Goal: Task Accomplishment & Management: Manage account settings

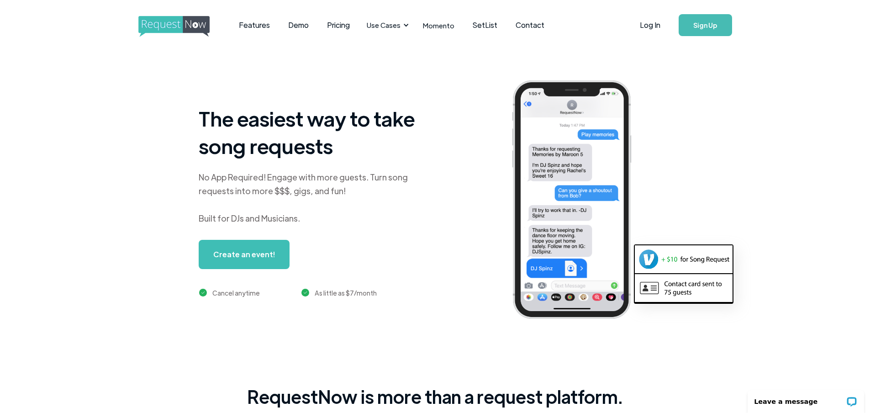
click at [701, 26] on link "Sign Up" at bounding box center [705, 25] width 53 height 22
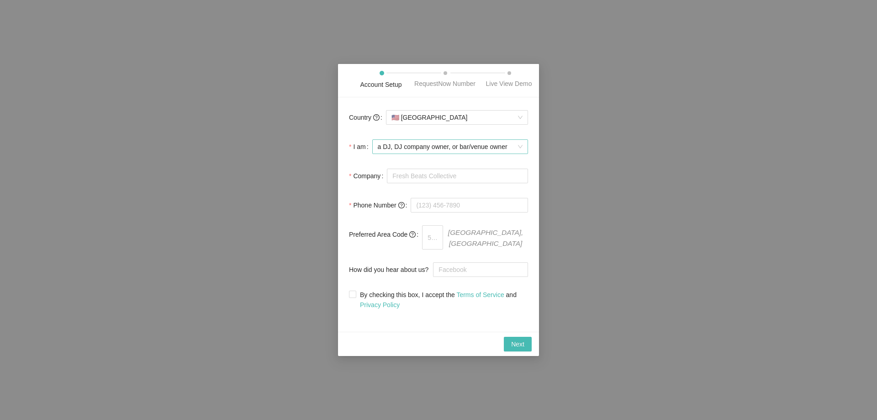
click at [429, 149] on span "a DJ, DJ company owner, or bar/venue owner" at bounding box center [450, 147] width 145 height 14
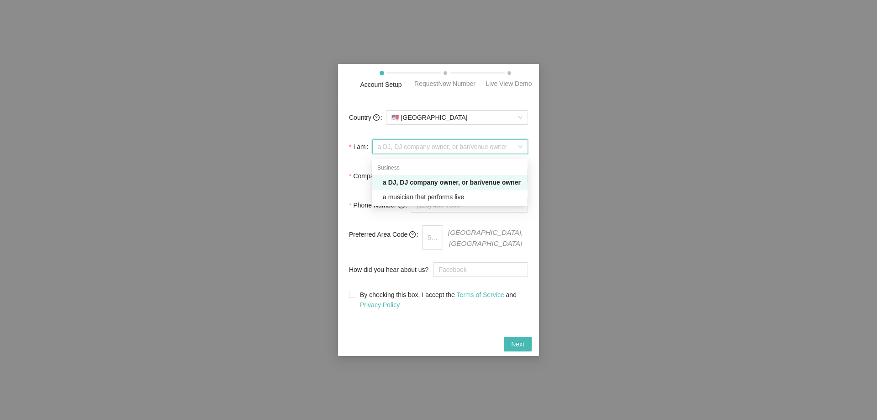
click at [429, 149] on span "a DJ, DJ company owner, or bar/venue owner" at bounding box center [450, 147] width 145 height 14
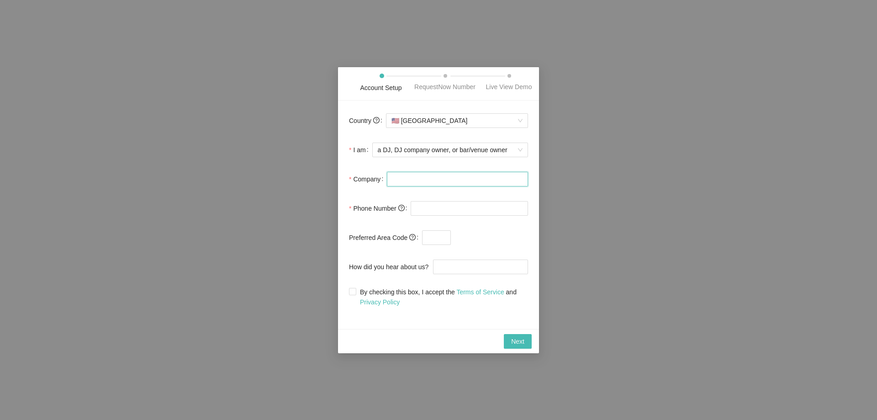
click at [421, 179] on input "Company" at bounding box center [457, 179] width 141 height 15
type input "PR Productions"
type input "(678) 696-0888"
click at [438, 238] on input "text" at bounding box center [436, 237] width 29 height 15
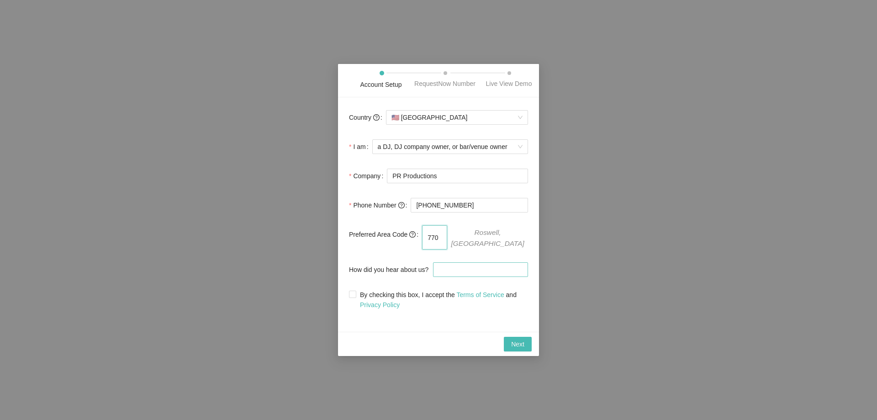
type input "770"
click at [441, 267] on input "How did you hear about us?" at bounding box center [480, 269] width 95 height 15
type input "search"
click at [350, 290] on input "By checking this box, I accept the Terms of Service and Privacy Policy" at bounding box center [352, 293] width 6 height 6
checkbox input "true"
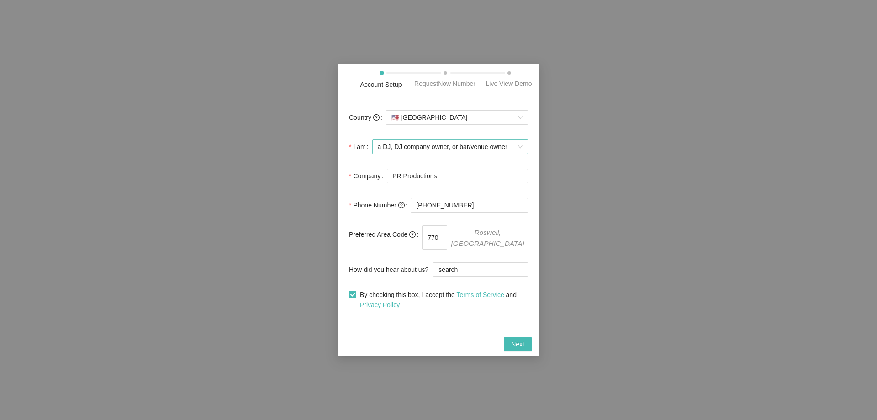
click at [430, 149] on span "a DJ, DJ company owner, or bar/venue owner" at bounding box center [450, 147] width 145 height 14
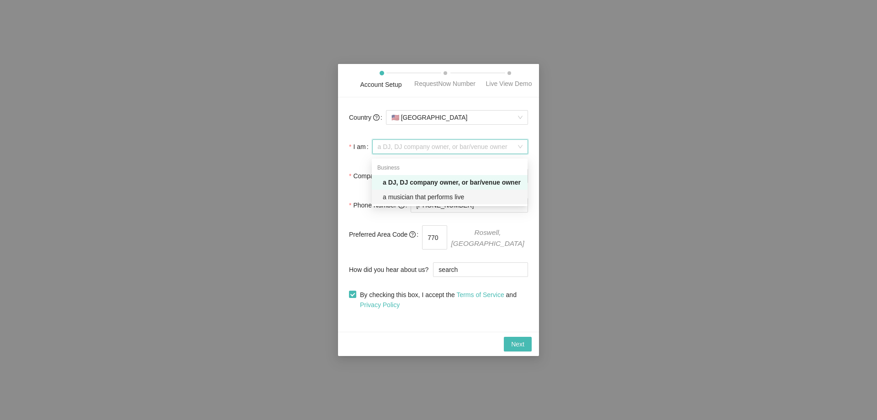
click at [415, 196] on div "a musician that performs live" at bounding box center [452, 197] width 139 height 10
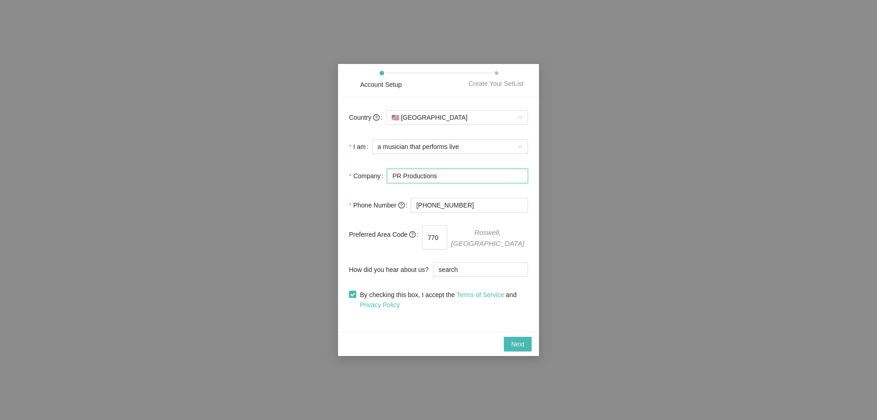
drag, startPoint x: 441, startPoint y: 178, endPoint x: 372, endPoint y: 182, distance: 69.5
click at [372, 182] on div "Company PR Productions" at bounding box center [438, 176] width 179 height 18
click at [419, 149] on span "a musician that performs live" at bounding box center [450, 147] width 145 height 14
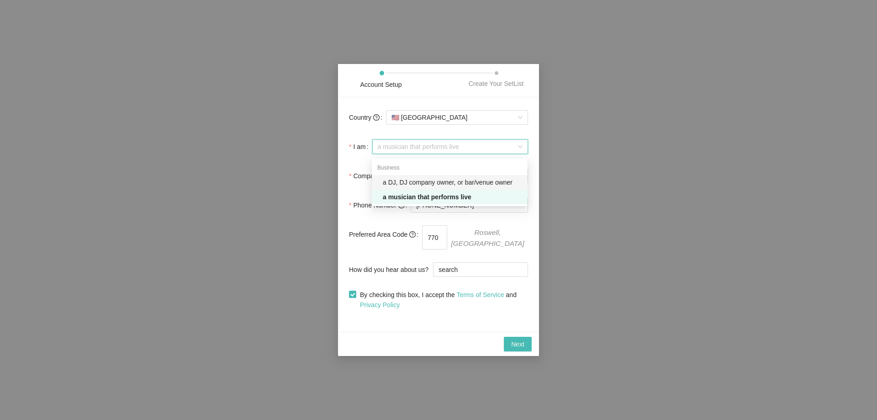
click at [407, 183] on div "a DJ, DJ company owner, or bar/venue owner" at bounding box center [452, 182] width 139 height 10
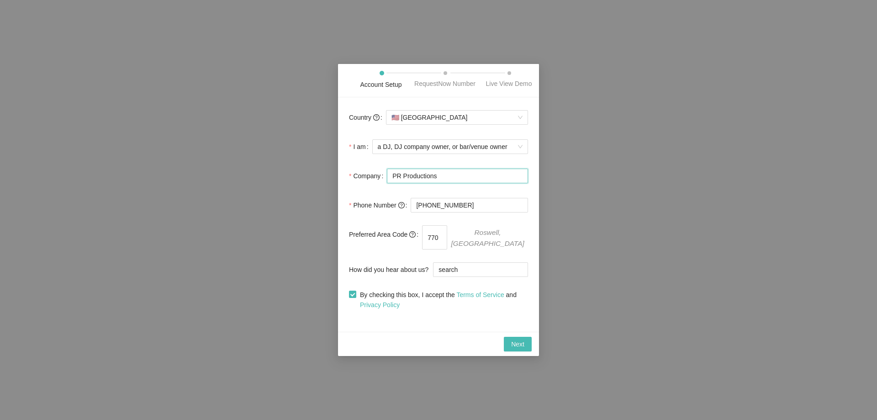
drag, startPoint x: 443, startPoint y: 178, endPoint x: 367, endPoint y: 177, distance: 76.3
click at [367, 177] on div "Company PR Productions" at bounding box center [438, 176] width 179 height 18
type input "DJ Fernando F"
drag, startPoint x: 464, startPoint y: 206, endPoint x: 331, endPoint y: 195, distance: 133.3
click at [332, 195] on div "Account Setup RequestNow Number Live View Demo Country 🇺🇸 United States I am a …" at bounding box center [438, 210] width 877 height 420
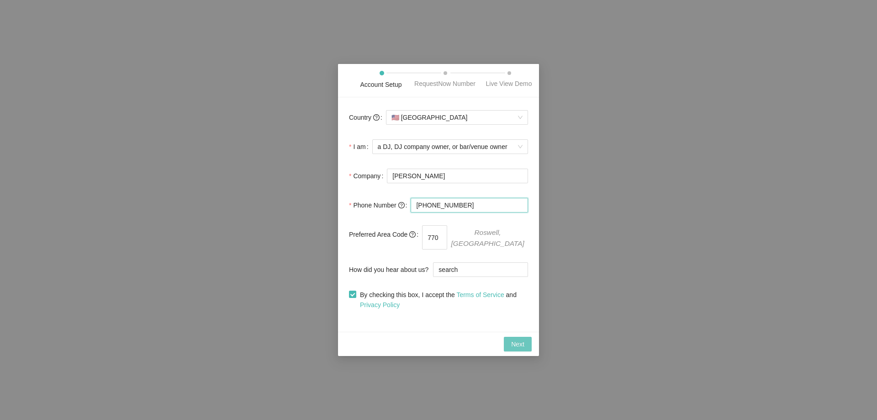
type input "(646) 504-3533"
click at [511, 339] on button "Next" at bounding box center [518, 344] width 28 height 15
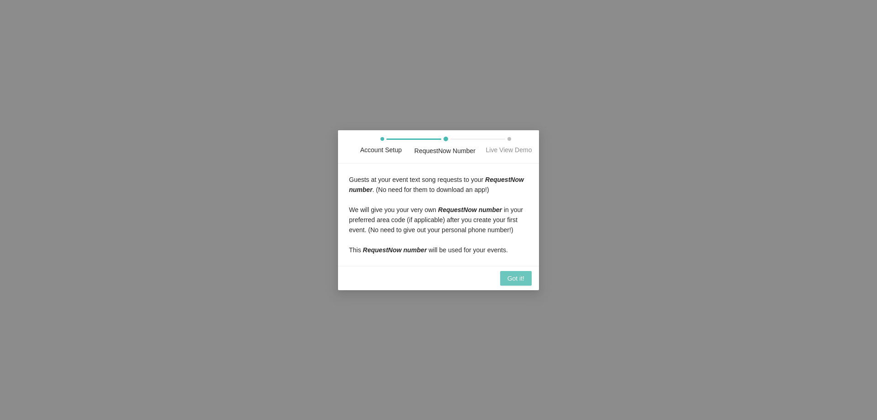
click at [511, 277] on span "Got it!" at bounding box center [515, 278] width 17 height 10
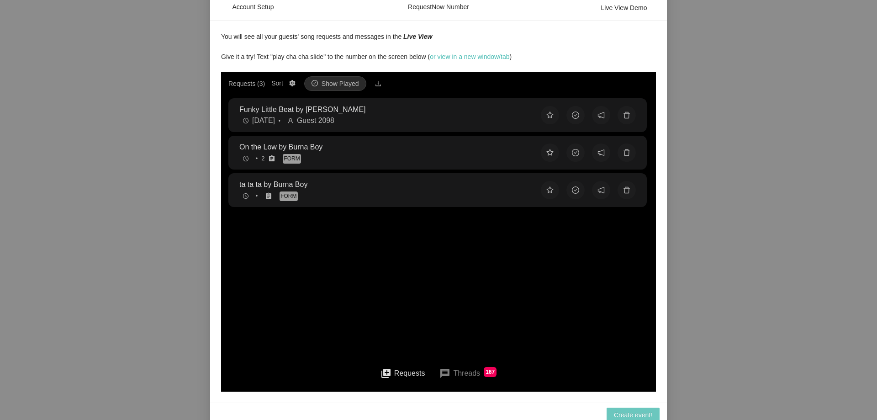
scroll to position [20, 0]
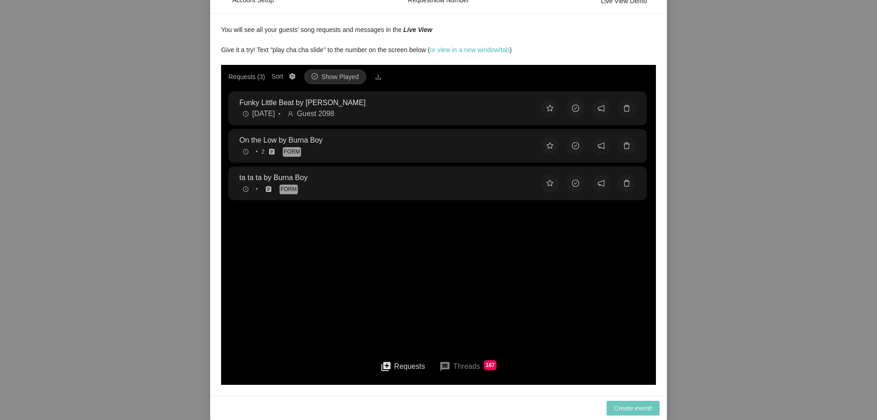
click at [622, 406] on span "Create event!" at bounding box center [633, 408] width 38 height 10
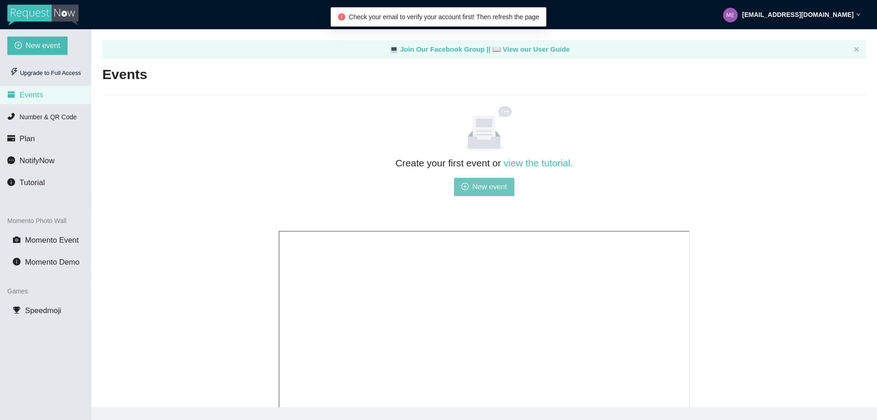
click at [477, 185] on span "New event" at bounding box center [489, 186] width 35 height 11
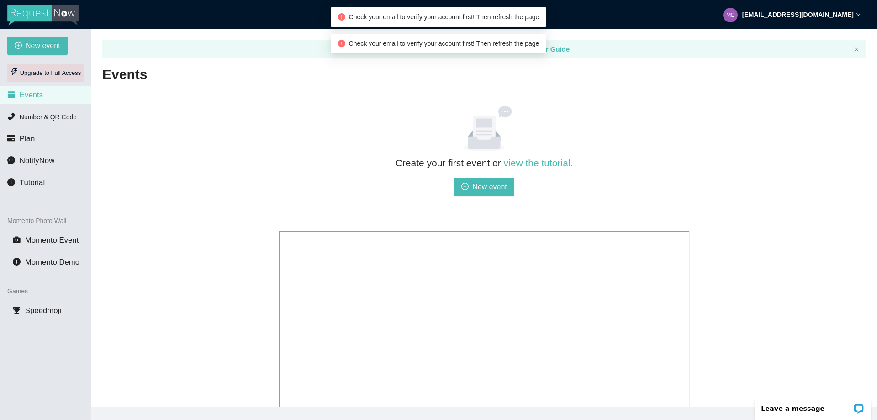
click at [63, 72] on div "Upgrade to Full Access" at bounding box center [45, 73] width 76 height 18
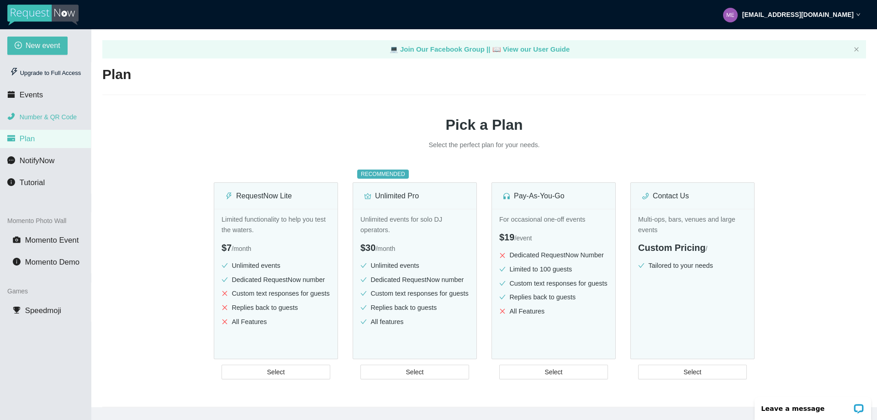
click at [47, 116] on span "Number & QR Code" at bounding box center [48, 116] width 57 height 7
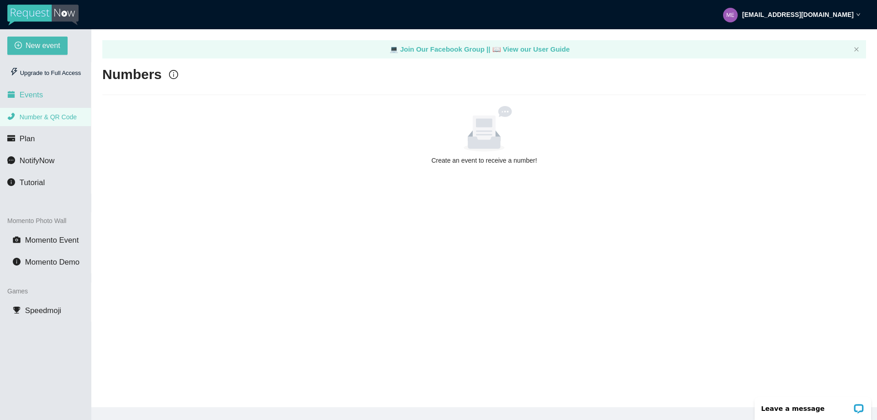
click at [32, 97] on span "Events" at bounding box center [31, 94] width 23 height 9
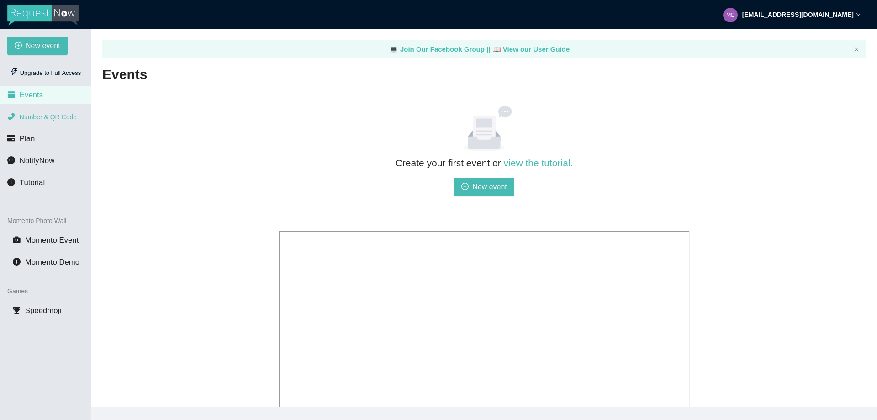
click at [63, 117] on span "Number & QR Code" at bounding box center [48, 116] width 57 height 7
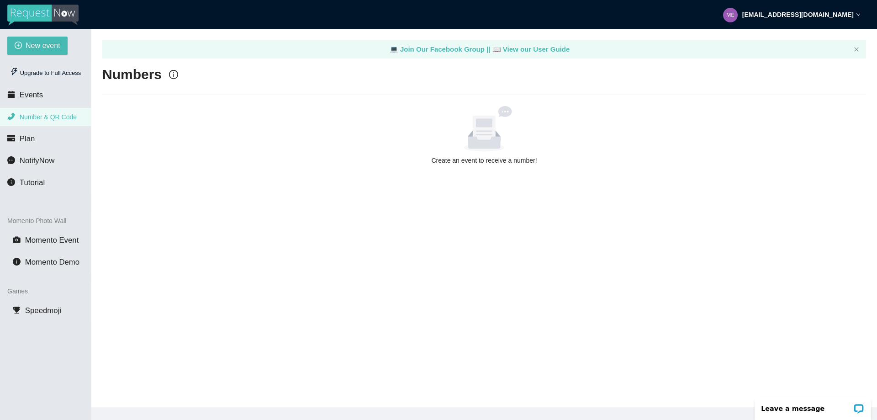
click at [173, 74] on icon "info-circle" at bounding box center [173, 74] width 1 height 5
click at [173, 77] on icon "info-circle" at bounding box center [173, 74] width 9 height 9
click at [295, 216] on main "💻 Join Our Facebook Group || 📖 View our User Guide Numbers Create an event to r…" at bounding box center [484, 218] width 786 height 378
click at [45, 45] on span "New event" at bounding box center [43, 45] width 35 height 11
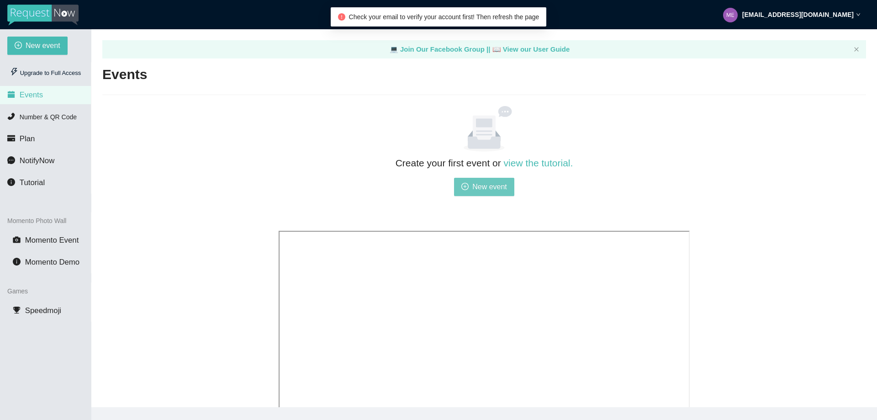
click at [477, 185] on span "New event" at bounding box center [489, 186] width 35 height 11
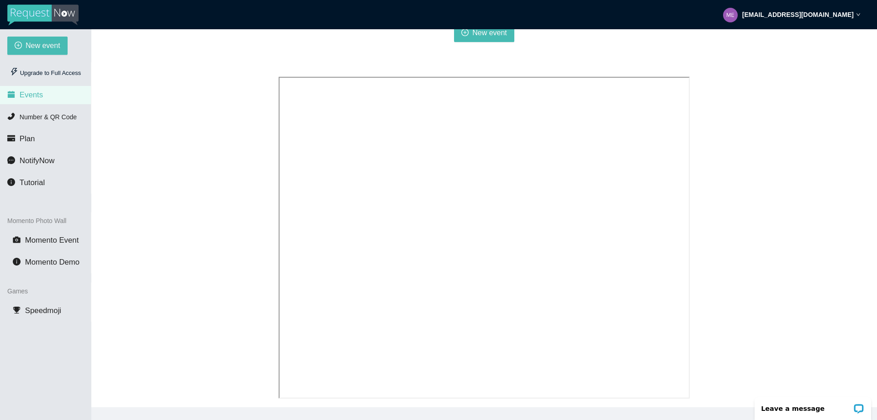
scroll to position [163, 0]
click at [855, 12] on div "me@fernandof.com" at bounding box center [791, 14] width 137 height 29
drag, startPoint x: 795, startPoint y: 40, endPoint x: 829, endPoint y: 100, distance: 68.9
click at [828, 100] on div "Create your first event or view the tutorial. New event" at bounding box center [484, 173] width 764 height 446
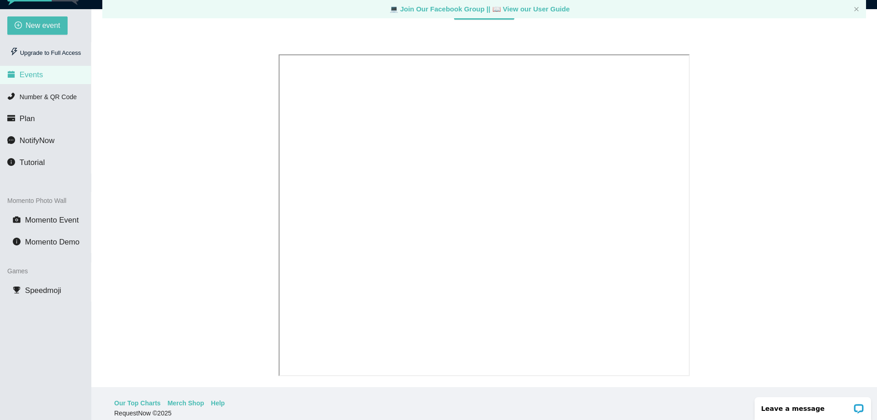
scroll to position [29, 0]
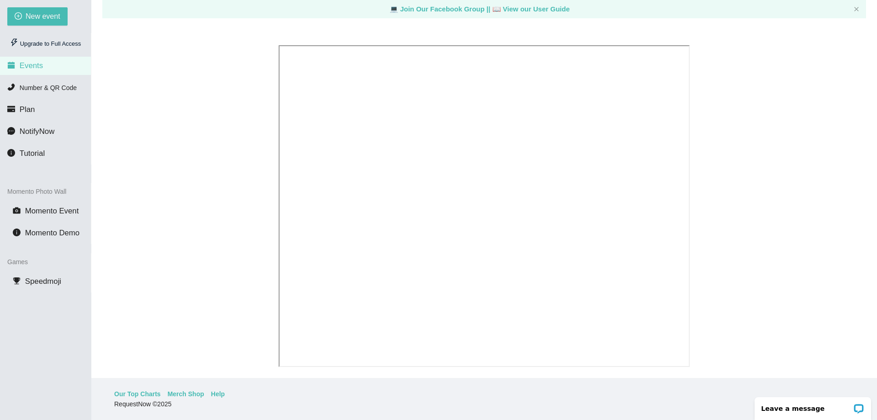
click at [215, 227] on div "Create your first event or view the tutorial. New event" at bounding box center [484, 144] width 764 height 446
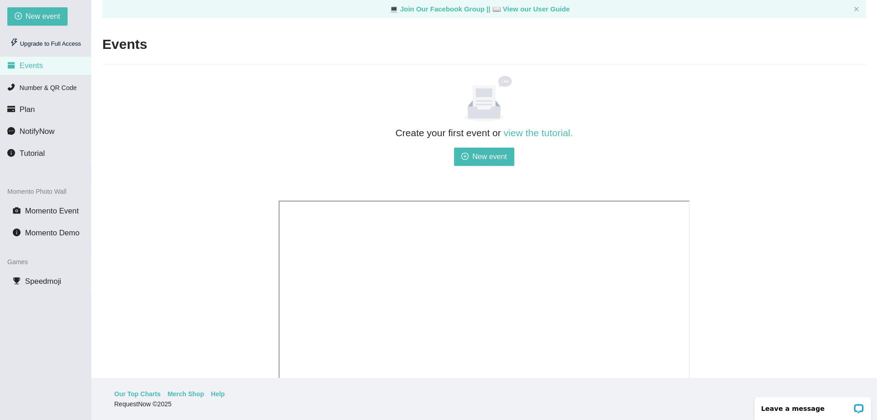
scroll to position [0, 0]
click at [483, 159] on span "New event" at bounding box center [489, 157] width 35 height 11
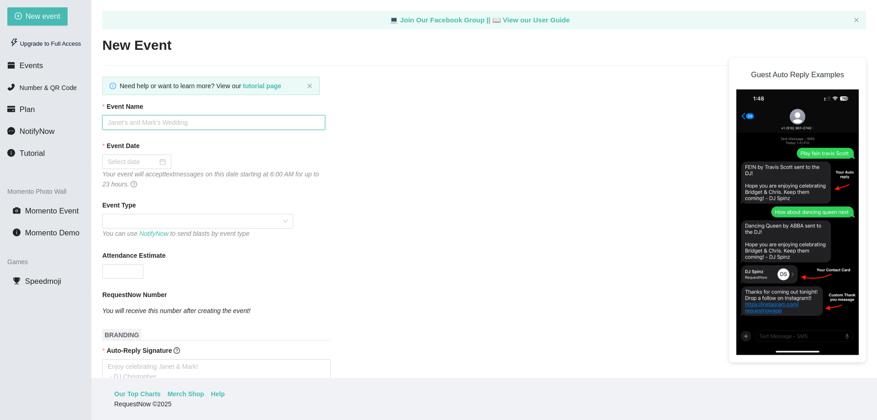
click at [119, 117] on input "Event Name" at bounding box center [213, 122] width 223 height 15
click at [148, 122] on input "Flashback Aug 2025" at bounding box center [213, 122] width 223 height 15
drag, startPoint x: 184, startPoint y: 122, endPoint x: 137, endPoint y: 123, distance: 47.0
click at [137, 123] on input "Flashback August 2025" at bounding box center [213, 122] width 223 height 15
click at [152, 121] on input "Flashback @ SMiths Olde Bar" at bounding box center [213, 122] width 223 height 15
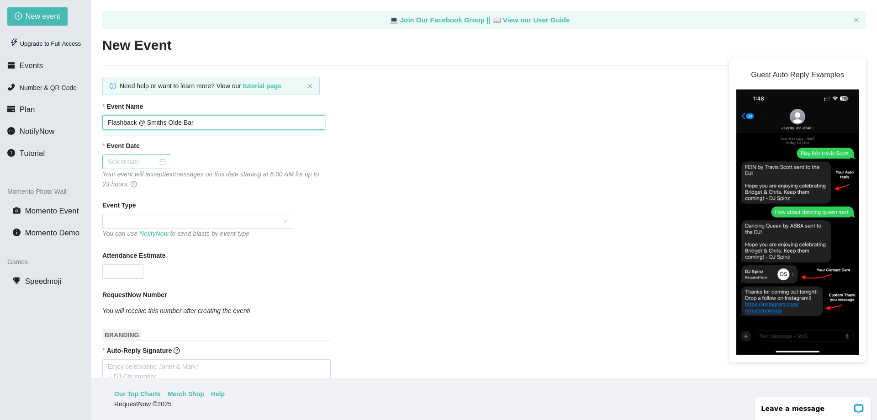
type input "Flashback @ Smiths Olde Bar"
click at [144, 163] on input "Event Date" at bounding box center [133, 162] width 50 height 10
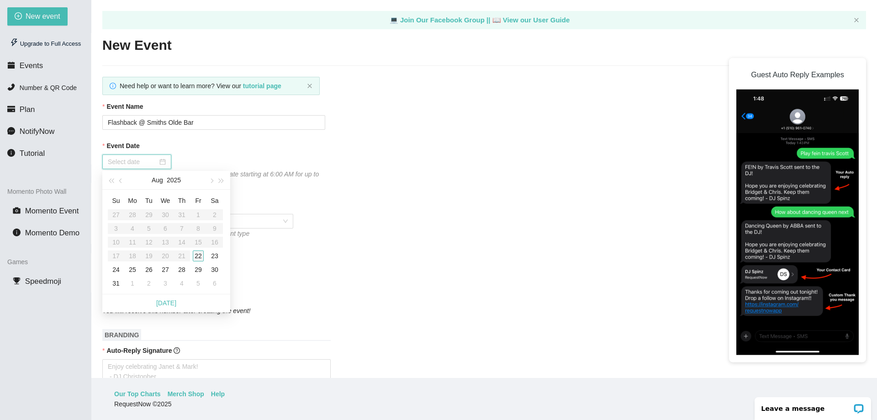
type input "08/22/2025"
click at [199, 253] on div "22" at bounding box center [198, 255] width 11 height 11
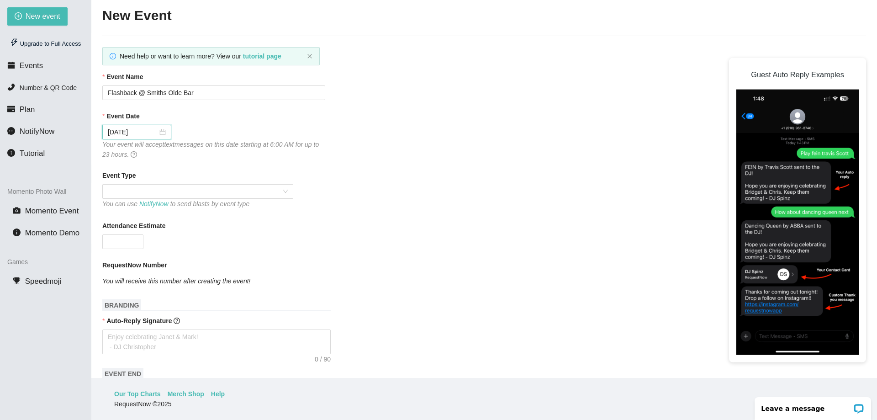
scroll to position [46, 0]
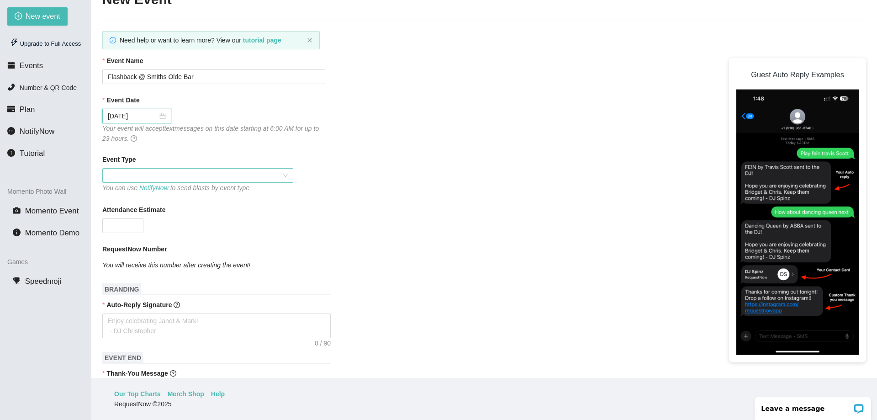
click at [156, 174] on span at bounding box center [198, 176] width 180 height 14
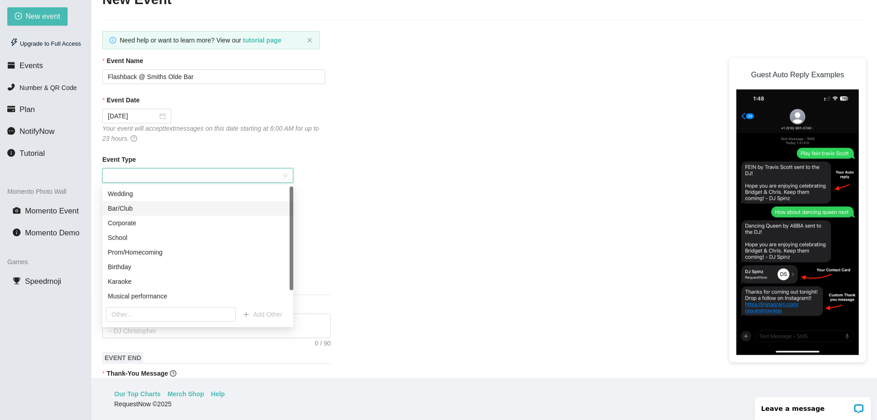
click at [138, 208] on div "Bar/Club" at bounding box center [198, 208] width 180 height 10
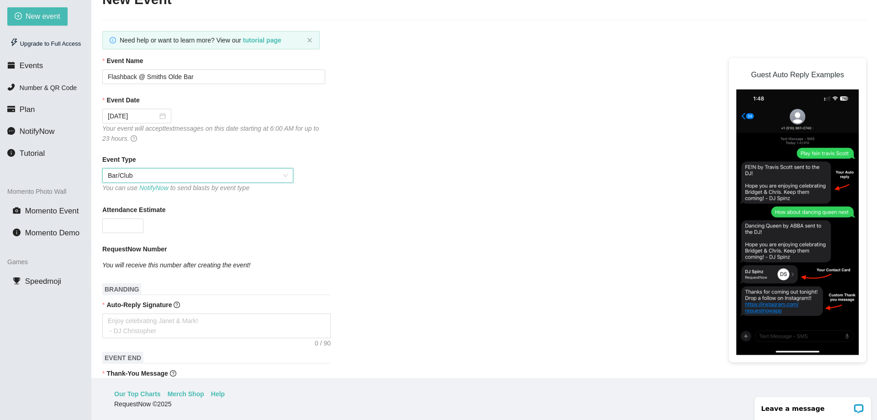
scroll to position [91, 0]
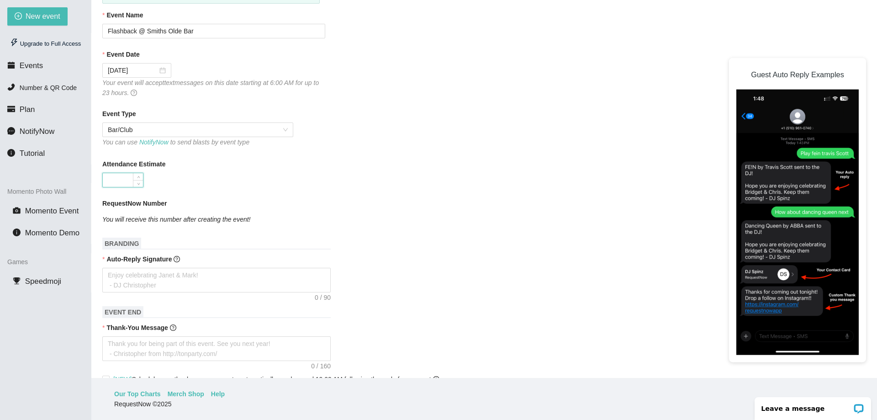
click at [132, 180] on input "Attendance Estimate" at bounding box center [123, 180] width 40 height 14
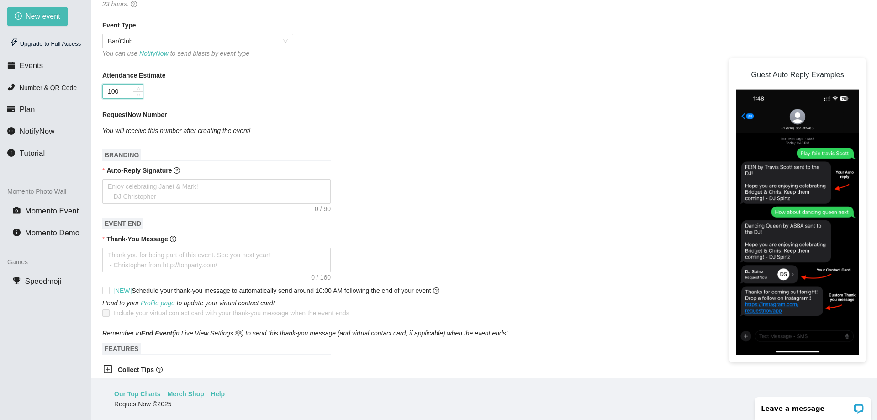
scroll to position [183, 0]
type input "100"
click at [154, 191] on textarea "Auto-Reply Signature" at bounding box center [216, 188] width 228 height 25
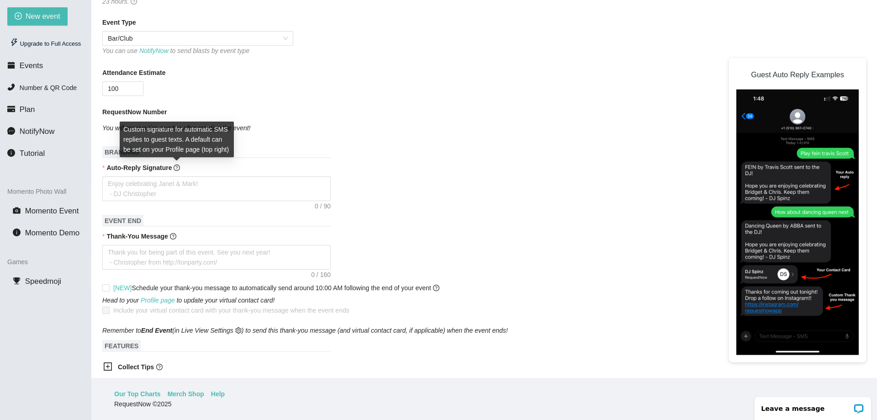
click at [177, 171] on icon "question-circle" at bounding box center [177, 167] width 6 height 6
click at [177, 176] on textarea "Auto-Reply Signature" at bounding box center [216, 188] width 228 height 25
click at [177, 168] on icon "question-circle" at bounding box center [177, 167] width 6 height 6
click at [177, 176] on textarea "Auto-Reply Signature" at bounding box center [216, 188] width 228 height 25
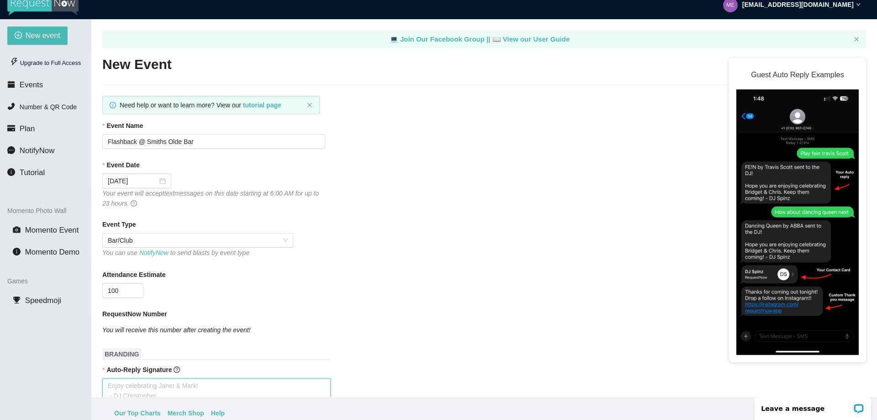
scroll to position [0, 0]
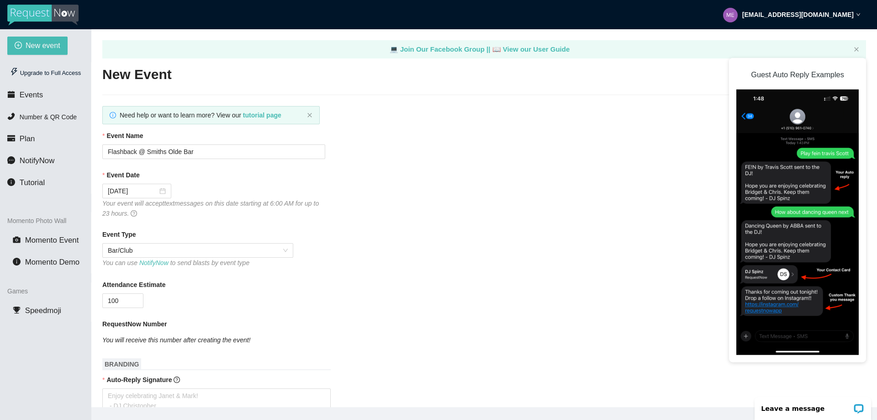
click at [822, 14] on strong "me@fernandof.com" at bounding box center [797, 14] width 111 height 7
click at [803, 42] on span "Profile" at bounding box center [804, 40] width 22 height 9
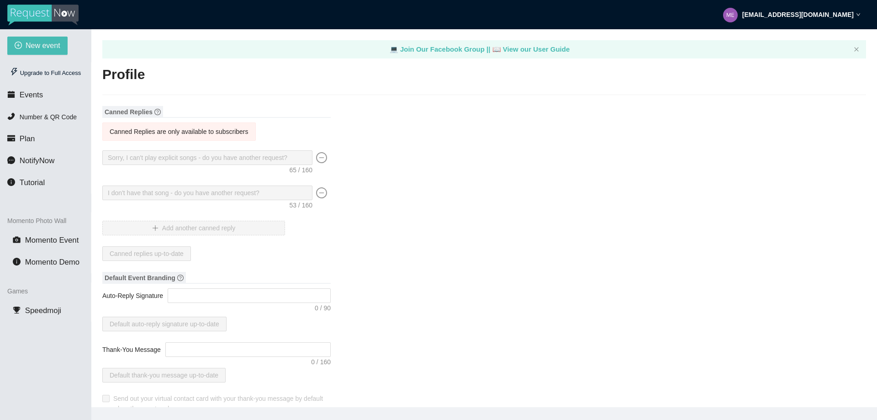
type textarea "https://virtualdj.com/ask/DJ_Spinz"
click at [171, 135] on div "Canned Replies are only available to subscribers" at bounding box center [179, 132] width 139 height 10
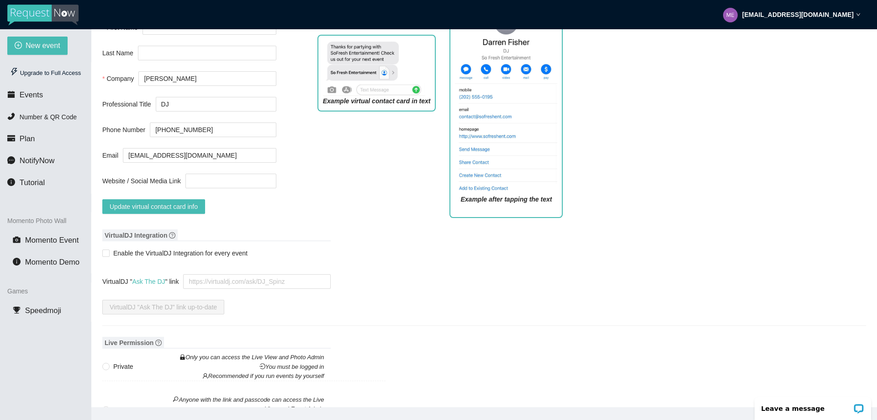
scroll to position [411, 0]
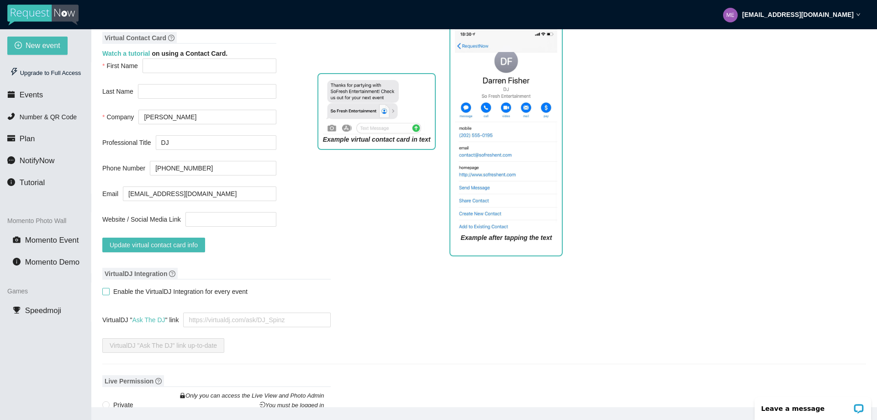
click at [107, 294] on input "Enable the VirtualDJ Integration for every event" at bounding box center [105, 291] width 6 height 6
checkbox input "true"
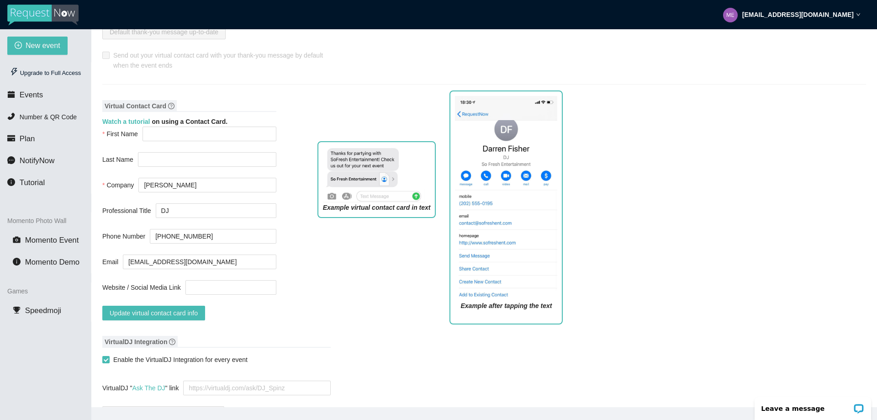
scroll to position [320, 0]
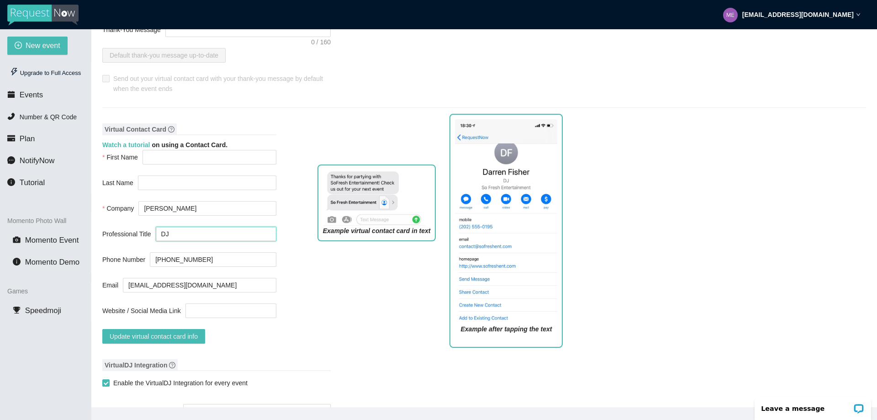
click at [175, 238] on input "DJ" at bounding box center [216, 234] width 121 height 15
type input "DJ/VJ"
click at [160, 162] on input "First Name" at bounding box center [209, 157] width 134 height 15
type input "Fernando"
drag, startPoint x: 178, startPoint y: 185, endPoint x: 104, endPoint y: 183, distance: 74.0
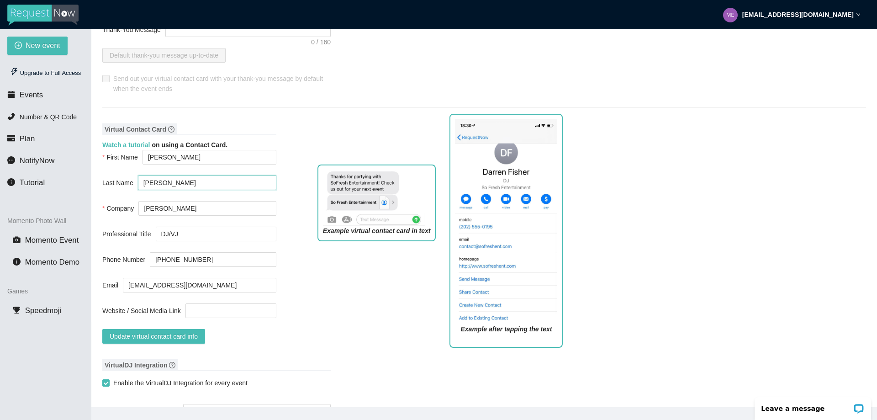
click at [105, 183] on div "Last Name FErnandez" at bounding box center [189, 182] width 174 height 15
type input "F"
drag, startPoint x: 188, startPoint y: 213, endPoint x: 126, endPoint y: 211, distance: 62.2
click at [126, 211] on div "Company DJ Fernando F" at bounding box center [189, 208] width 174 height 15
type input "PR Productions"
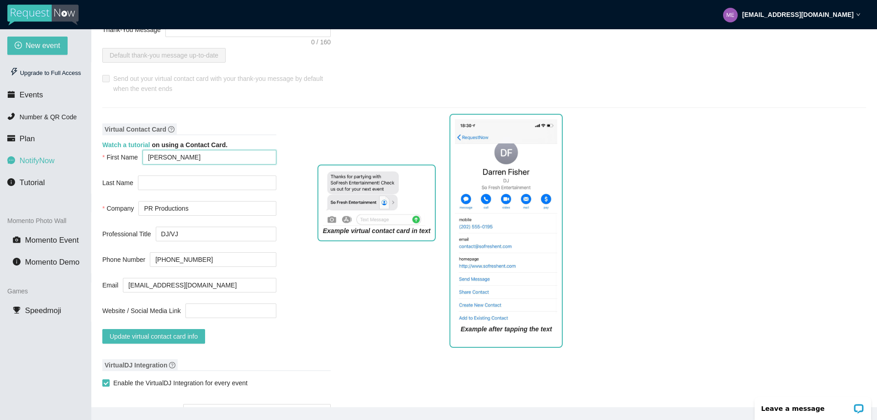
drag, startPoint x: 184, startPoint y: 161, endPoint x: 89, endPoint y: 160, distance: 95.0
click at [89, 160] on section "New event Upgrade to Full Access Events Number & QR Code Plan NotifyNow Tutoria…" at bounding box center [438, 239] width 877 height 420
paste input "DJ Fernando F"
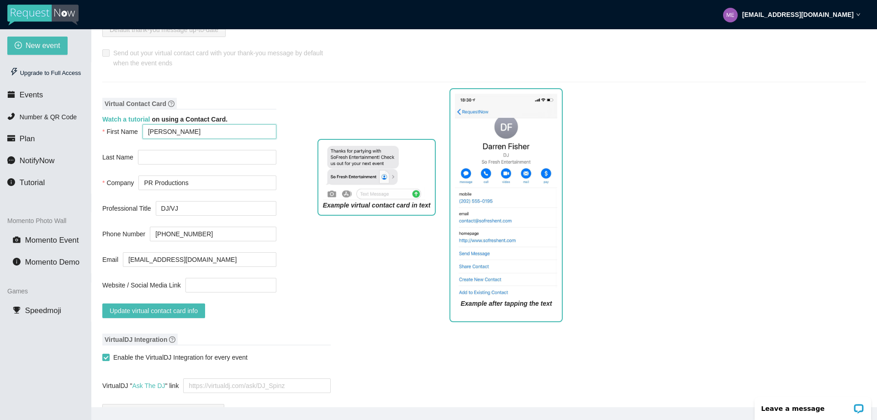
scroll to position [365, 0]
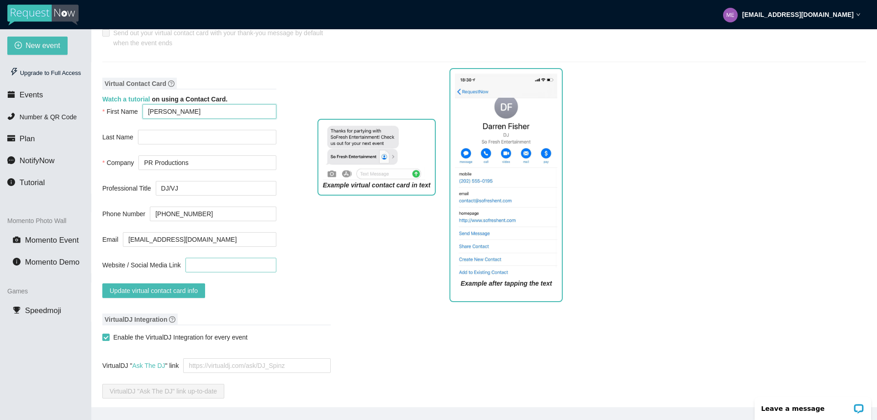
type input "DJ Fernando F"
click at [195, 269] on input "Website / Social Media Link" at bounding box center [230, 265] width 91 height 15
type input "f"
click at [196, 269] on input "Website / Social Media Link" at bounding box center [230, 265] width 91 height 15
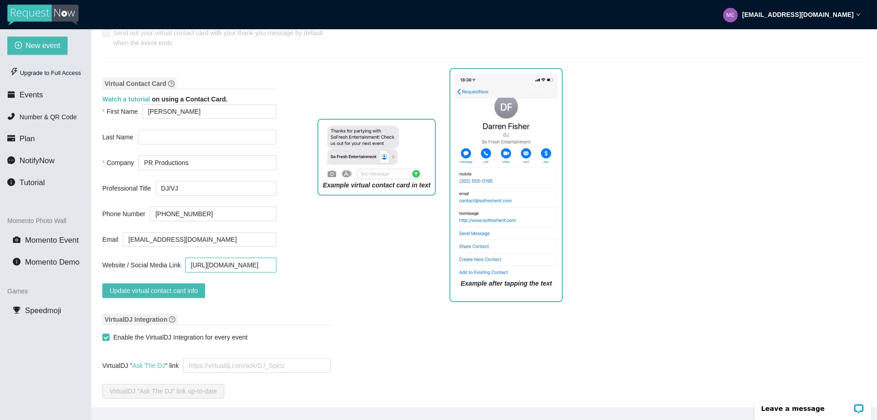
drag, startPoint x: 224, startPoint y: 269, endPoint x: 311, endPoint y: 269, distance: 87.2
click at [311, 269] on div "Virtual Contact Card Watch a tutorial on using a Contact Card. First Name DJ Fe…" at bounding box center [484, 191] width 764 height 236
type input "http://www.fernandof.com"
click at [292, 274] on div "Virtual Contact Card Watch a tutorial on using a Contact Card. First Name DJ Fe…" at bounding box center [484, 191] width 764 height 236
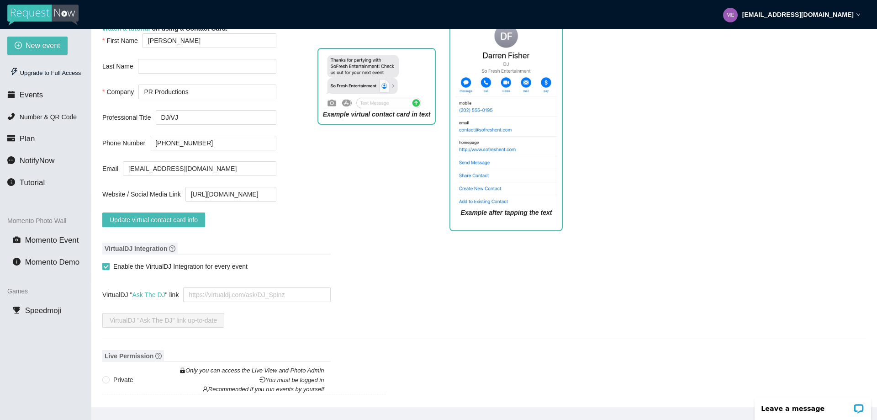
scroll to position [457, 0]
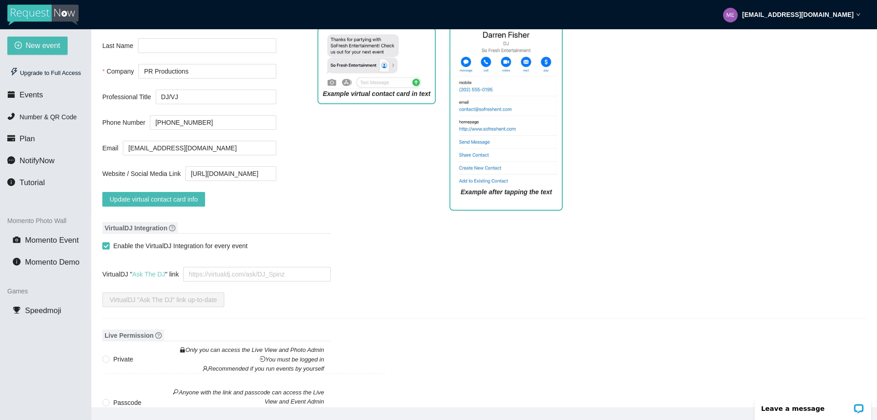
click at [148, 278] on link "Ask The DJ" at bounding box center [148, 273] width 33 height 7
click at [148, 277] on link "Ask The DJ" at bounding box center [148, 273] width 33 height 7
click at [204, 279] on textarea "VirtualDJ " Ask The DJ " link" at bounding box center [257, 274] width 148 height 15
paste textarea "https://ask.the.dj/DJFernandoF"
type textarea "https://ask.the.dj/DJFernandoF"
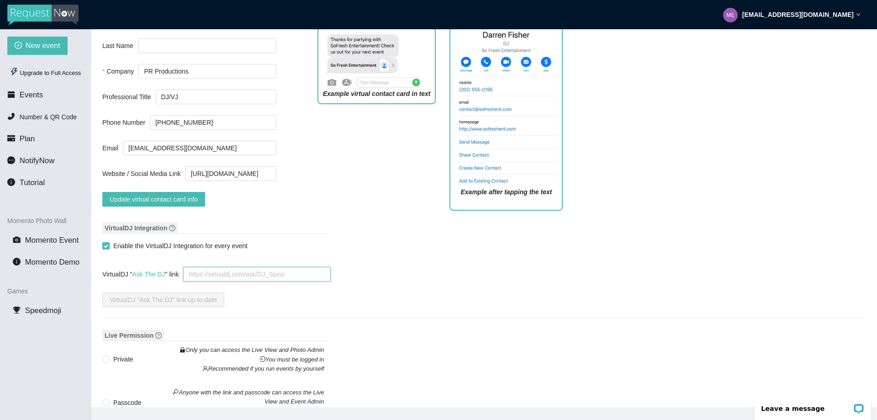
type textarea "https://ask.the.dj/DJFernandoF"
click at [188, 279] on textarea "https://ask.the.dj/DJFernandoF" at bounding box center [257, 274] width 148 height 15
type textarea "https://virtualdj.com/ask/DJFernandoF"
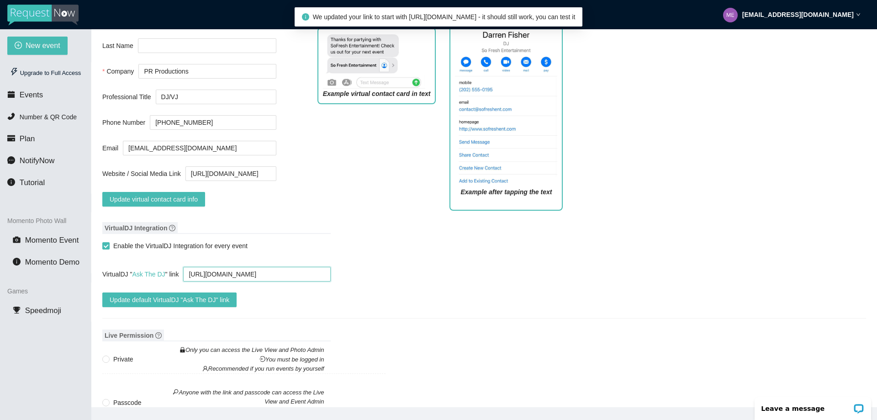
click at [188, 279] on textarea "https://virtualdj.com/ask/DJFernandoF" at bounding box center [257, 274] width 148 height 15
type textarea "https://virtualdj.com/ask/DJFernandoF"
click at [171, 305] on span "Update default VirtualDJ "Ask The DJ" link" at bounding box center [170, 300] width 120 height 10
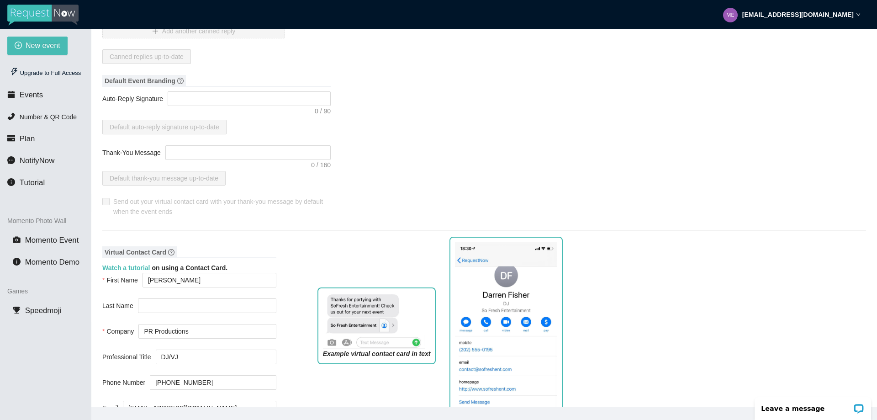
scroll to position [137, 0]
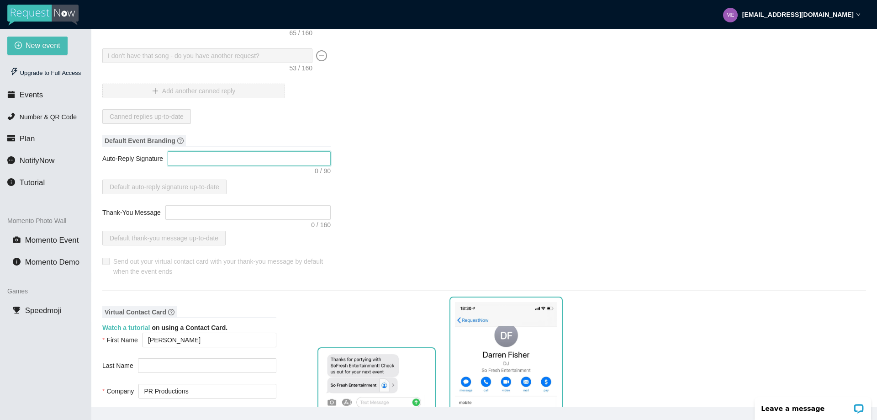
click at [196, 164] on textarea "Auto-Reply Signature" at bounding box center [249, 158] width 163 height 15
type textarea "s"
type textarea "sa"
type textarea "s"
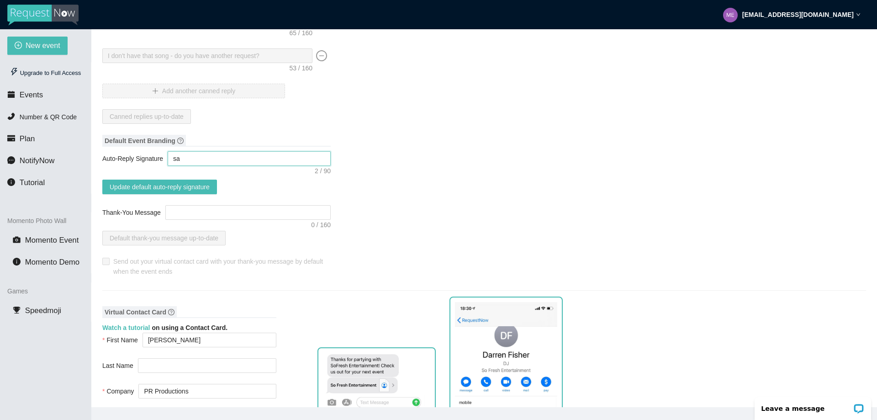
type textarea "s"
paste textarea "Thanks for the request...Hope you are having a great time! TIPS WELCOME - https…"
type textarea "Thanks for the request...Hope you are having a great time! TIPS WELCOME - https…"
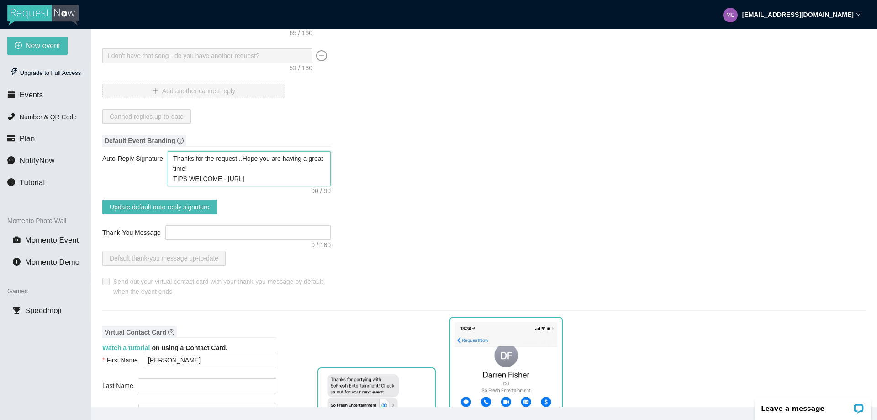
click at [201, 180] on textarea "Thanks for the request...Hope you are having a great time! TIPS WELCOME - https…" at bounding box center [249, 168] width 163 height 35
type textarea "Thanks for the request...Hope you are having a great time! TIPS WELCOME - https…"
click at [165, 209] on span "Update default auto-reply signature" at bounding box center [160, 207] width 100 height 10
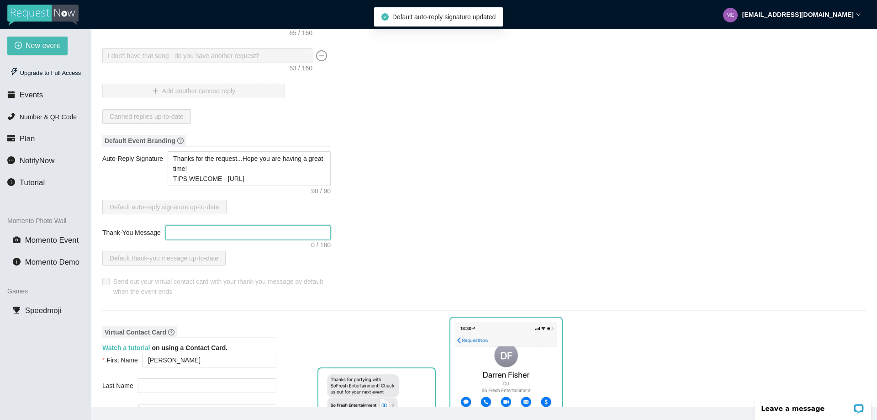
click at [180, 237] on textarea "Thank-You Message" at bounding box center [247, 232] width 165 height 15
paste textarea "Hope you had a great time TONIGHT! Make sure to follow me on Instagram @DJFerna…"
type textarea "Hope you had a great time TONIGHT! Make sure to follow me on Instagram @DJFerna…"
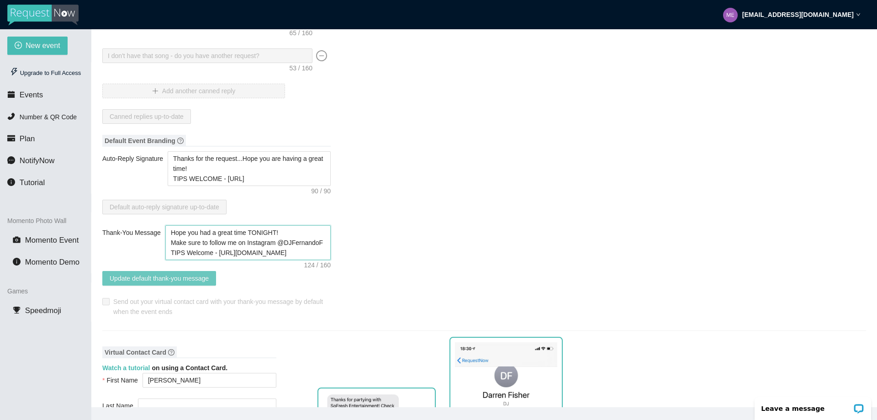
type textarea "Hope you had a great time TONIGHT! Make sure to follow me on Instagram @DJFerna…"
click at [160, 282] on span "Update default thank-you message" at bounding box center [159, 278] width 99 height 10
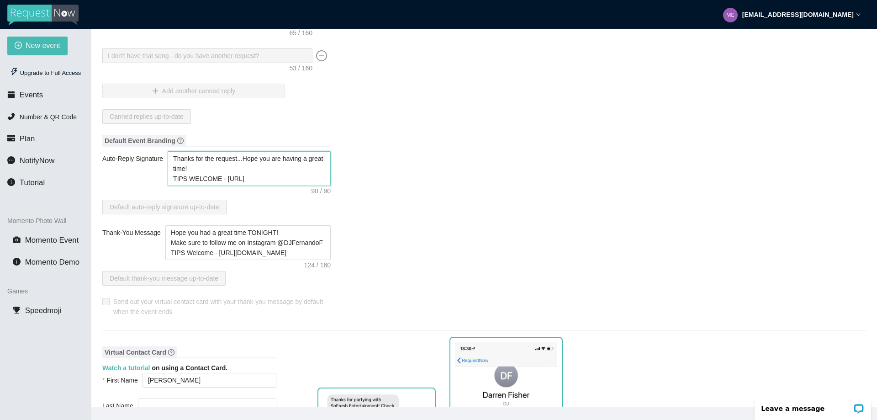
click at [285, 183] on textarea "Thanks for the request...Hope you are having a great time! TIPS WELCOME - https…" at bounding box center [249, 168] width 163 height 35
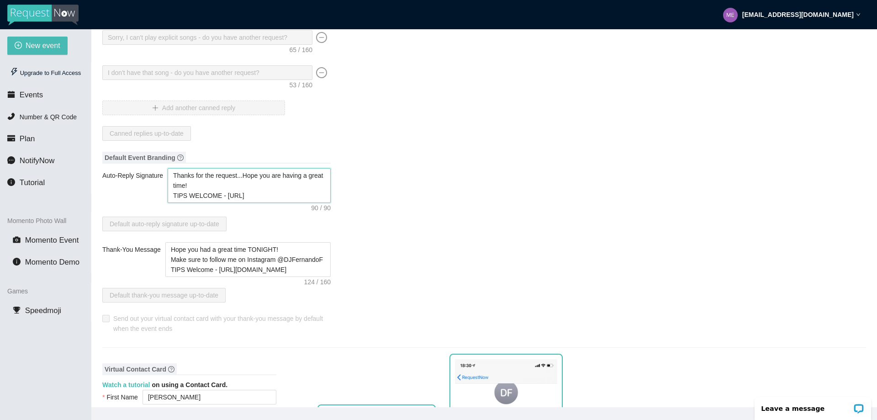
scroll to position [91, 0]
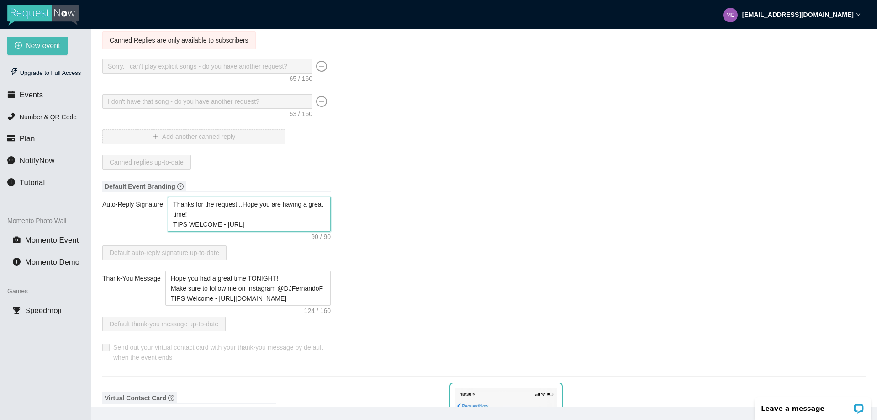
click at [203, 228] on textarea "Thanks for the request...Hope you are having a great time! TIPS WELCOME - https…" at bounding box center [249, 214] width 163 height 35
click at [203, 227] on textarea "Thanks for the request...Hope you are having a great time! TIPS WELCOME - https…" at bounding box center [249, 214] width 163 height 35
drag, startPoint x: 245, startPoint y: 297, endPoint x: 215, endPoint y: 300, distance: 30.3
click at [215, 300] on textarea "Hope you had a great time TONIGHT! Make sure to follow me on Instagram @DJFerna…" at bounding box center [247, 288] width 165 height 35
drag, startPoint x: 265, startPoint y: 229, endPoint x: 189, endPoint y: 230, distance: 76.3
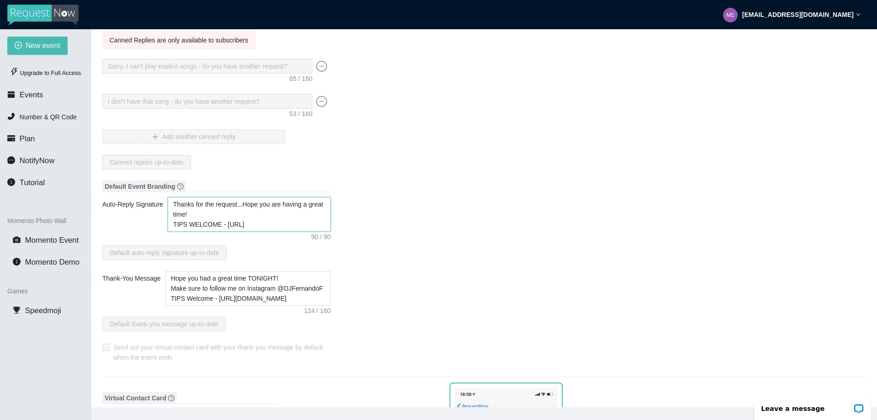
click at [189, 230] on textarea "Thanks for the request...Hope you are having a great time! TIPS WELCOME - https…" at bounding box center [249, 214] width 163 height 35
paste textarea "https://linktr.ee/tips4dj"
type textarea "Thanks for the request...Hope you are having a great time! TIPS https://linktr.…"
click at [164, 255] on span "Update default auto-reply signature" at bounding box center [160, 253] width 100 height 10
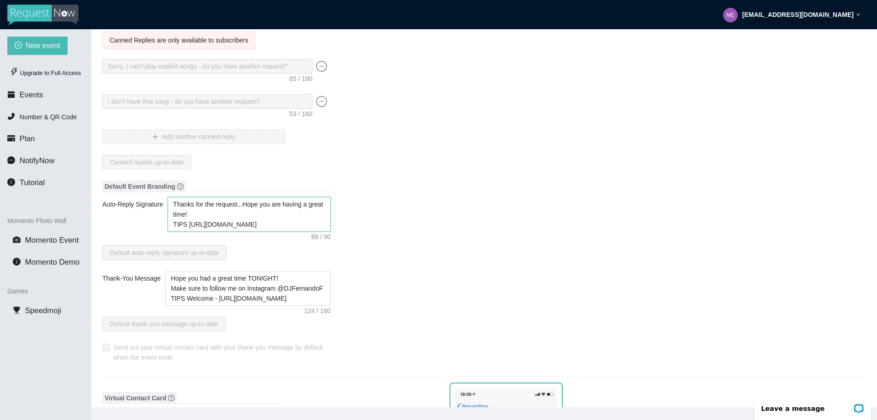
drag, startPoint x: 237, startPoint y: 206, endPoint x: 320, endPoint y: 210, distance: 82.3
click at [320, 210] on textarea "Thanks for the request...Hope you are having a great time! TIPS https://linktr.…" at bounding box center [249, 214] width 163 height 35
type textarea "Thanks for the request. time! TIPS https://linktr.ee/tips4dj"
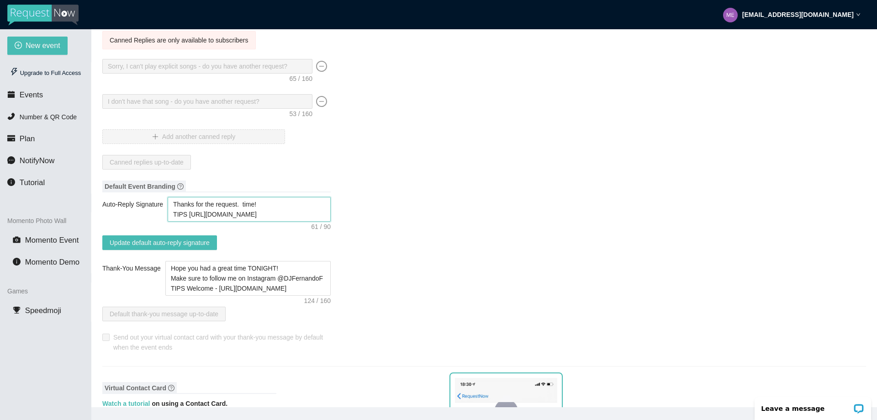
type textarea "Thanks for the request. W time! TIPS https://linktr.ee/tips4dj"
type textarea "Thanks for the request. We time! TIPS https://linktr.ee/tips4dj"
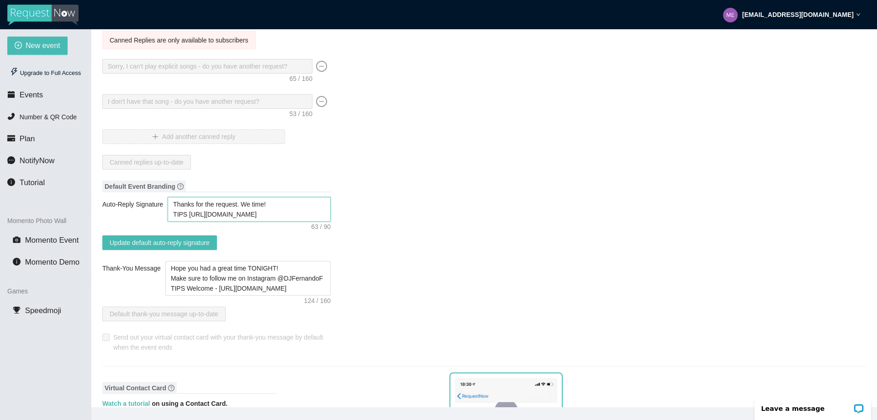
type textarea "Thanks for the request. We time! TIPS https://linktr.ee/tips4dj"
type textarea "Thanks for the request. We w time! TIPS https://linktr.ee/tips4dj"
type textarea "Thanks for the request. We wi time! TIPS https://linktr.ee/tips4dj"
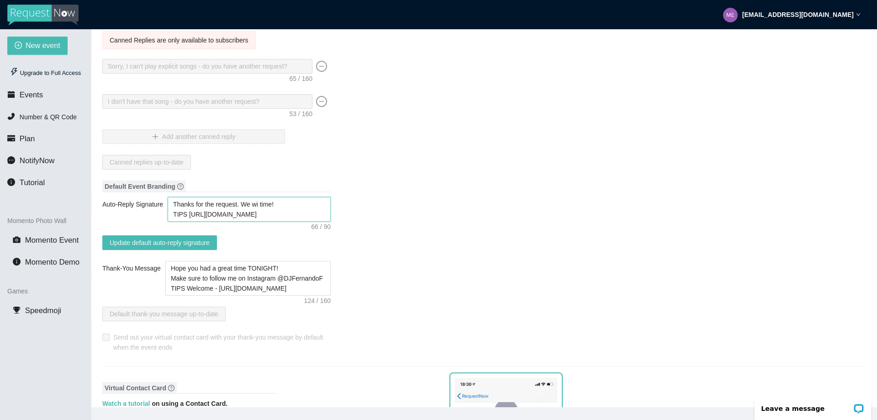
type textarea "Thanks for the request. We wil time! TIPS https://linktr.ee/tips4dj"
type textarea "Thanks for the request. We will time! TIPS https://linktr.ee/tips4dj"
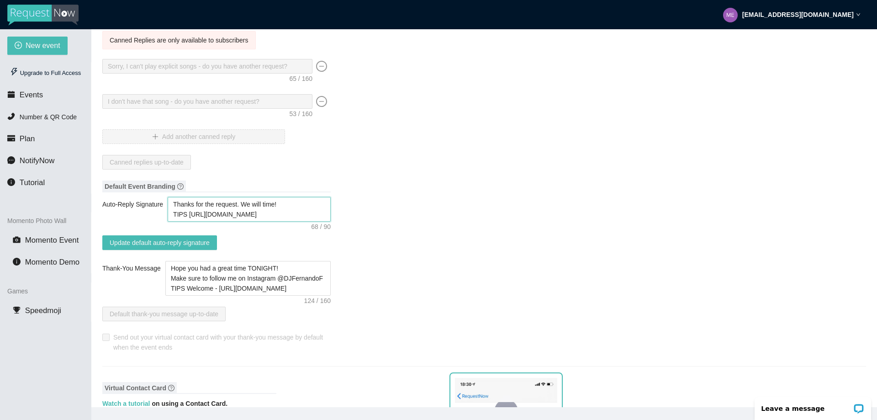
type textarea "Thanks for the request. We will time! TIPS https://linktr.ee/tips4dj"
type textarea "Thanks for the request. We will g time! TIPS https://linktr.ee/tips4dj"
type textarea "Thanks for the request. We will ge time! TIPS https://linktr.ee/tips4dj"
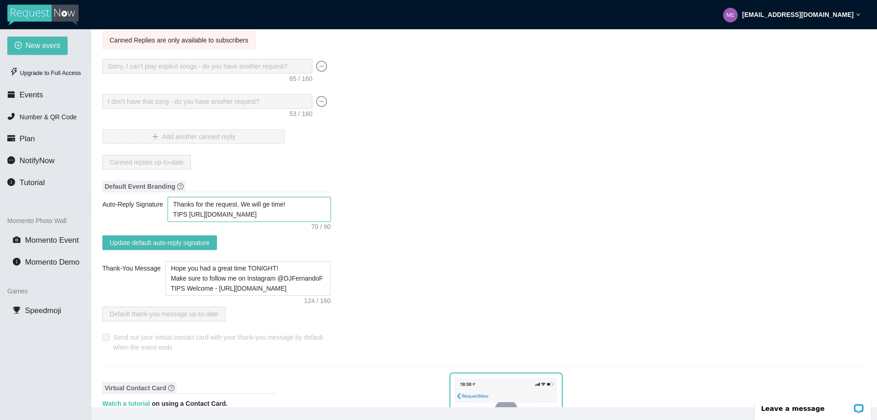
type textarea "Thanks for the request. We will get time! TIPS https://linktr.ee/tips4dj"
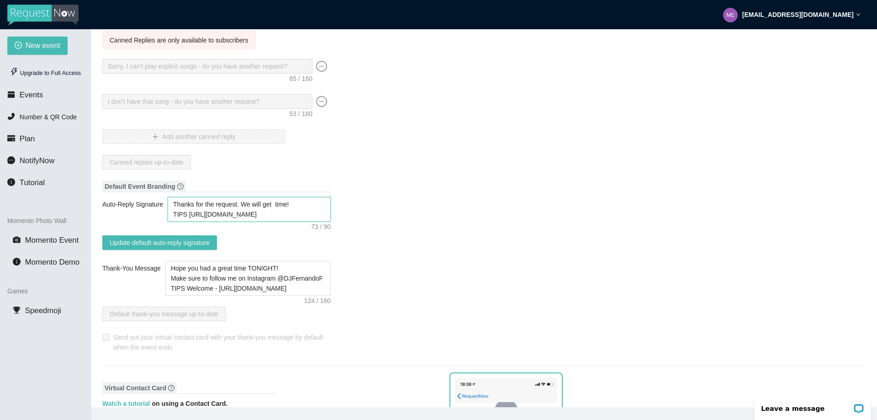
type textarea "Thanks for the request. We will get time! TIPS https://linktr.ee/tips4dj"
type textarea "Thanks for the request. We will ge time! TIPS https://linktr.ee/tips4dj"
type textarea "Thanks for the request. We will g time! TIPS https://linktr.ee/tips4dj"
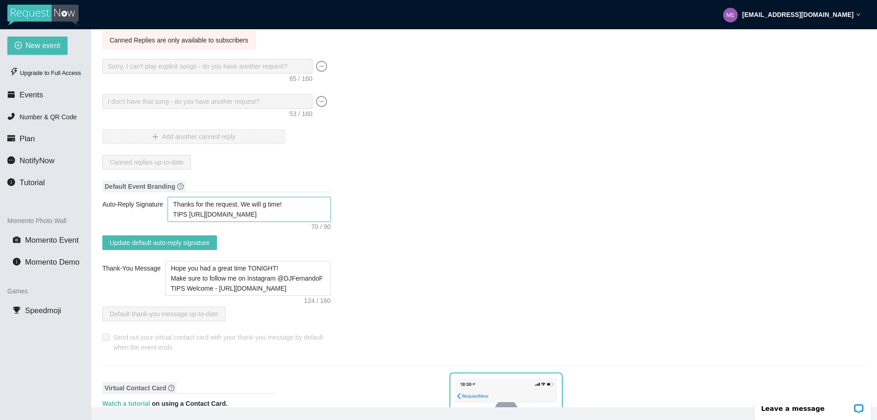
type textarea "Thanks for the request. We will time! TIPS https://linktr.ee/tips4dj"
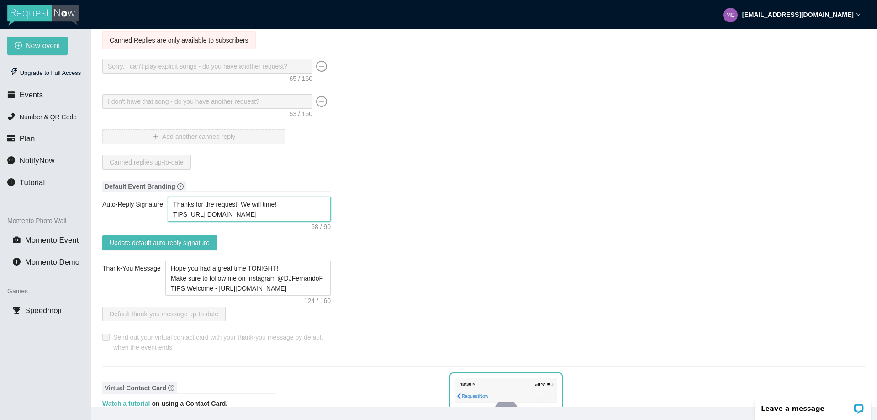
type textarea "Thanks for the request. We will time! TIPS https://linktr.ee/tips4dj"
type textarea "Thanks for the request. We will s time! TIPS https://linktr.ee/tips4dj"
type textarea "Thanks for the request. We will se time! TIPS https://linktr.ee/tips4dj"
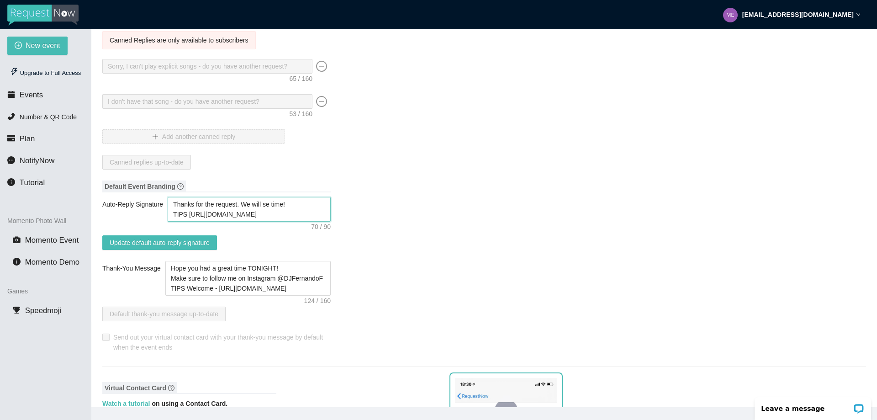
type textarea "Thanks for the request. We will see time! TIPS https://linktr.ee/tips4dj"
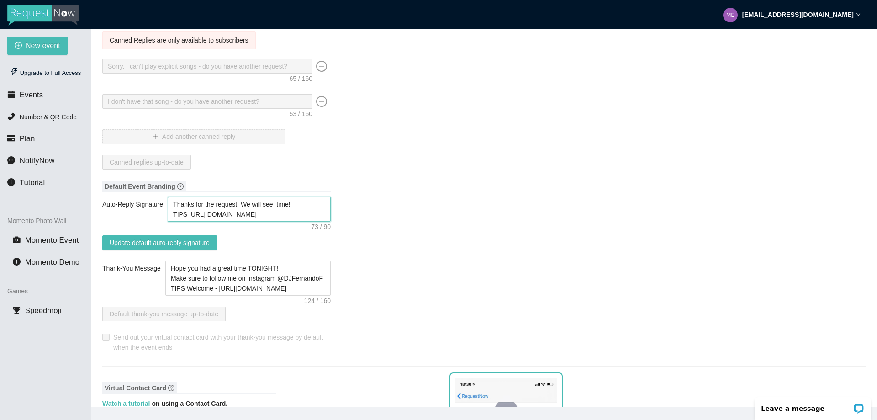
type textarea "Thanks for the request. We will see time! TIPS https://linktr.ee/tips4dj"
type textarea "Thanks for the request. We will se time! TIPS https://linktr.ee/tips4dj"
type textarea "Thanks for the request. We will s time! TIPS https://linktr.ee/tips4dj"
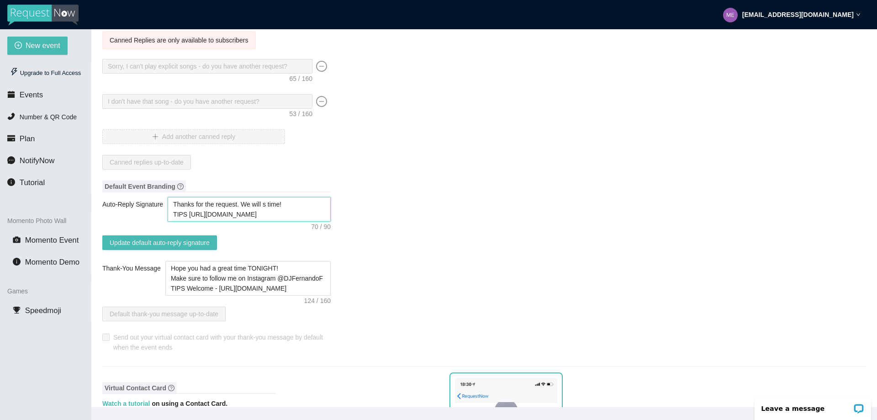
type textarea "Thanks for the request. We will time! TIPS https://linktr.ee/tips4dj"
drag, startPoint x: 277, startPoint y: 203, endPoint x: 236, endPoint y: 206, distance: 41.3
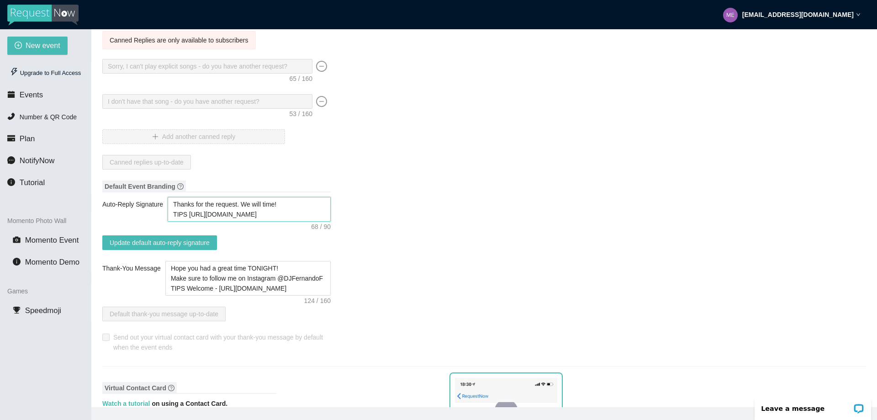
click at [236, 206] on textarea "Thanks for the request. We will time! TIPS https://linktr.ee/tips4dj" at bounding box center [249, 209] width 163 height 25
type textarea "Thanks for the request! TIPS https://linktr.ee/tips4dj"
click at [217, 208] on textarea "Thanks for the request! TIPS https://linktr.ee/tips4dj" at bounding box center [249, 209] width 163 height 25
type textarea "Thanks for the equest! TIPS https://linktr.ee/tips4dj"
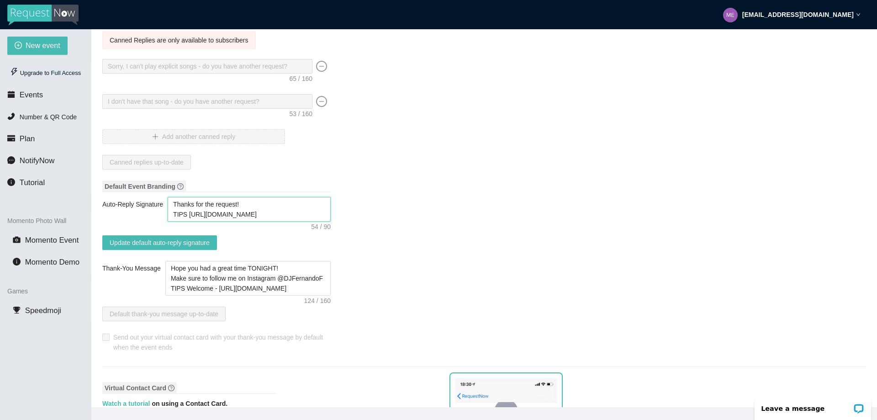
type textarea "Thanks for the equest! TIPS https://linktr.ee/tips4dj"
type textarea "Thanks for the Request! TIPS https://linktr.ee/tips4dj"
click at [183, 237] on form "Auto-Reply Signature Thanks for the Request! TIPS https://linktr.ee/tips4dj Upd…" at bounding box center [216, 223] width 228 height 53
click at [181, 245] on span "Update default auto-reply signature" at bounding box center [160, 242] width 100 height 10
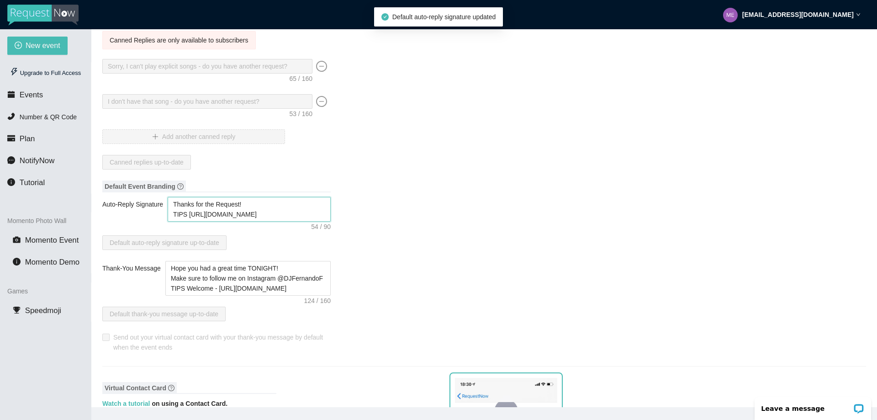
click at [185, 216] on textarea "Thanks for the Request! TIPS https://linktr.ee/tips4dj" at bounding box center [249, 209] width 163 height 25
type textarea "Thanks for the Request! TIPS https://linktr.ee/tips4dj"
type textarea "Thanks for the Request! TIPS f https://linktr.ee/tips4dj"
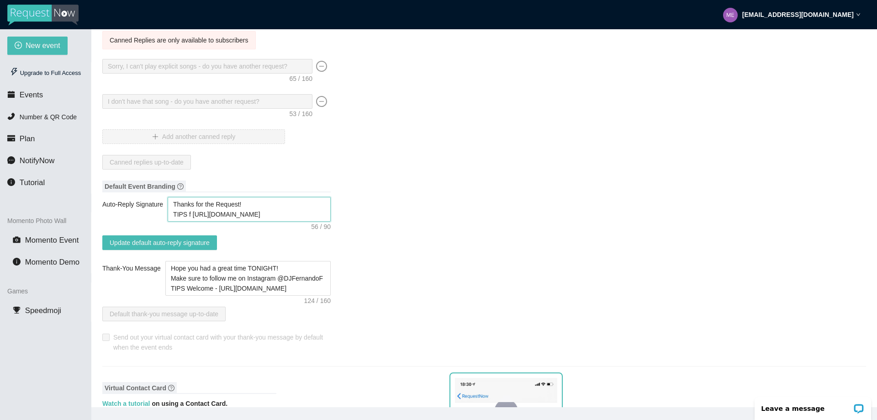
type textarea "Thanks for the Request! TIPS fo https://linktr.ee/tips4dj"
type textarea "Thanks for the Request! TIPS for https://linktr.ee/tips4dj"
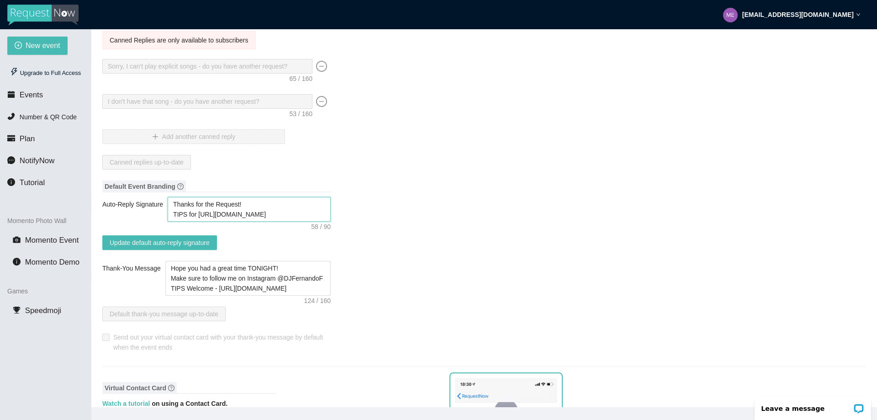
type textarea "Thanks for the Request! TIPS for https://linktr.ee/tips4dj"
type textarea "Thanks for the Request! TIPS for r https://linktr.ee/tips4dj"
type textarea "Thanks for the Request! TIPS for re https://linktr.ee/tips4dj"
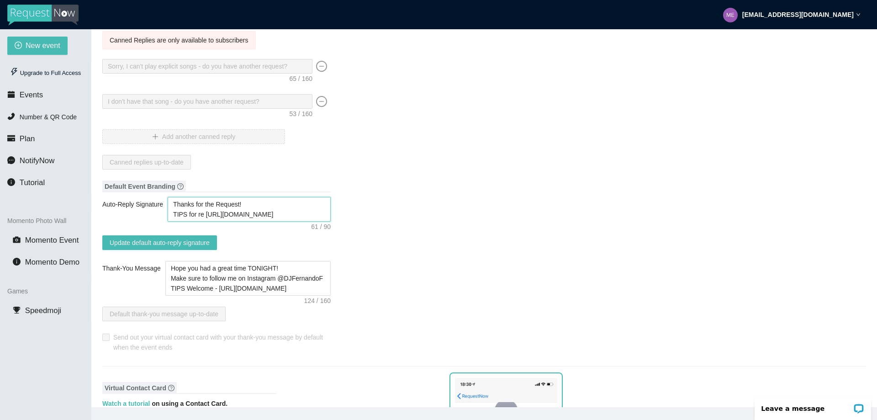
type textarea "Thanks for the Request! TIPS for req https://linktr.ee/tips4dj"
type textarea "Thanks for the Request! TIPS for requ https://linktr.ee/tips4dj"
type textarea "Thanks for the Request! TIPS for reque https://linktr.ee/tips4dj"
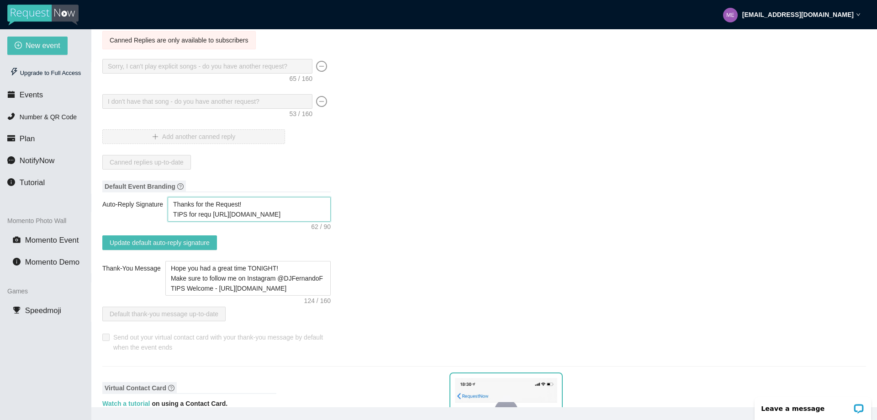
type textarea "Thanks for the Request! TIPS for reque https://linktr.ee/tips4dj"
type textarea "Thanks for the Request! TIPS for reques https://linktr.ee/tips4dj"
type textarea "Thanks for the Request! TIPS for request https://linktr.ee/tips4dj"
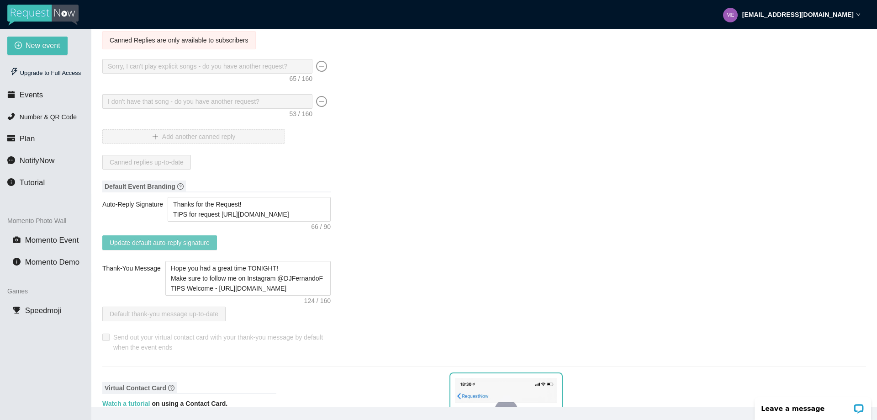
click at [166, 244] on span "Update default auto-reply signature" at bounding box center [160, 242] width 100 height 10
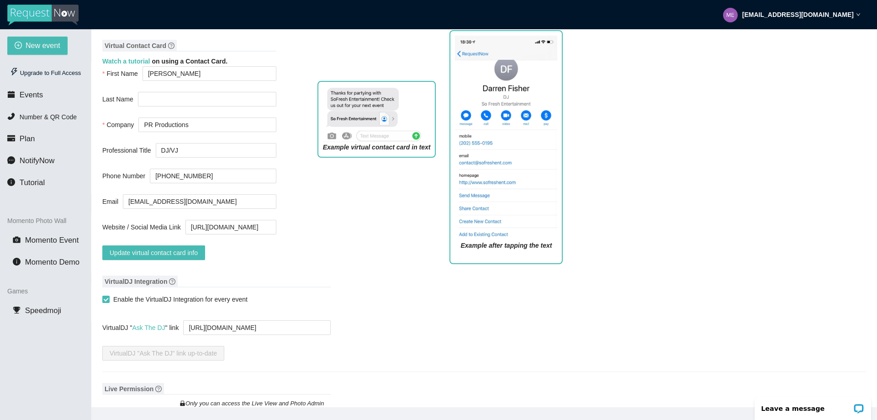
scroll to position [411, 0]
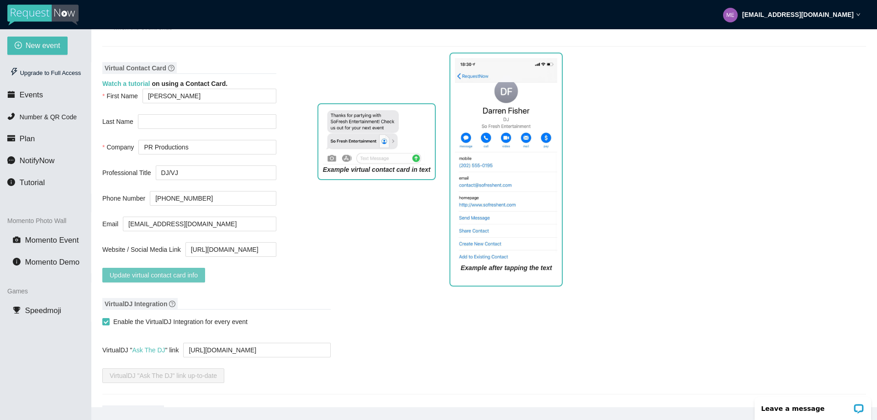
click at [175, 276] on span "Update virtual contact card info" at bounding box center [154, 275] width 88 height 10
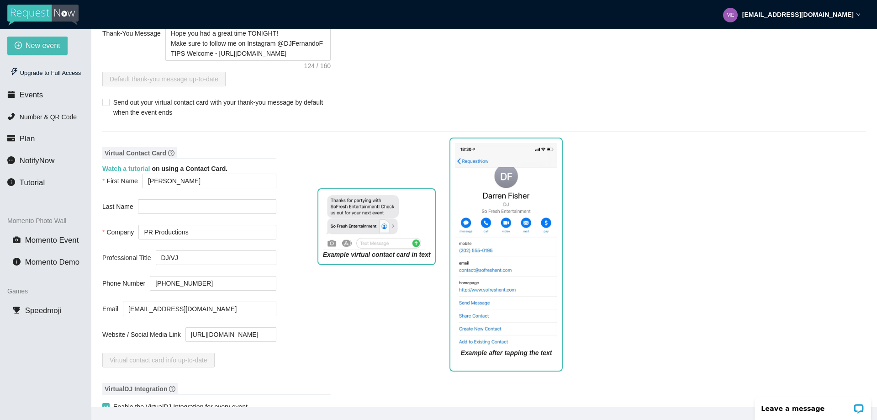
scroll to position [91, 0]
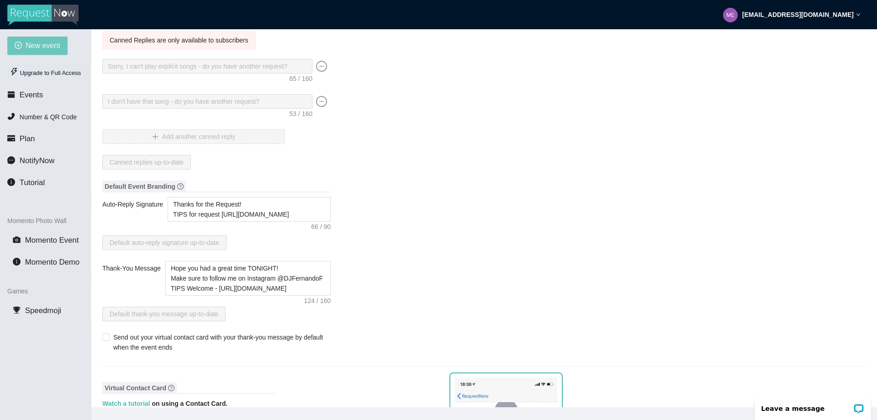
click at [31, 46] on span "New event" at bounding box center [43, 45] width 35 height 11
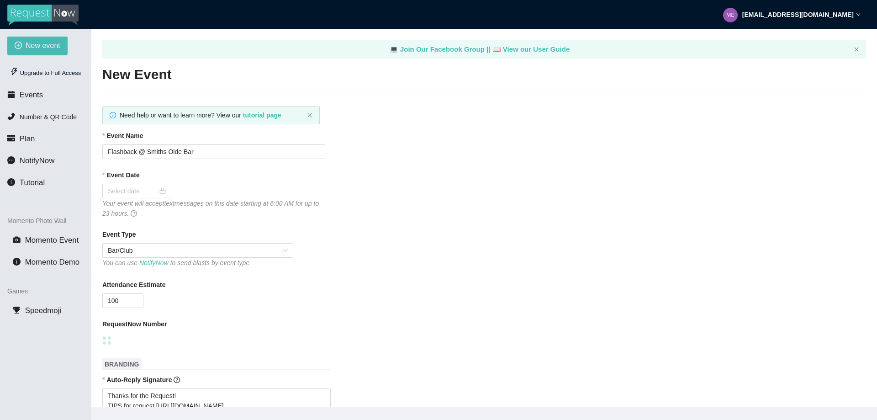
type textarea "https://virtualdj.com/ask/DJFernandoF"
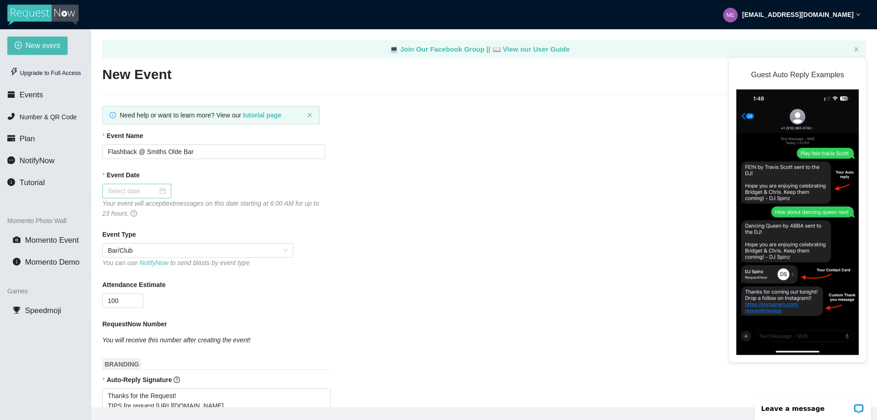
click at [161, 189] on div at bounding box center [137, 191] width 58 height 10
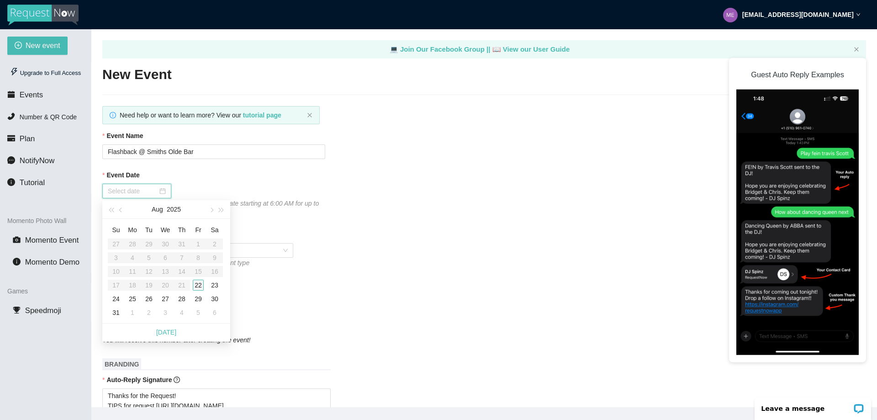
type input "08/22/2025"
click at [198, 283] on div "22" at bounding box center [198, 285] width 11 height 11
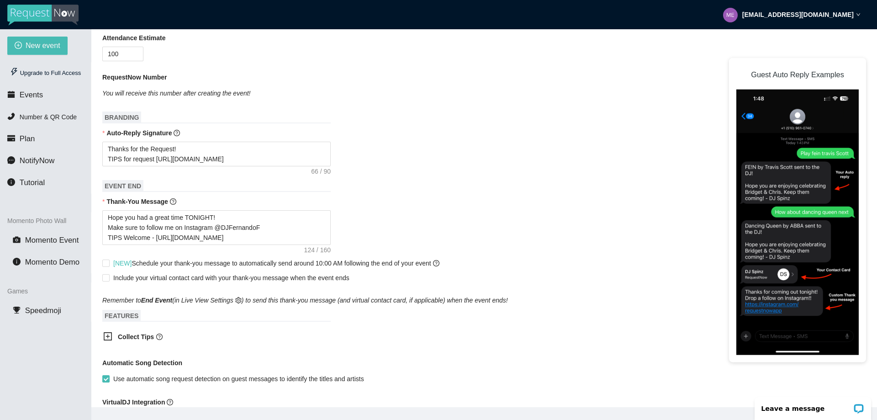
scroll to position [274, 0]
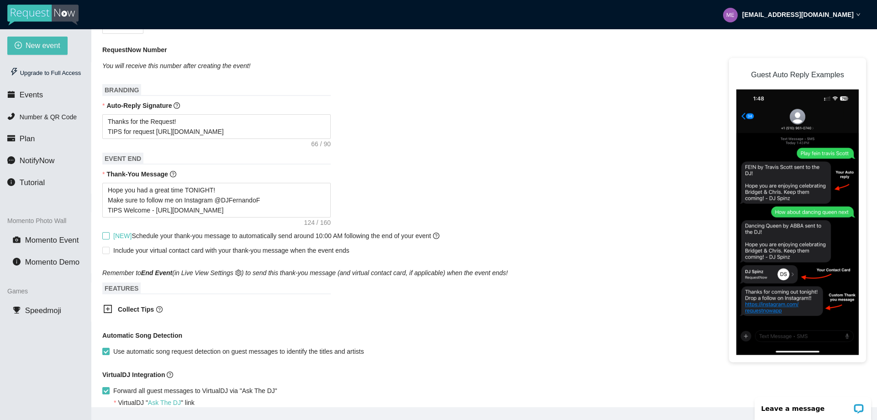
click at [105, 237] on input "[NEW] Schedule your thank-you message to automatically send around 10:00 AM fol…" at bounding box center [105, 235] width 6 height 6
checkbox input "true"
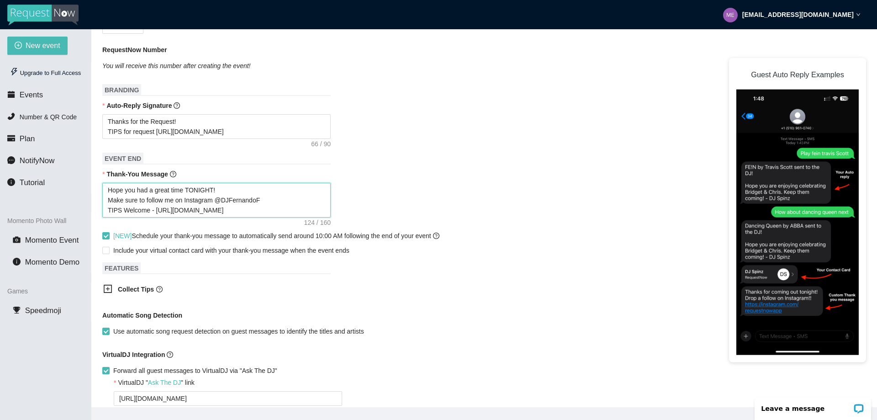
click at [200, 192] on textarea "Hope you had a great time TONIGHT! Make sure to follow me on Instagram @DJFerna…" at bounding box center [216, 200] width 228 height 35
type textarea "Hope you had a great time L! Make sure to follow me on Instagram @DJFernandoF T…"
type textarea "Hope you had a great time La! Make sure to follow me on Instagram @DJFernandoF …"
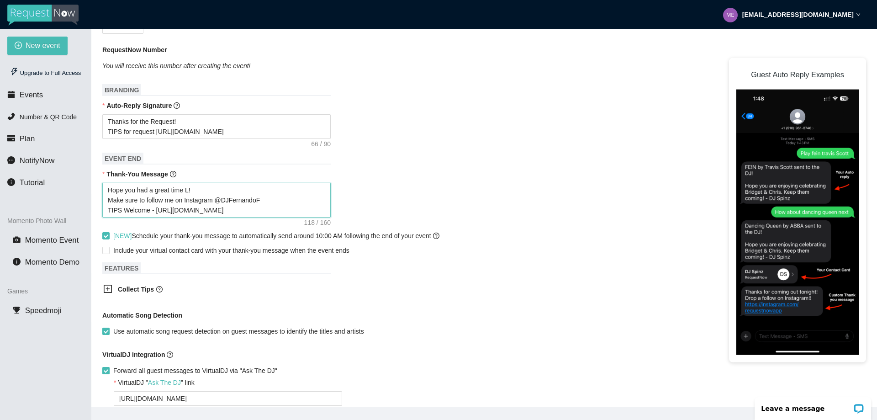
type textarea "Hope you had a great time La! Make sure to follow me on Instagram @DJFernandoF …"
type textarea "Hope you had a great time Las! Make sure to follow me on Instagram @DJFernandoF…"
type textarea "Hope you had a great time Last! Make sure to follow me on Instagram @DJFernando…"
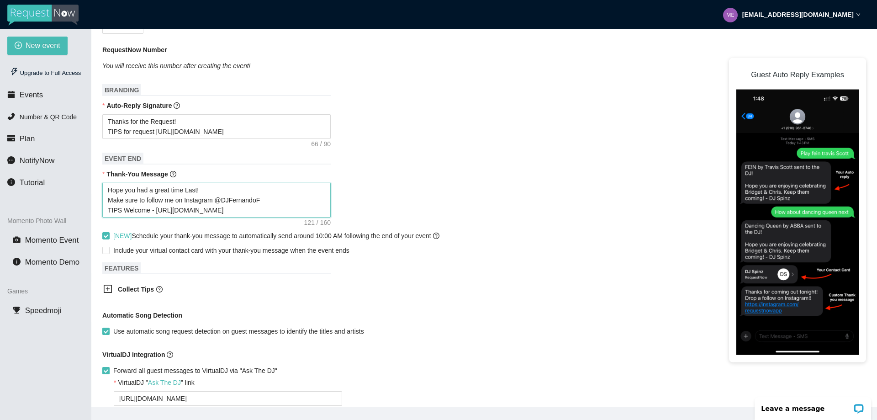
type textarea "Hope you had a great time Las! Make sure to follow me on Instagram @DJFernandoF…"
type textarea "Hope you had a great time La! Make sure to follow me on Instagram @DJFernandoF …"
type textarea "Hope you had a great time L! Make sure to follow me on Instagram @DJFernandoF T…"
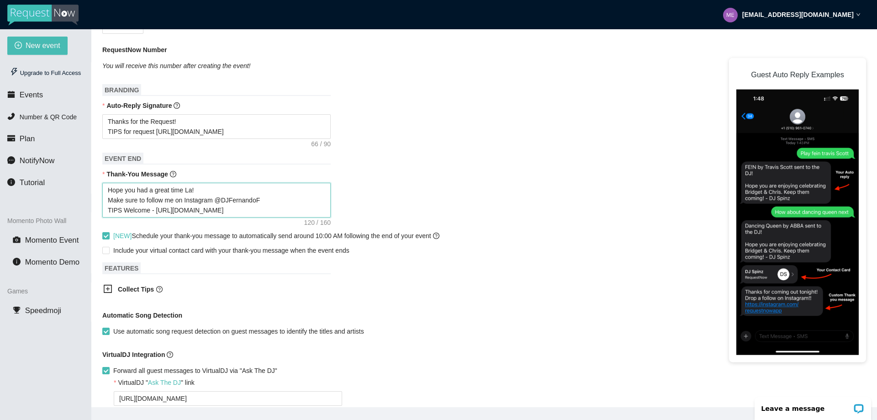
type textarea "Hope you had a great time L! Make sure to follow me on Instagram @DJFernandoF T…"
type textarea "Hope you had a great time ! Make sure to follow me on Instagram @DJFernandoF TI…"
type textarea "Hope you had a great time a! Make sure to follow me on Instagram @DJFernandoF T…"
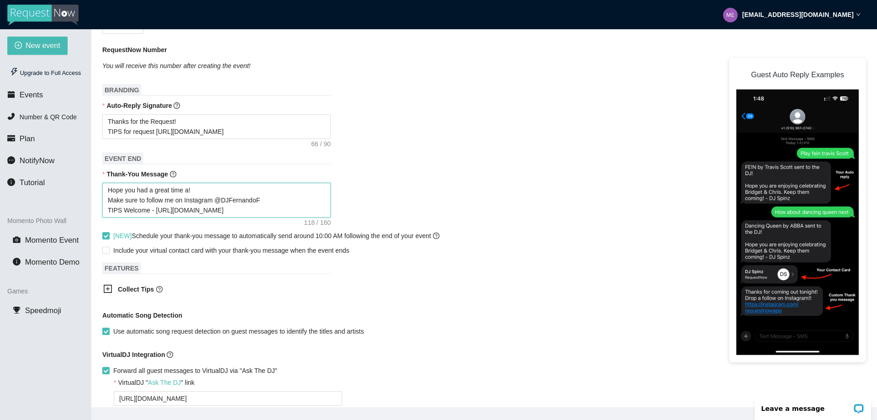
type textarea "Hope you had a great time at! Make sure to follow me on Instagram @DJFernandoF …"
type textarea "Hope you had a great time at ! Make sure to follow me on Instagram @DJFernandoF…"
type textarea "Hope you had a great time at t! Make sure to follow me on Instagram @DJFernando…"
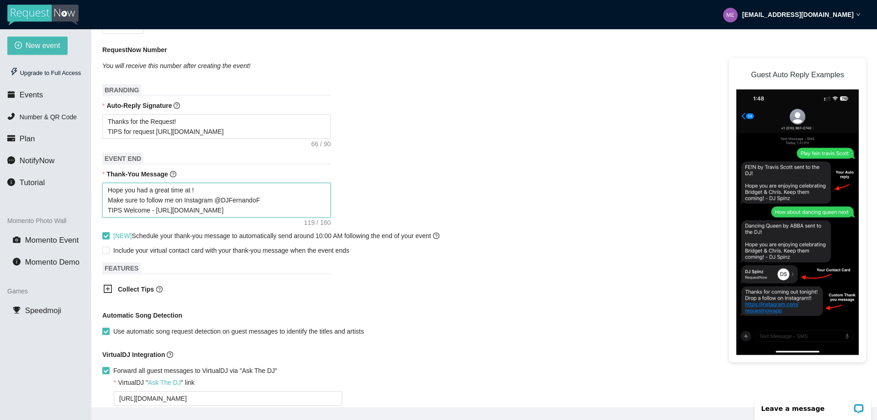
type textarea "Hope you had a great time at t! Make sure to follow me on Instagram @DJFernando…"
type textarea "Hope you had a great time at th! Make sure to follow me on Instagram @DJFernand…"
type textarea "Hope you had a great time at the! Make sure to follow me on Instagram @DJFernan…"
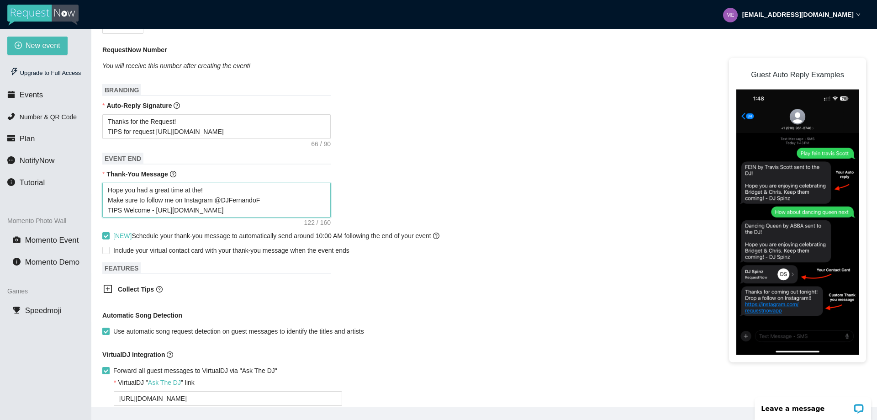
type textarea "Hope you had a great time at the ! Make sure to follow me on Instagram @DJFerna…"
type textarea "Hope you had a great time at the e! Make sure to follow me on Instagram @DJFern…"
type textarea "Hope you had a great time at the ev! Make sure to follow me on Instagram @DJFer…"
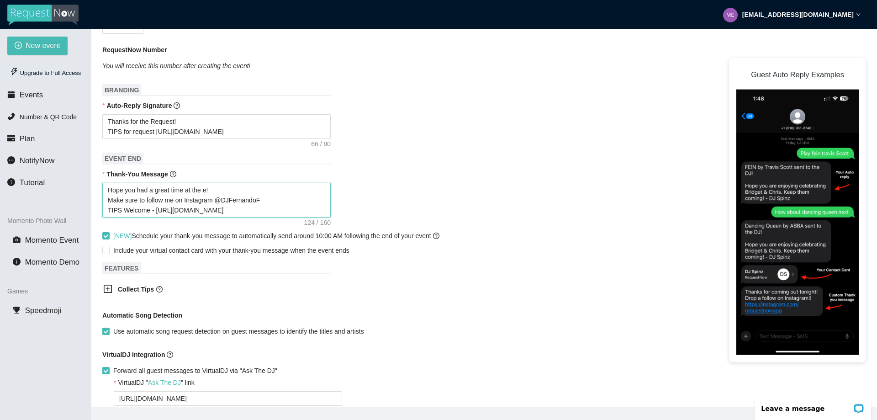
type textarea "Hope you had a great time at the ev! Make sure to follow me on Instagram @DJFer…"
type textarea "Hope you had a great time at the eve! Make sure to follow me on Instagram @DJFe…"
type textarea "Hope you had a great time at the even! Make sure to follow me on Instagram @DJF…"
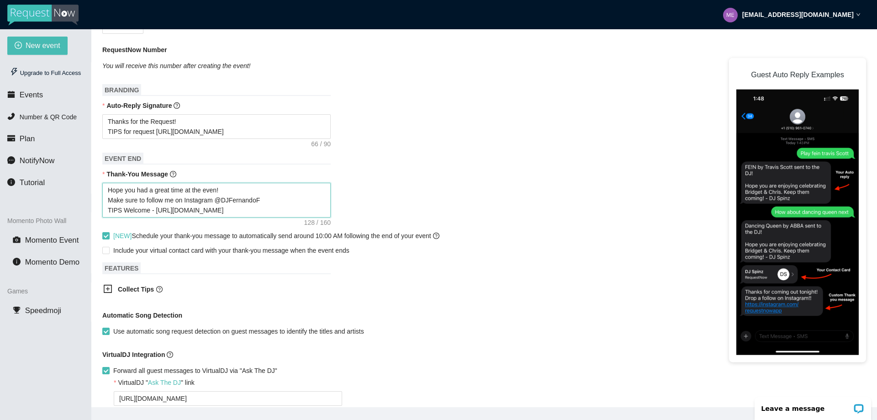
type textarea "Hope you had a great time at the event! Make sure to follow me on Instagram @DJ…"
click at [103, 253] on input "Include your virtual contact card with your thank-you message when the event en…" at bounding box center [105, 250] width 6 height 6
checkbox input "true"
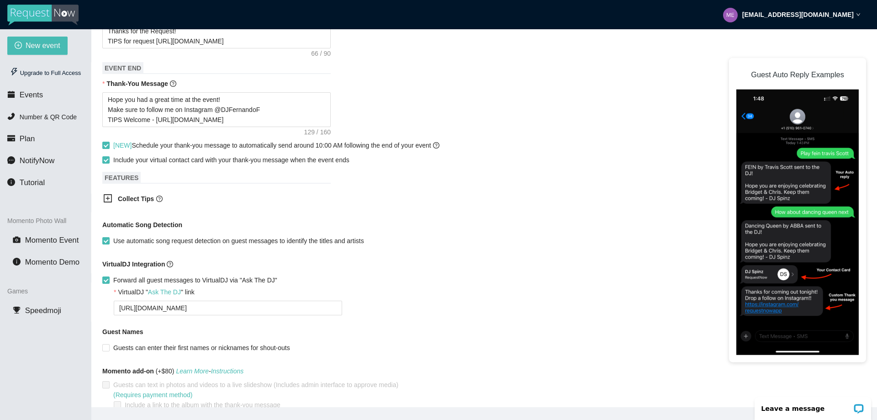
scroll to position [365, 0]
click at [109, 202] on icon "plus-square" at bounding box center [107, 197] width 9 height 9
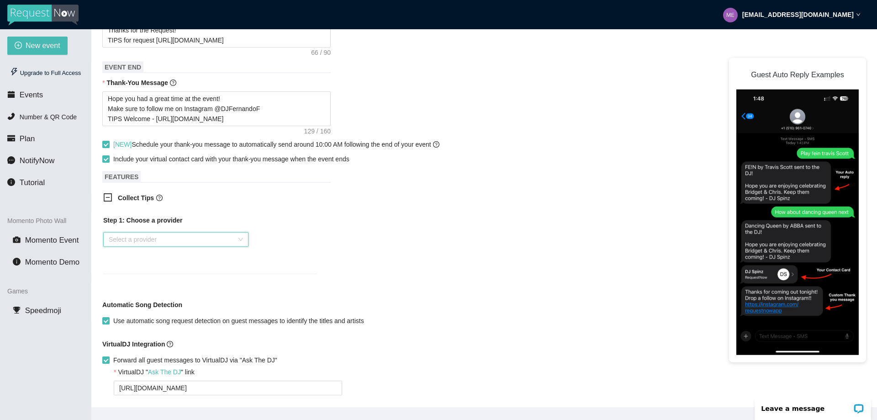
click at [153, 241] on input "search" at bounding box center [173, 239] width 128 height 14
click at [136, 278] on div "Venmo" at bounding box center [176, 276] width 134 height 10
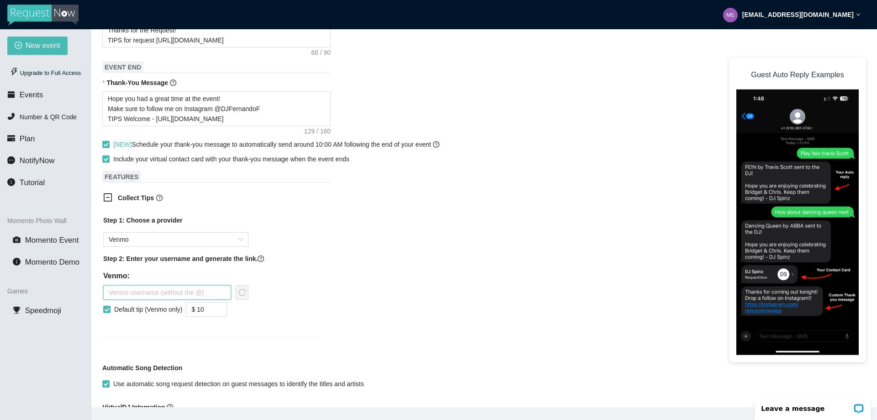
click at [153, 293] on input "text" at bounding box center [167, 292] width 128 height 15
paste input "http://venmo.com/djfernandof"
drag, startPoint x: 162, startPoint y: 296, endPoint x: 79, endPoint y: 292, distance: 83.7
click at [80, 292] on section "New event Upgrade to Full Access Events Number & QR Code Plan NotifyNow Tutoria…" at bounding box center [438, 239] width 877 height 420
click at [244, 296] on icon "reload" at bounding box center [241, 292] width 7 height 7
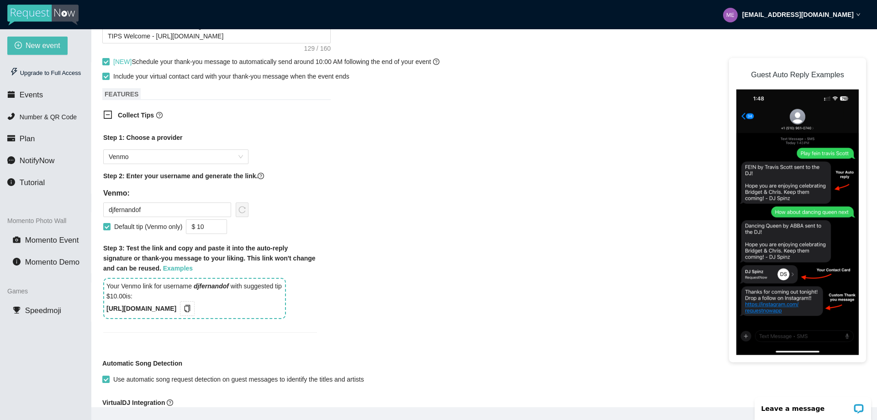
scroll to position [457, 0]
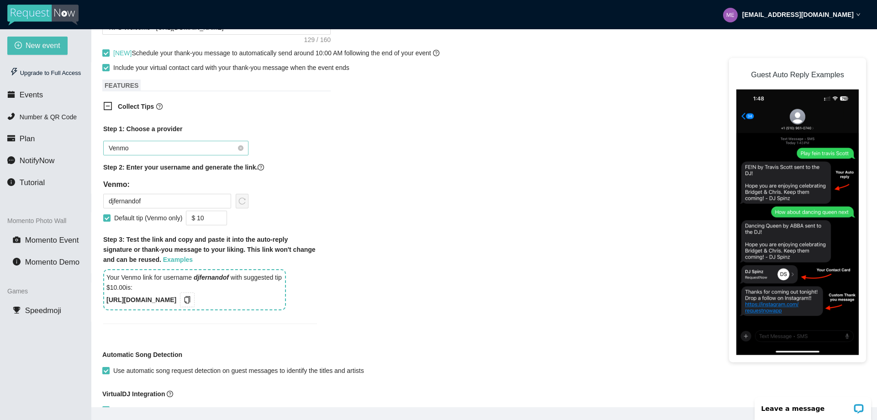
click at [155, 149] on span "Venmo" at bounding box center [176, 148] width 134 height 14
click at [308, 192] on div "Step 1: Choose a provider Venmo Step 2: Enter your username and generate the li…" at bounding box center [210, 218] width 214 height 189
drag, startPoint x: 154, startPoint y: 205, endPoint x: 69, endPoint y: 200, distance: 86.0
click at [68, 200] on section "New event Upgrade to Full Access Events Number & QR Code Plan NotifyNow Tutoria…" at bounding box center [438, 239] width 877 height 420
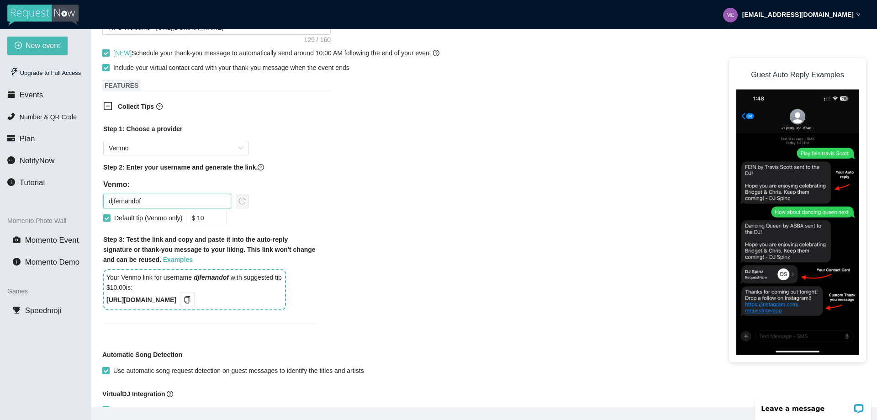
paste input "https://linktr.ee/tips4dj"
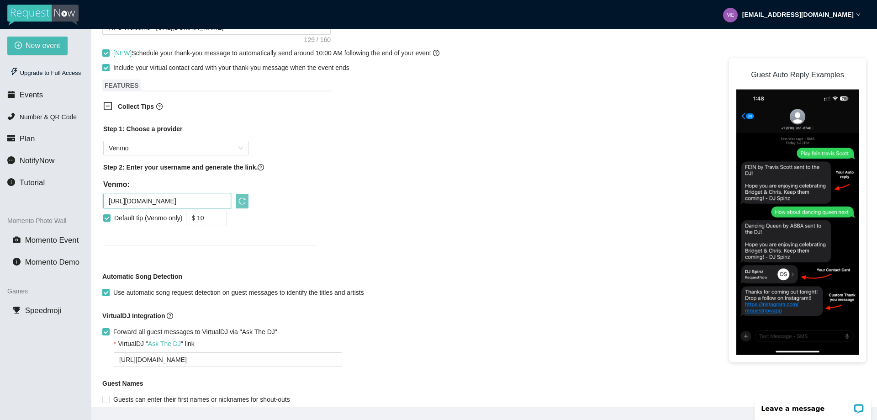
type input "https://linktr.ee/tips4dj"
click at [242, 203] on icon "reload" at bounding box center [241, 200] width 7 height 7
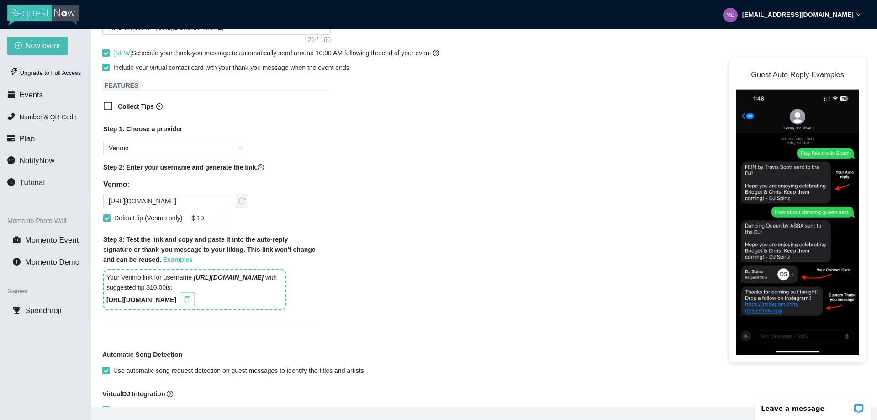
click at [191, 303] on icon "copy" at bounding box center [187, 299] width 7 height 7
click at [106, 221] on input "Default tip (Venmo only)" at bounding box center [106, 217] width 6 height 6
checkbox input "false"
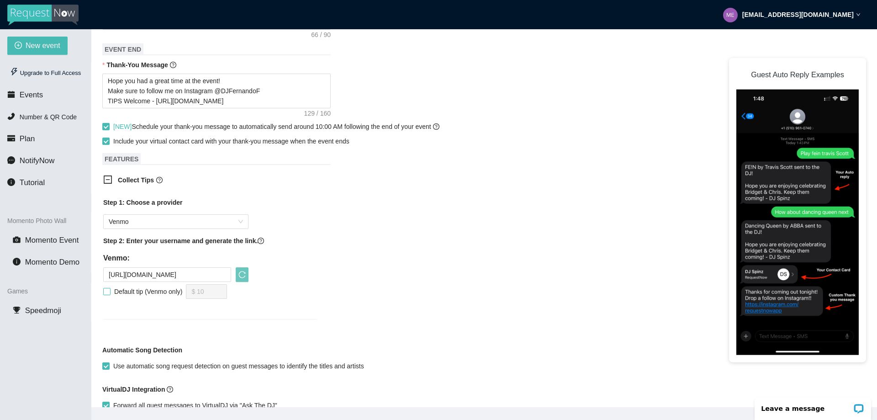
scroll to position [365, 0]
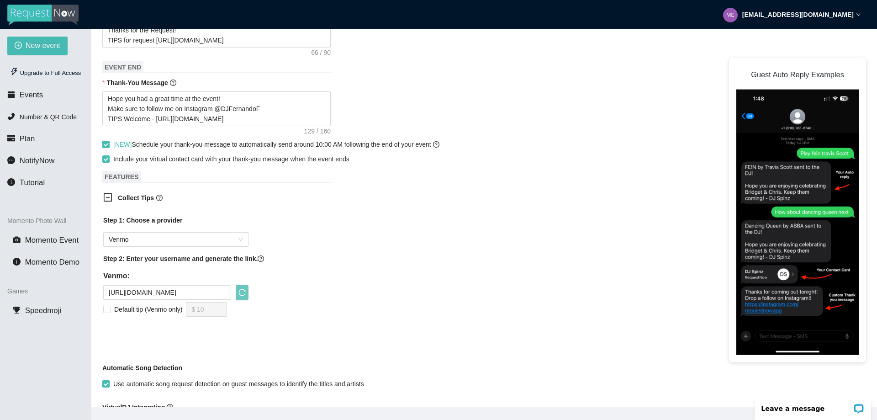
click at [108, 202] on icon "minus-square" at bounding box center [107, 197] width 9 height 9
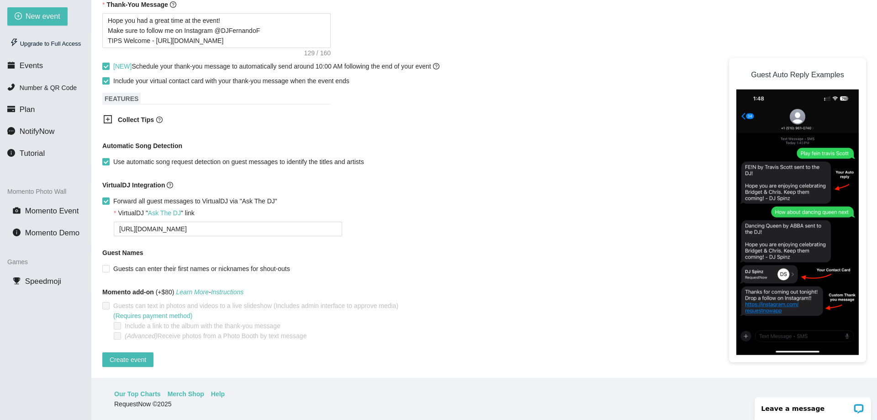
scroll to position [425, 0]
click at [126, 354] on span "Create event" at bounding box center [128, 359] width 37 height 10
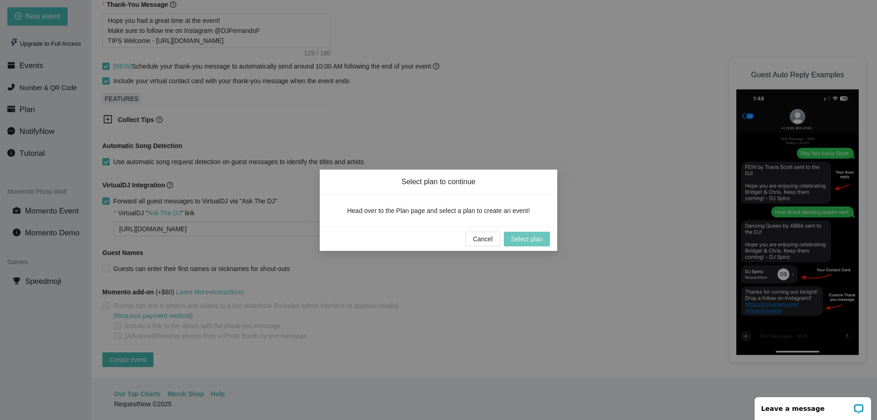
click at [514, 237] on span "Select plan" at bounding box center [527, 239] width 32 height 10
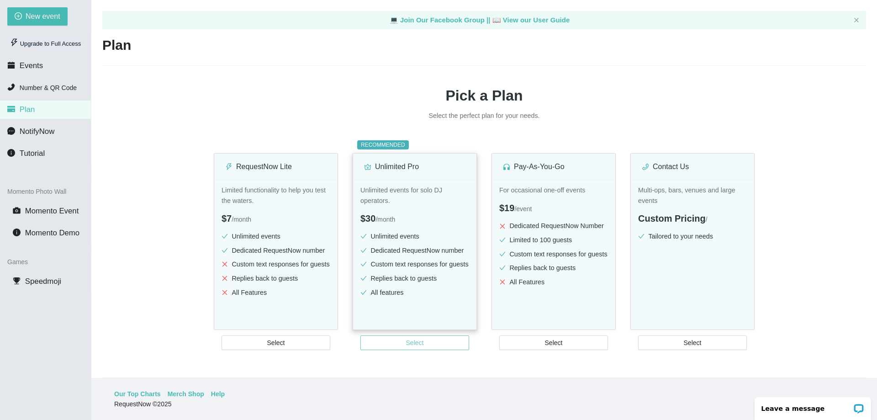
click at [409, 344] on span "Select" at bounding box center [415, 343] width 18 height 10
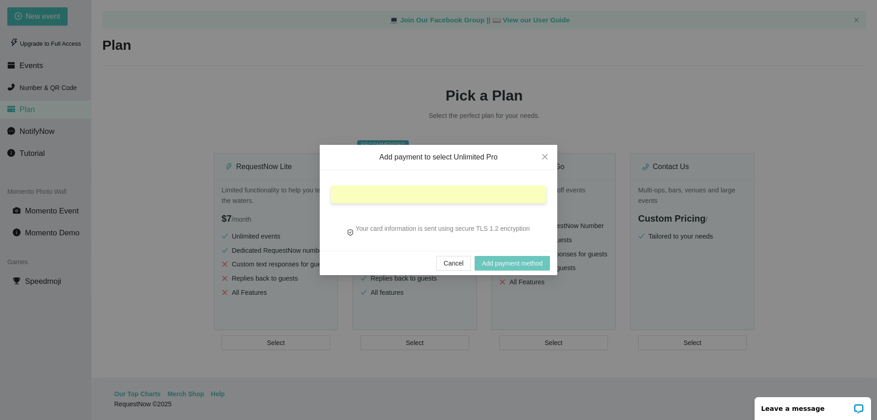
click at [490, 260] on span "Add payment method" at bounding box center [512, 263] width 61 height 10
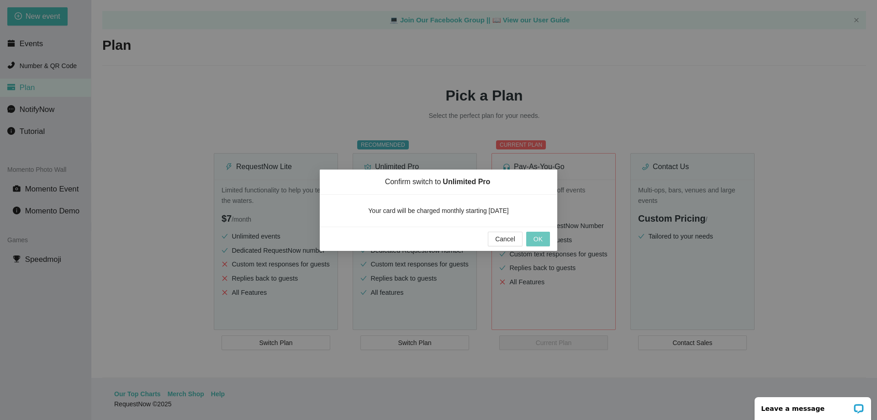
click at [535, 239] on span "OK" at bounding box center [537, 239] width 9 height 10
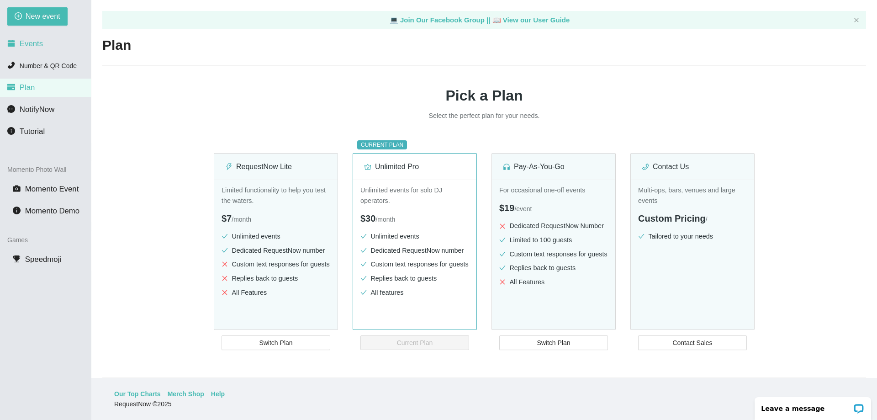
click at [29, 38] on li "Events" at bounding box center [45, 44] width 91 height 18
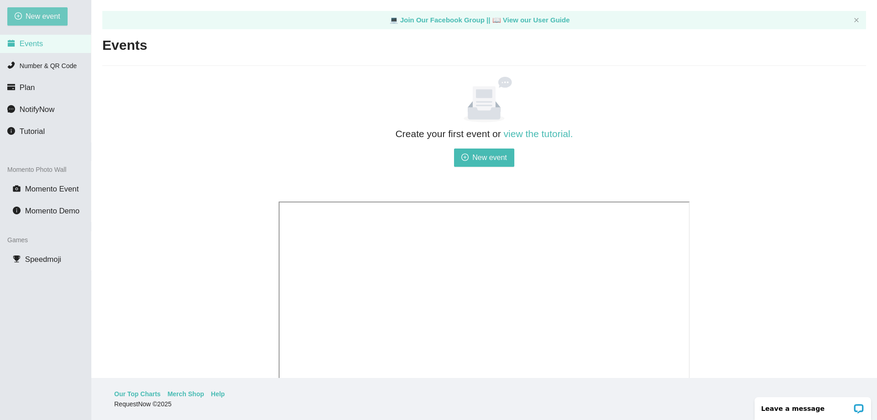
click at [39, 18] on span "New event" at bounding box center [43, 16] width 35 height 11
type textarea "https://virtualdj.com/ask/DJFernandoF"
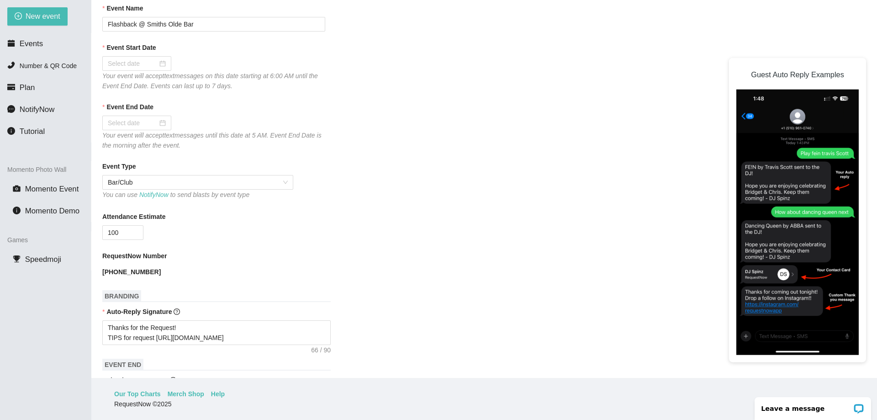
scroll to position [84, 0]
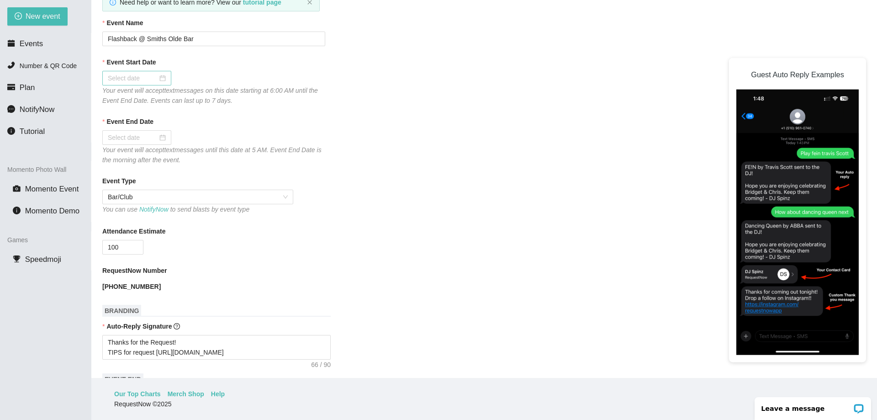
click at [125, 77] on input "Event Start Date" at bounding box center [133, 78] width 50 height 10
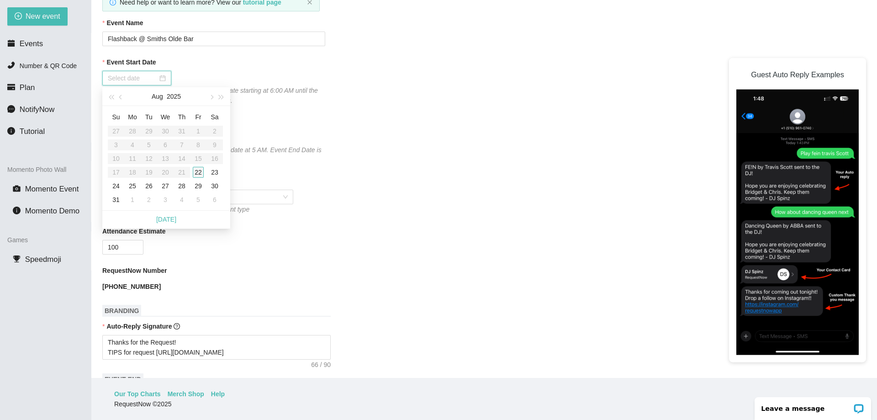
type input "08/22/2025"
click at [196, 170] on div "22" at bounding box center [198, 172] width 11 height 11
type input "08/23/2025"
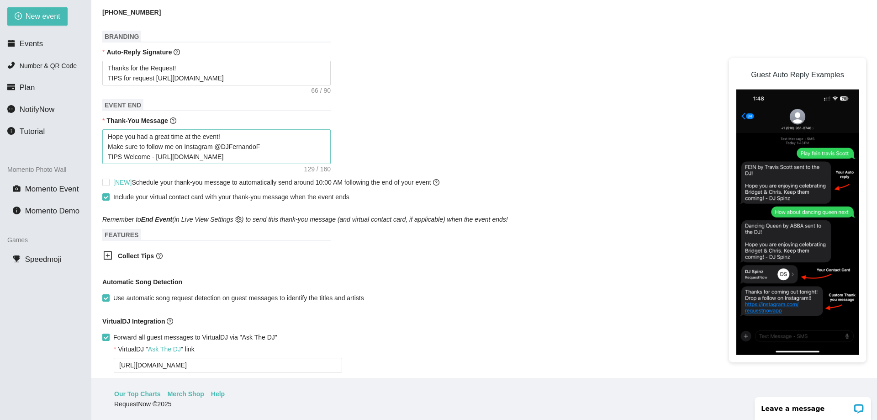
scroll to position [495, 0]
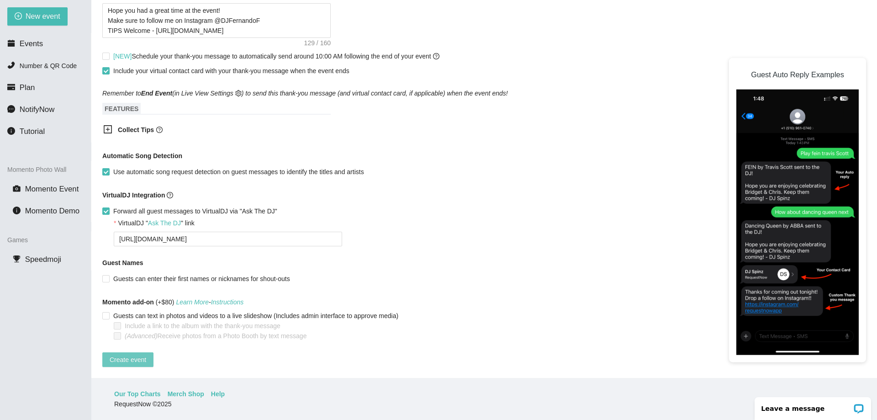
click at [129, 354] on span "Create event" at bounding box center [128, 359] width 37 height 10
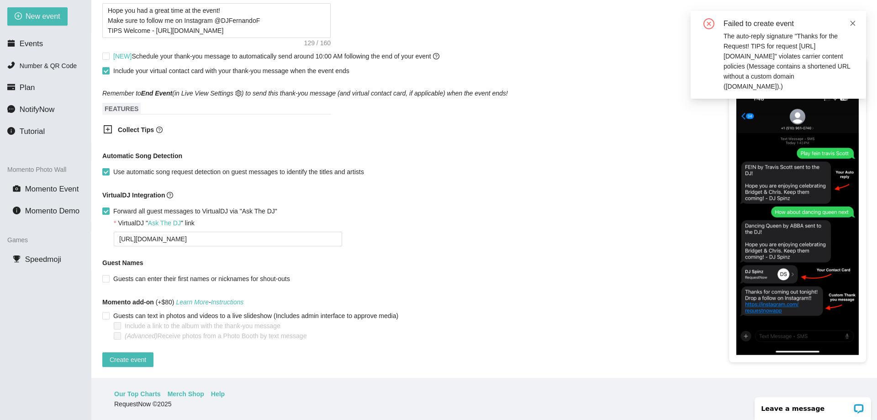
click at [853, 22] on icon "close" at bounding box center [852, 23] width 6 height 6
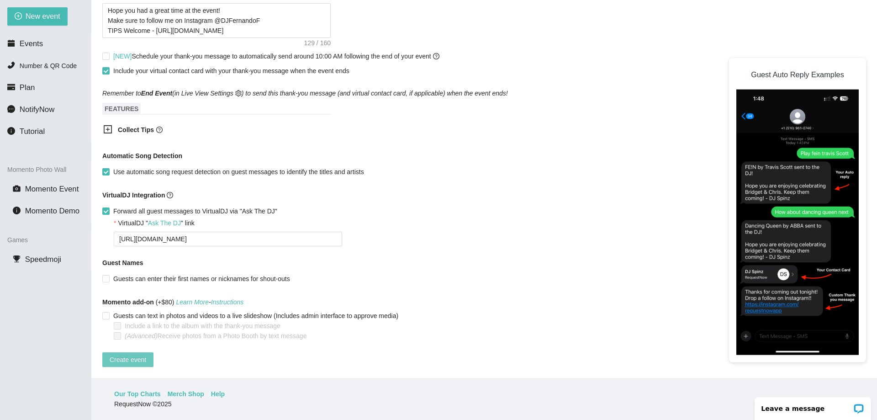
click at [121, 354] on span "Create event" at bounding box center [128, 359] width 37 height 10
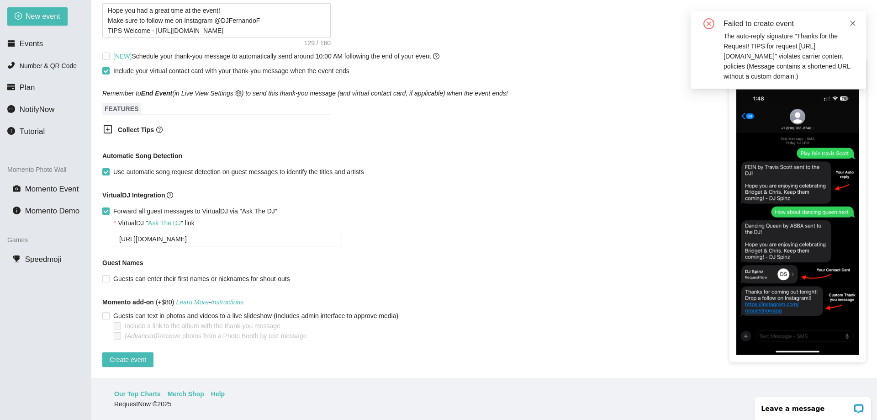
click at [854, 24] on icon "close" at bounding box center [852, 23] width 5 height 5
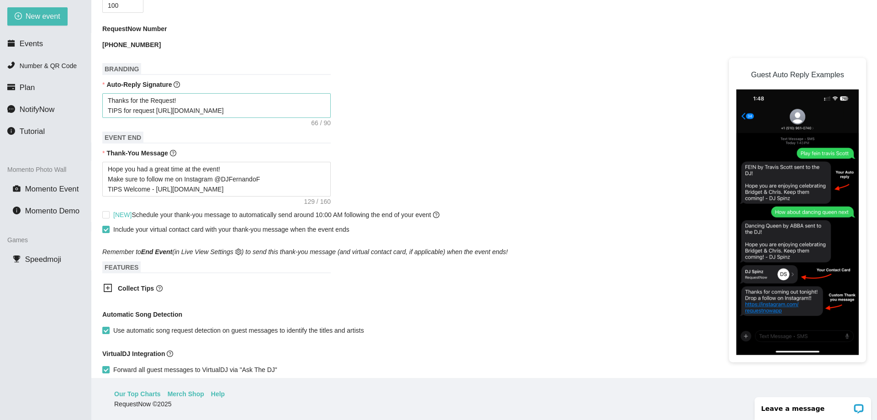
scroll to position [403, 0]
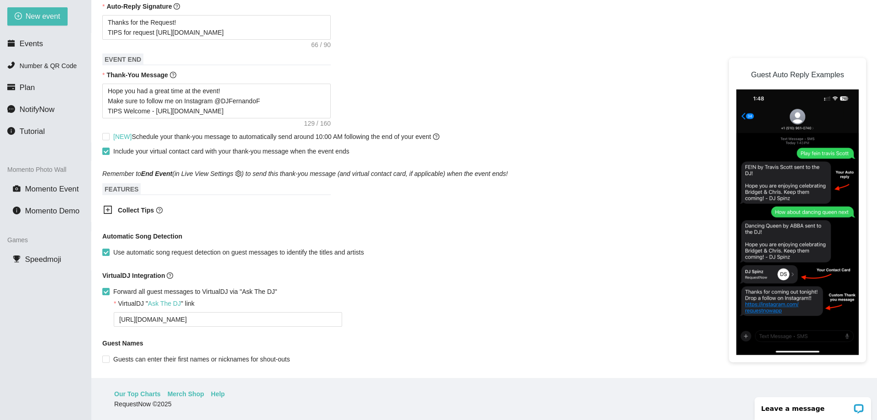
click at [107, 212] on icon "plus-square" at bounding box center [107, 209] width 9 height 9
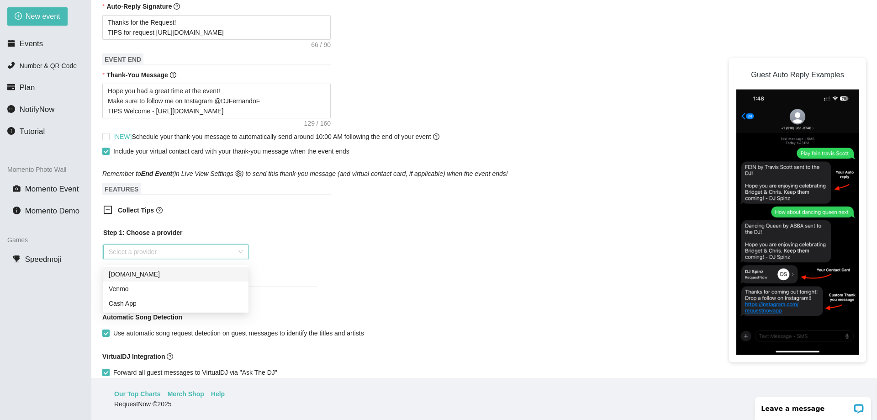
click at [148, 255] on input "search" at bounding box center [173, 252] width 128 height 14
click at [136, 289] on div "Venmo" at bounding box center [176, 289] width 134 height 10
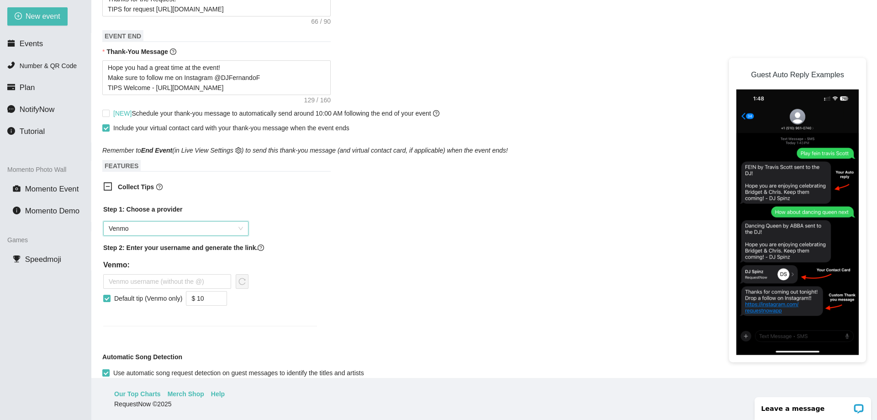
scroll to position [449, 0]
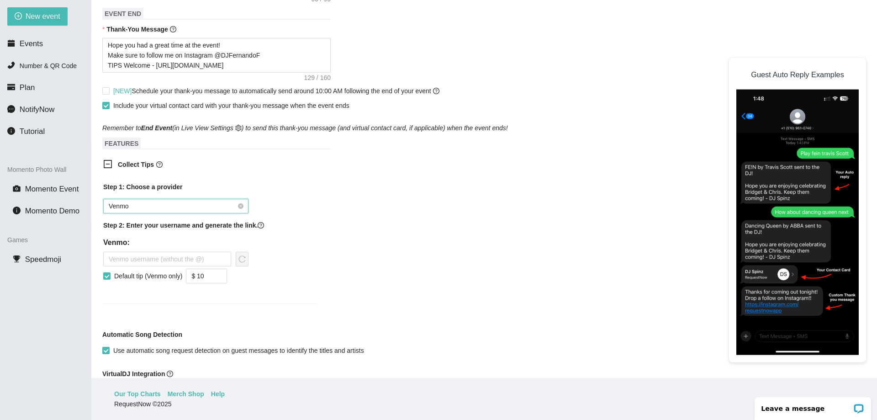
click at [138, 208] on span "Venmo" at bounding box center [176, 206] width 134 height 14
click at [360, 232] on div "Collect Tips Step 1: Choose a provider Venmo Step 2: Enter your username and ge…" at bounding box center [484, 237] width 764 height 166
click at [119, 265] on input "text" at bounding box center [167, 259] width 128 height 15
paste input "http://venmo.com/djfernandof"
type input "http://venmo.com/djfernandof"
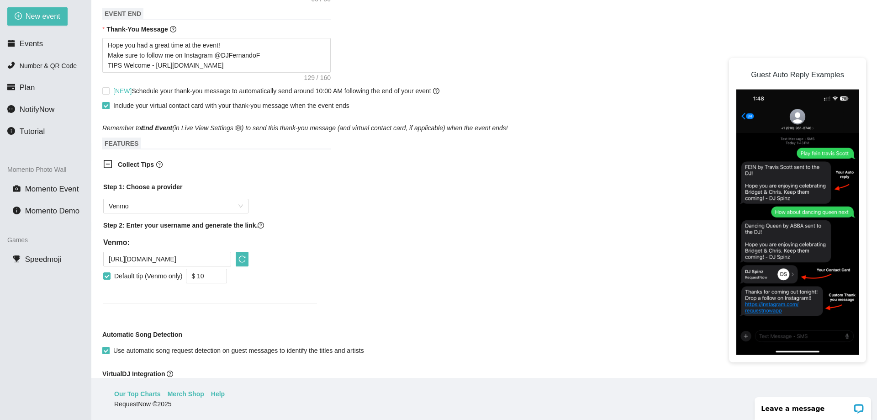
click at [103, 282] on div "Step 1: Choose a provider Venmo Step 2: Enter your username and generate the li…" at bounding box center [210, 248] width 228 height 144
click at [105, 279] on input "Default tip (Venmo only)" at bounding box center [106, 275] width 6 height 6
checkbox input "false"
click at [242, 261] on icon "reload" at bounding box center [241, 258] width 7 height 7
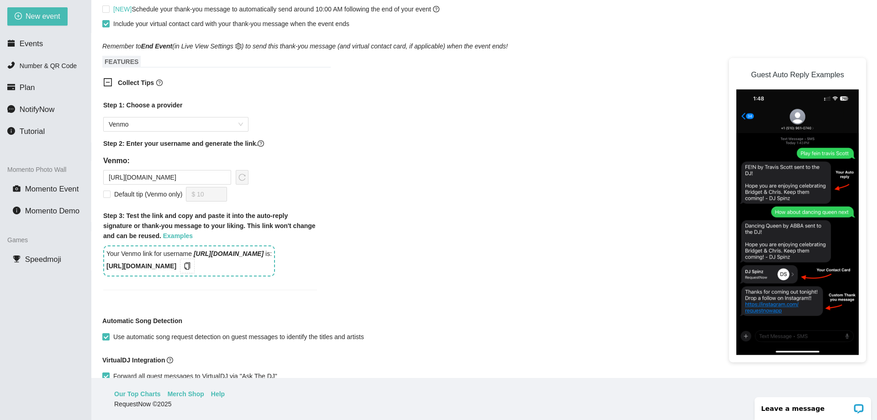
scroll to position [540, 0]
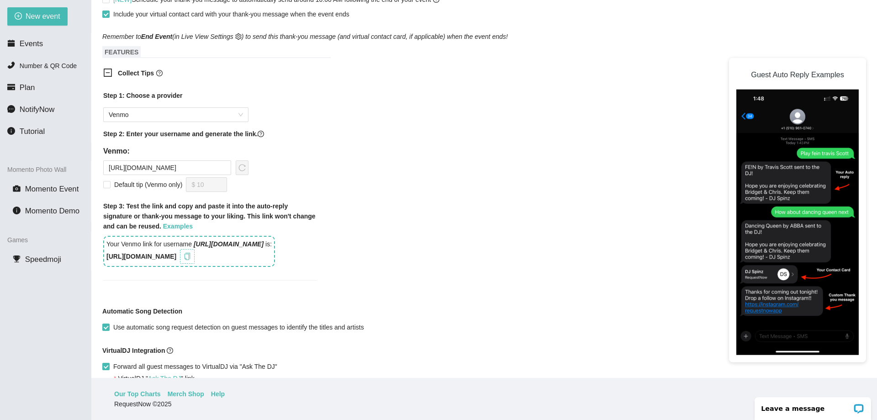
click at [191, 260] on icon "copy" at bounding box center [187, 256] width 7 height 7
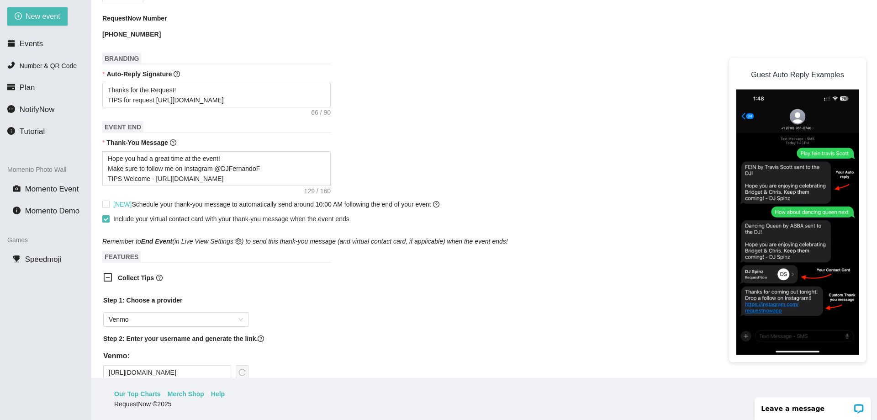
scroll to position [312, 0]
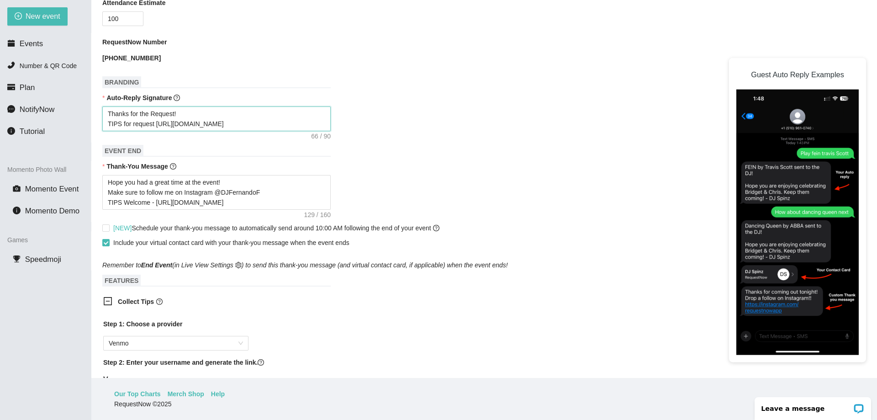
drag, startPoint x: 226, startPoint y: 125, endPoint x: 155, endPoint y: 127, distance: 70.8
click at [155, 127] on textarea "Thanks for the Request! TIPS for request https://linktr.ee/tips4dj" at bounding box center [216, 118] width 228 height 25
paste textarea "songtip.me/46as4bh"
type textarea "Thanks for the Request! TIPS for request https://songtip.me/46as4bh"
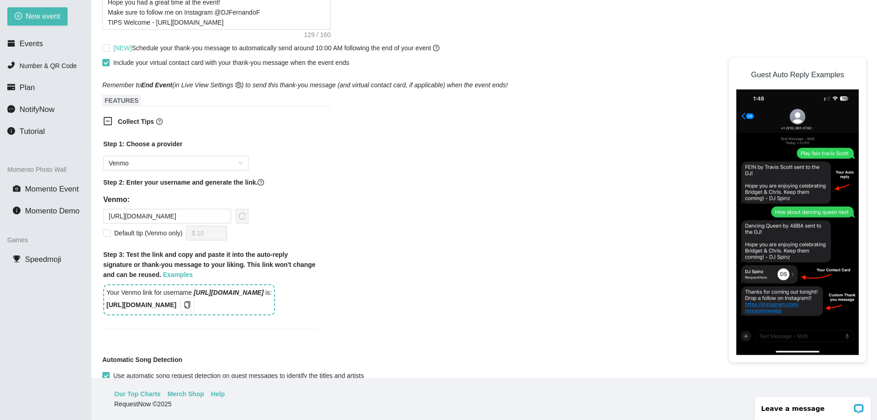
scroll to position [495, 0]
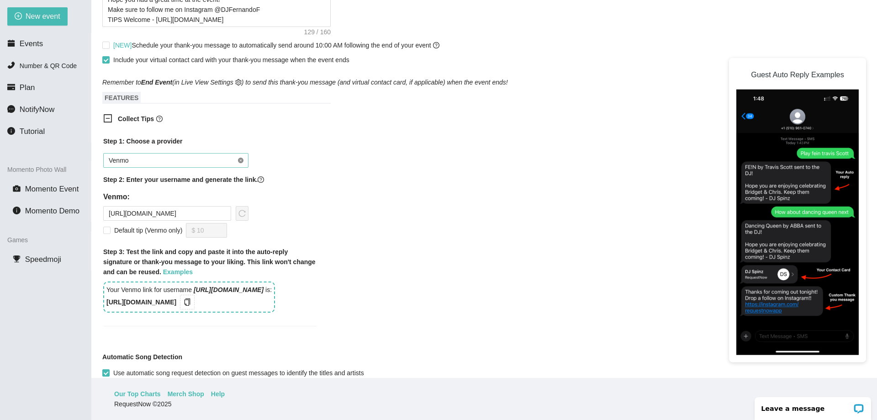
type textarea "Thanks for the Request! TIPS for request https://songtip.me/46as4bh"
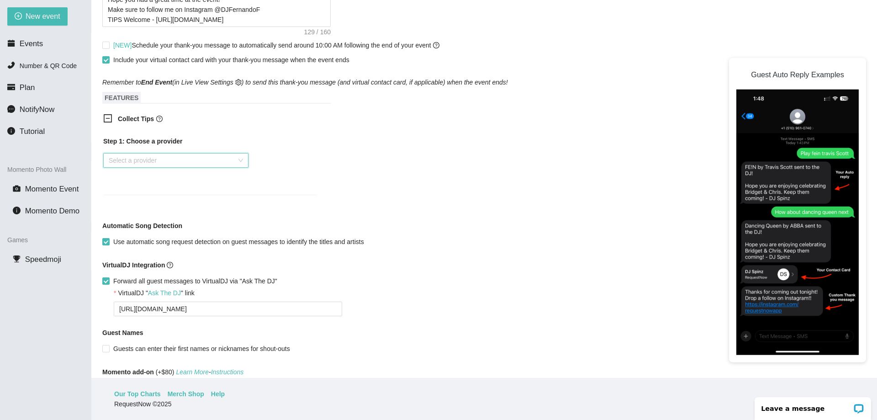
click at [240, 164] on div "Select a provider" at bounding box center [175, 160] width 145 height 15
click at [193, 209] on div "Cash App" at bounding box center [176, 212] width 134 height 10
click at [241, 163] on div "Select a provider" at bounding box center [175, 160] width 145 height 15
click at [302, 184] on div "Step 1: Choose a provider Select a provider" at bounding box center [210, 159] width 214 height 47
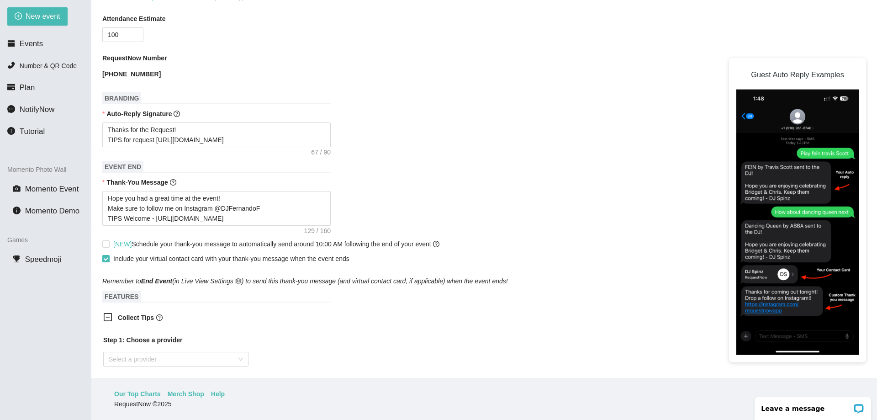
scroll to position [312, 0]
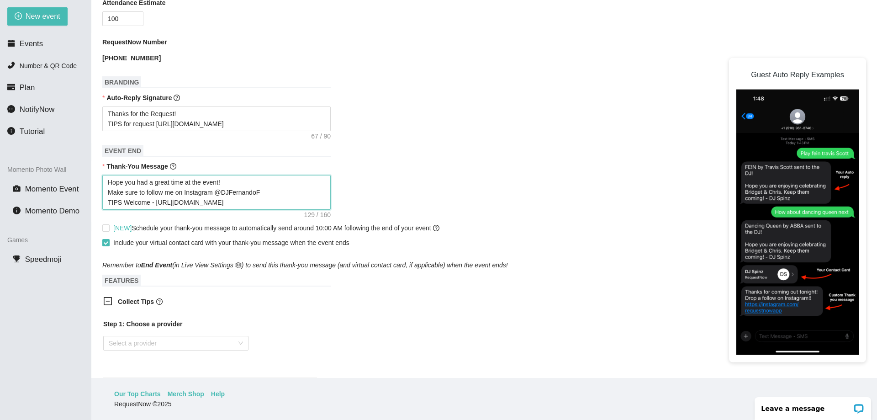
drag, startPoint x: 184, startPoint y: 203, endPoint x: 154, endPoint y: 204, distance: 30.2
click at [154, 204] on textarea "Hope you had a great time at the event! Make sure to follow me on Instagram @DJ…" at bounding box center [216, 192] width 228 height 35
paste textarea "songtip.me/46as4bh"
type textarea "Hope you had a great time at the event! Make sure to follow me on Instagram @DJ…"
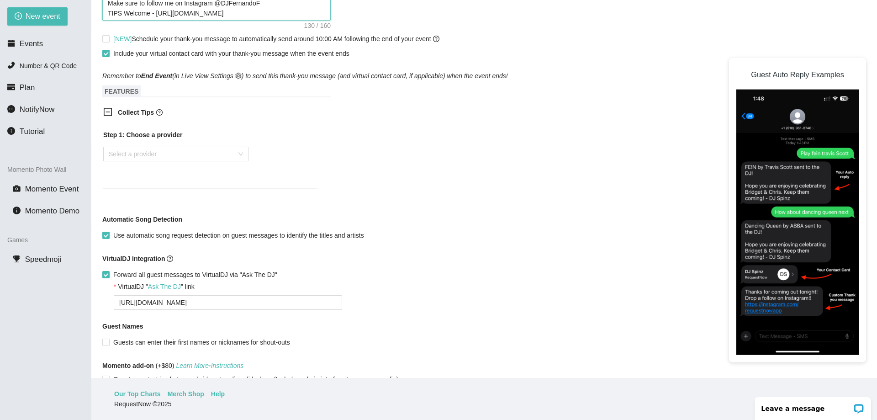
scroll to position [575, 0]
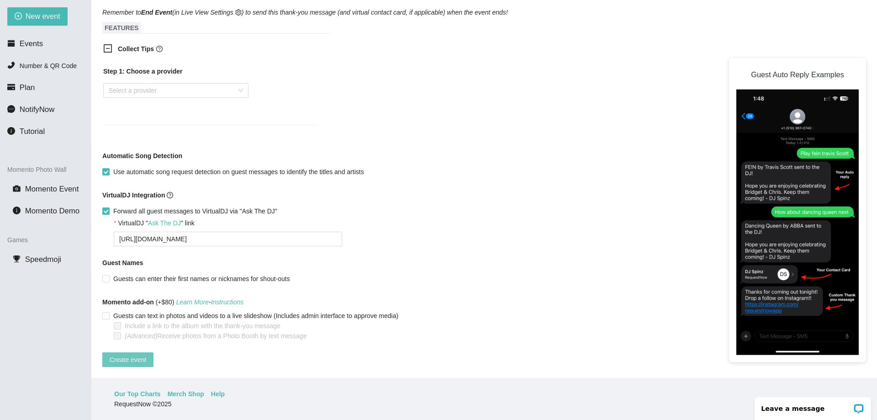
type textarea "Hope you had a great time at the event! Make sure to follow me on Instagram @DJ…"
click at [124, 354] on span "Create event" at bounding box center [128, 359] width 37 height 10
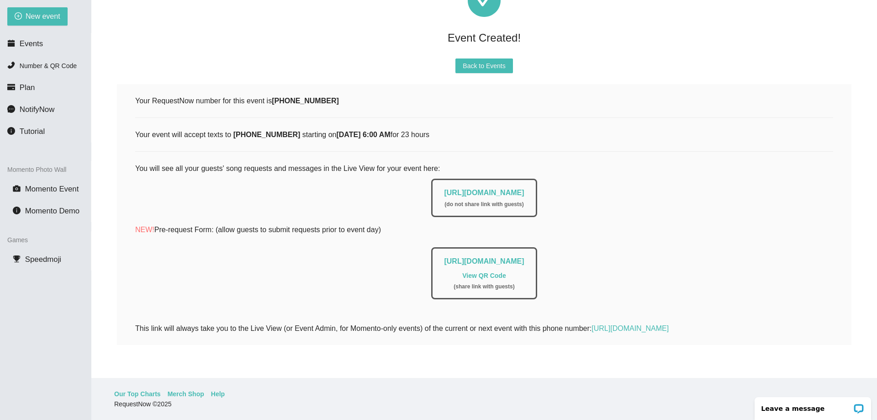
drag, startPoint x: 554, startPoint y: 185, endPoint x: 411, endPoint y: 185, distance: 142.5
click at [431, 185] on div "https://app.requestnow.io/live/rpjgodr ( do not share link with guests )" at bounding box center [483, 198] width 105 height 38
copy link "https://app.requestnow.io/live/rpjgodr"
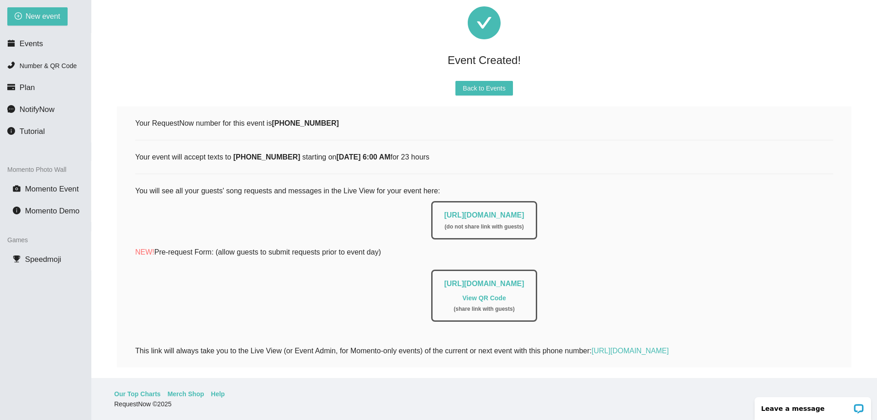
scroll to position [0, 0]
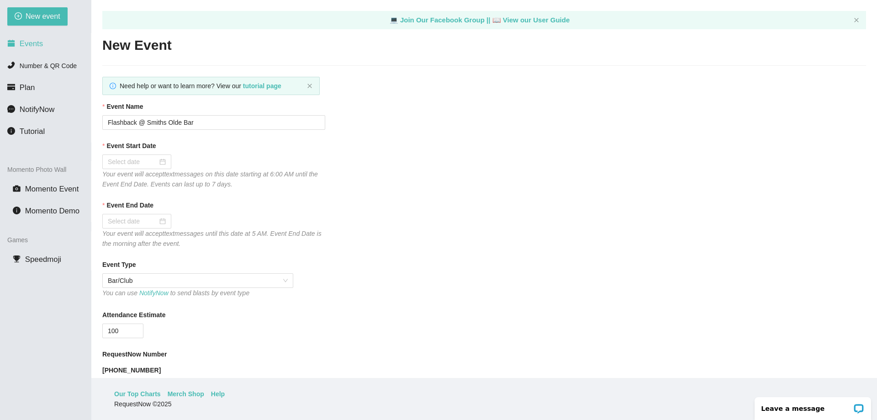
click at [32, 44] on span "Events" at bounding box center [31, 43] width 23 height 9
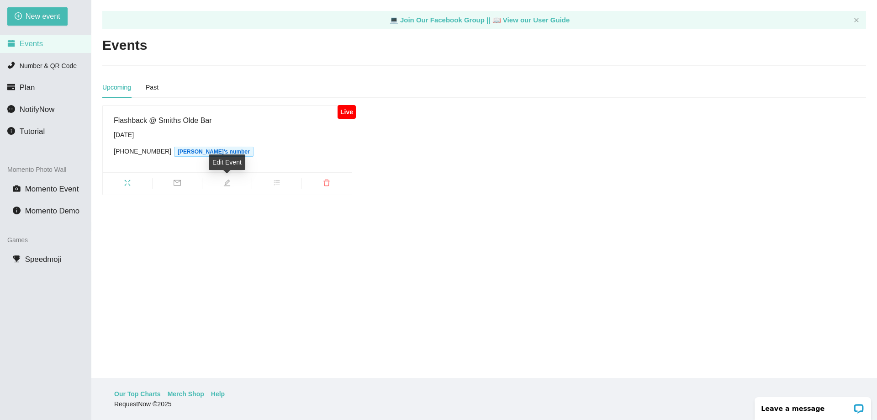
click at [225, 185] on icon "edit" at bounding box center [226, 182] width 7 height 7
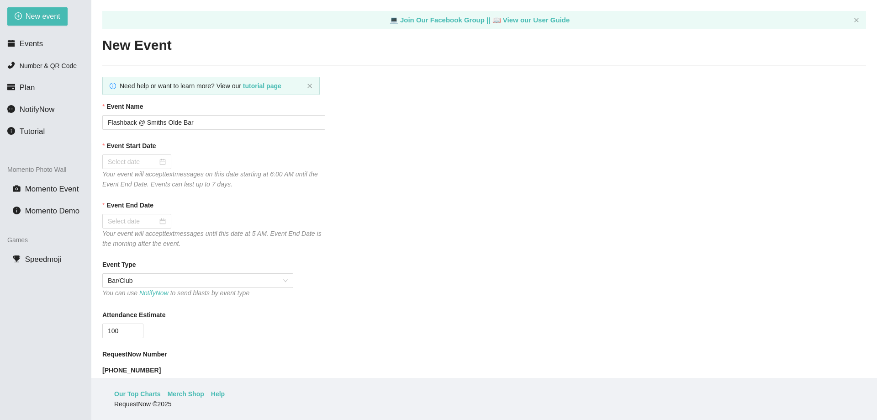
type textarea "https://virtualdj.com/ask/DJFernandoF"
type input "08/22/2025"
type input "08/23/2025"
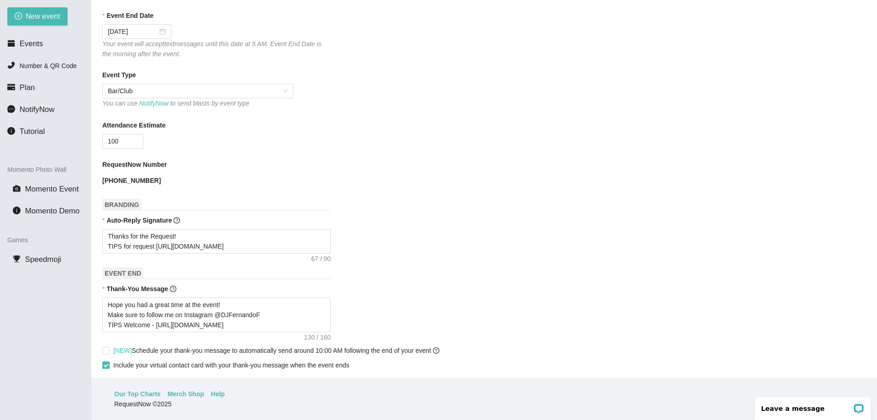
scroll to position [228, 0]
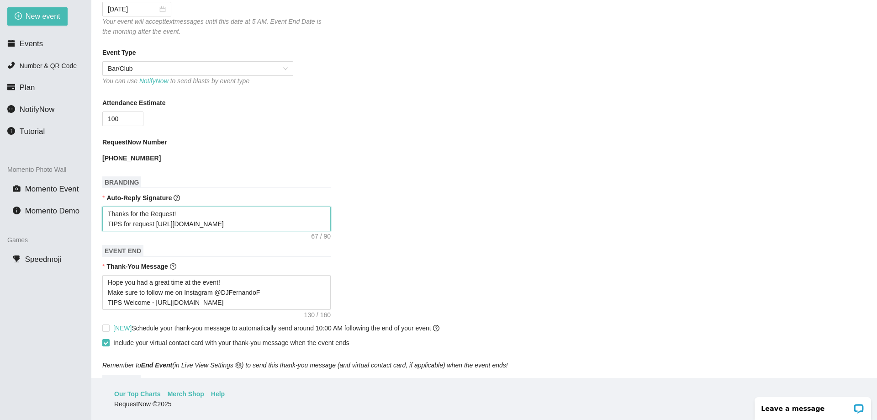
drag, startPoint x: 239, startPoint y: 225, endPoint x: 155, endPoint y: 224, distance: 84.0
click at [155, 224] on textarea "Thanks for the Request! TIPS for request https://songtip.me/46as4bh" at bounding box center [216, 218] width 228 height 25
paste textarea "linktr.ee/tips4dj"
type textarea "Thanks for the Request! TIPS for request [URL][DOMAIN_NAME]"
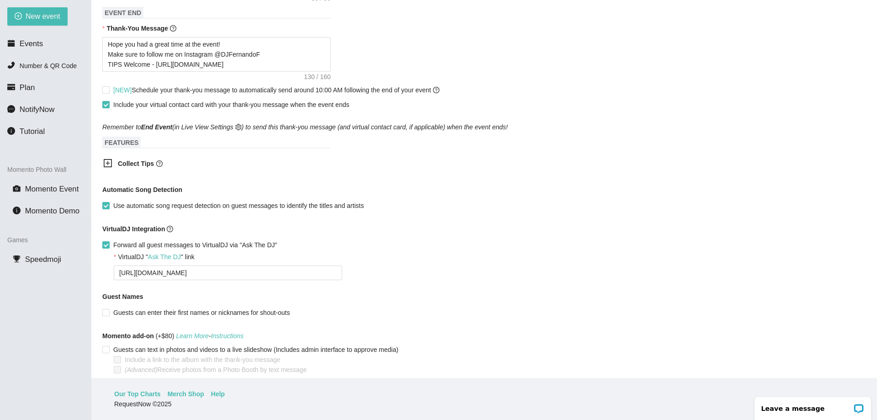
scroll to position [502, 0]
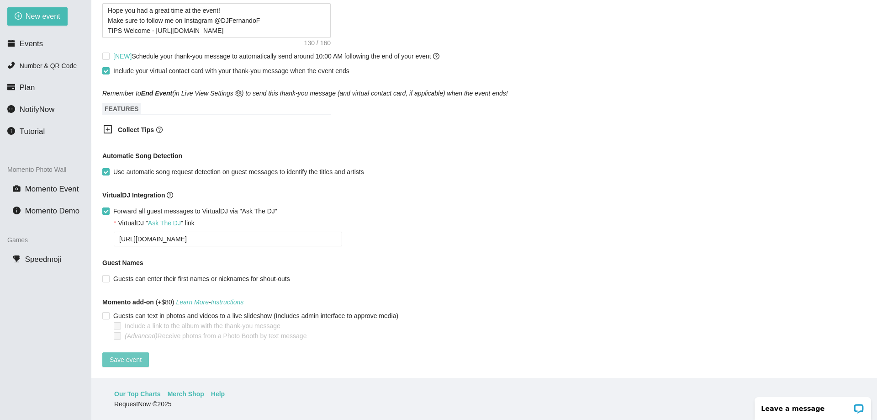
type textarea "Thanks for the Request! TIPS for request [URL][DOMAIN_NAME]"
click at [115, 361] on span "Save event" at bounding box center [126, 359] width 32 height 10
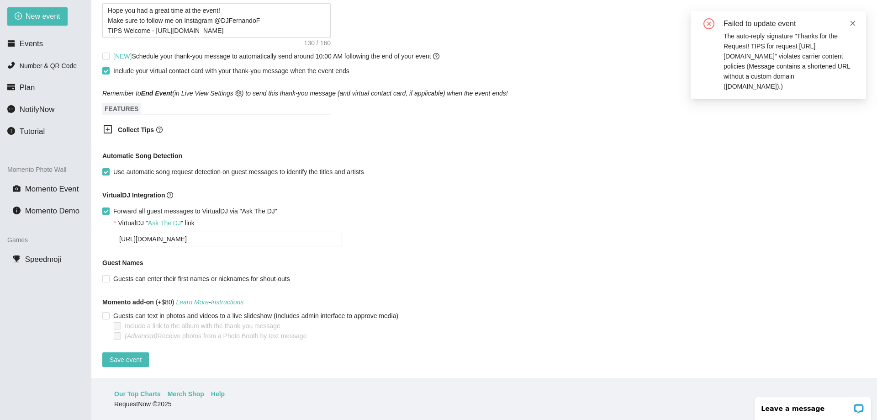
click at [853, 22] on icon "close" at bounding box center [852, 23] width 6 height 6
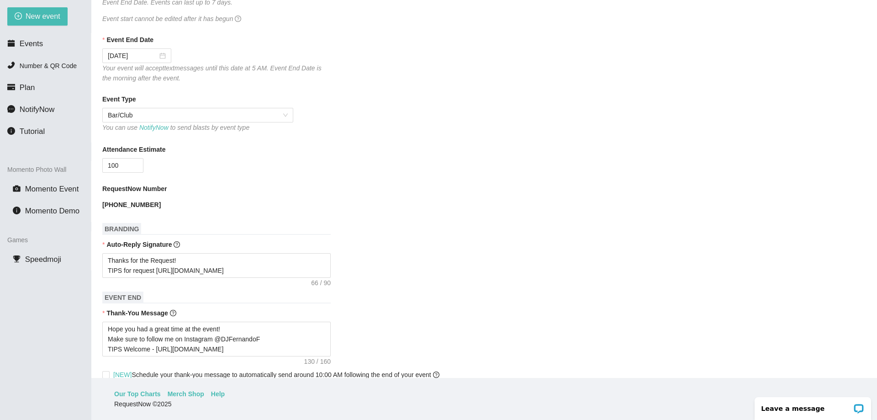
scroll to position [183, 0]
type textarea "Thanks for the Request! TIPS for request https://songtip.me/46as4bh"
click at [391, 285] on form "Event Name Flashback @ Smiths Olde Bar Event Start Date 08/22/2025 Your event w…" at bounding box center [484, 301] width 764 height 765
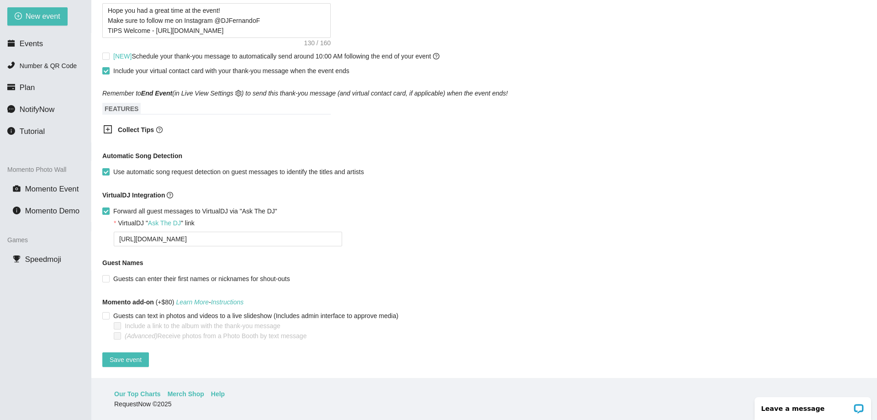
scroll to position [511, 0]
click at [124, 354] on span "Save event" at bounding box center [126, 359] width 32 height 10
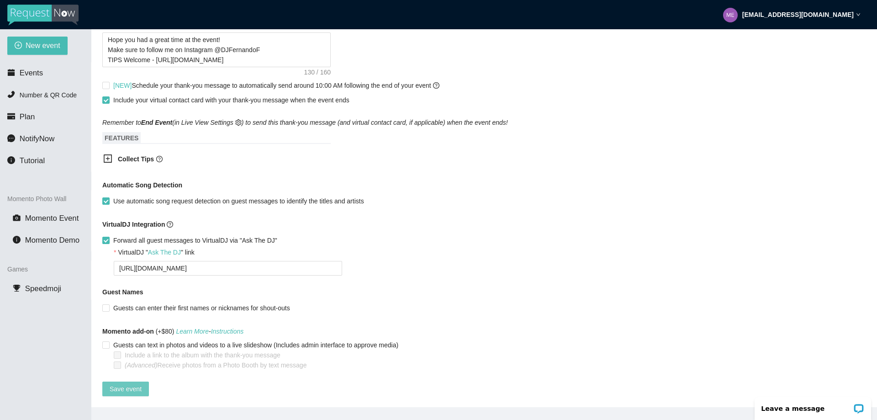
click at [124, 384] on span "Save event" at bounding box center [126, 389] width 32 height 10
click at [29, 97] on span "Number & QR Code" at bounding box center [48, 94] width 57 height 7
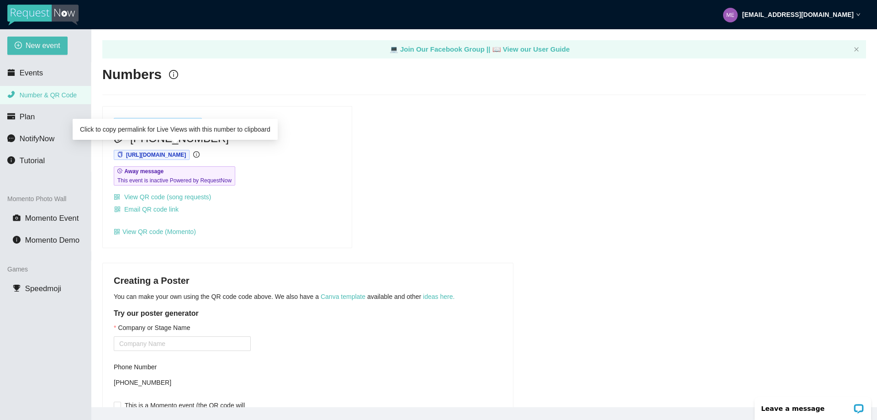
drag, startPoint x: 173, startPoint y: 155, endPoint x: 119, endPoint y: 153, distance: 53.9
click at [119, 153] on icon "copy" at bounding box center [119, 154] width 5 height 5
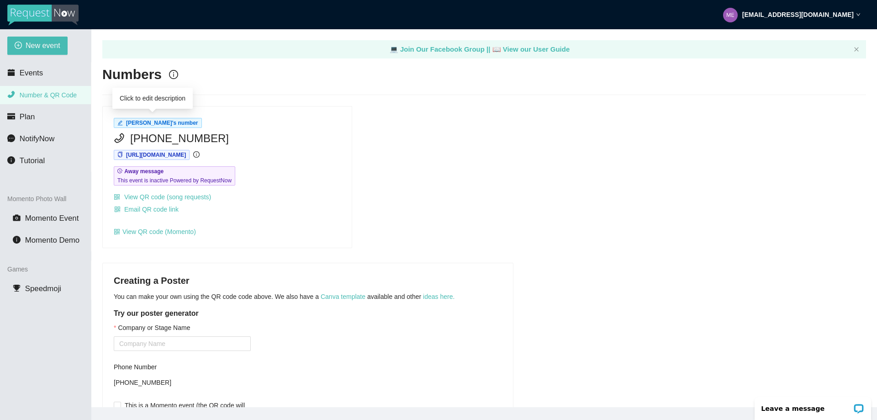
click at [162, 124] on span "DJ Fernando F's number" at bounding box center [162, 123] width 72 height 6
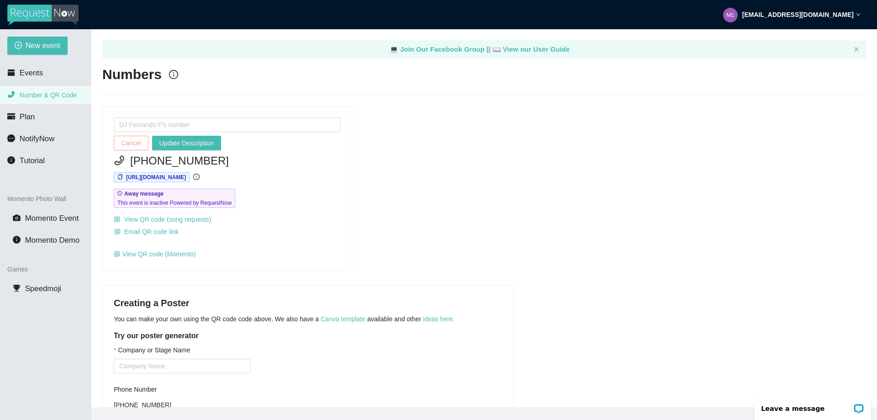
click at [130, 142] on span "Cancel" at bounding box center [131, 143] width 20 height 10
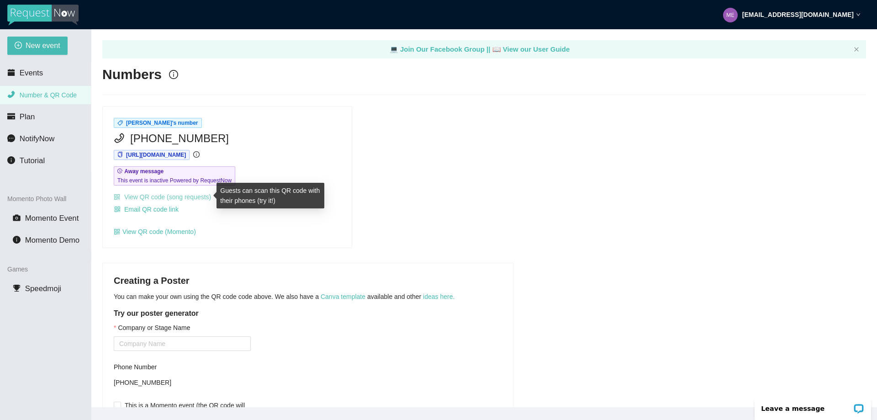
click at [170, 196] on link "View QR code (song requests)" at bounding box center [162, 196] width 97 height 7
click at [816, 12] on strong "me@fernandof.com" at bounding box center [797, 14] width 111 height 7
click at [56, 318] on div "New event Events Number & QR Code Plan NotifyNow Tutorial Momento Photo Wall Mo…" at bounding box center [45, 239] width 91 height 420
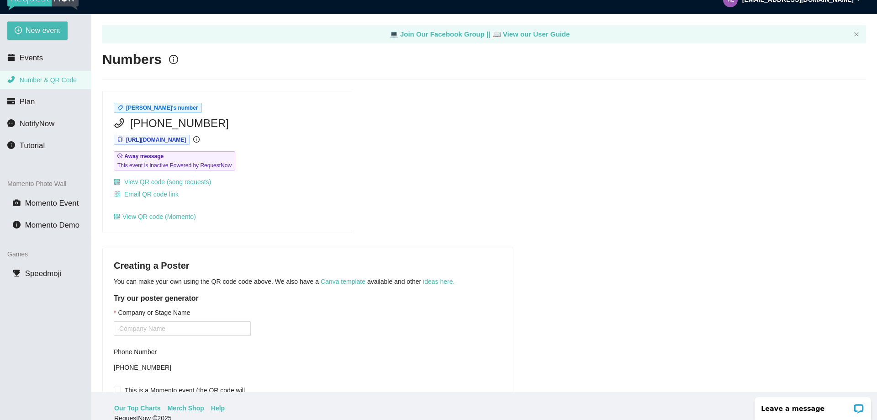
scroll to position [29, 0]
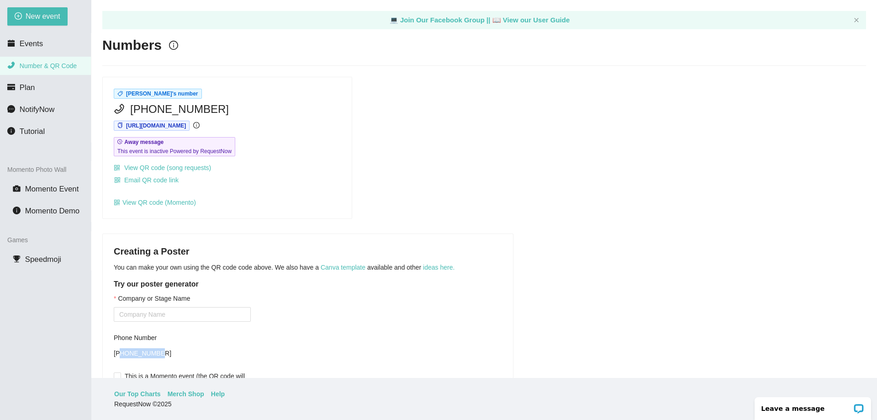
drag, startPoint x: 155, startPoint y: 351, endPoint x: 121, endPoint y: 348, distance: 33.9
click at [121, 348] on div "+17707692122" at bounding box center [182, 353] width 137 height 14
copy div "7707692122"
click at [211, 393] on link "Help" at bounding box center [218, 394] width 14 height 10
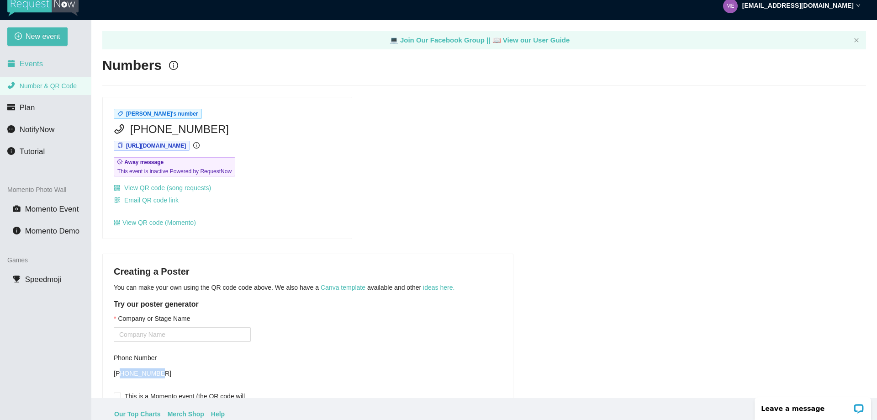
scroll to position [0, 0]
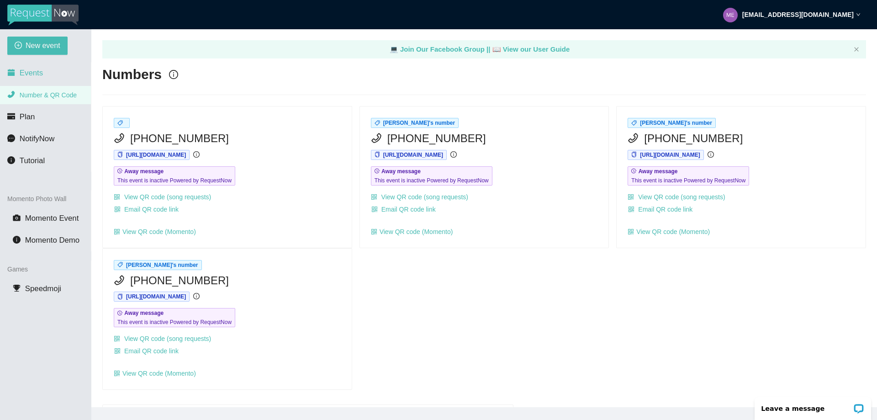
click at [34, 76] on span "Events" at bounding box center [31, 73] width 23 height 9
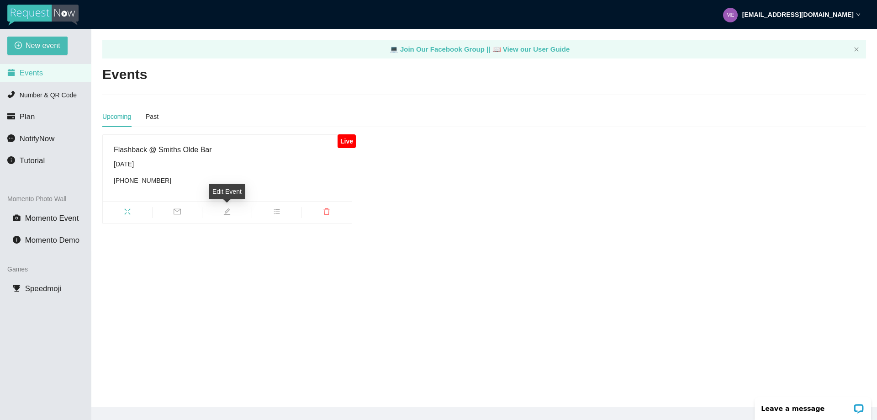
click at [227, 211] on icon "edit" at bounding box center [227, 211] width 6 height 6
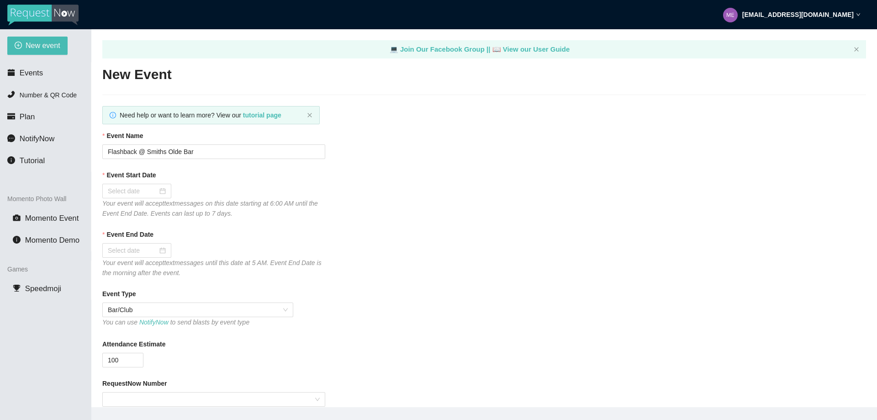
type textarea "Hope you had a great time at the event! Make sure to follow me on Instagram @DJ…"
type input "08/22/2025"
type input "08/23/2025"
type textarea "Thanks for the Request! TIPS for request https://songtip.me/46as4bh"
type textarea "Hope you had a great time at the event! Make sure to follow me on Instagram @DJ…"
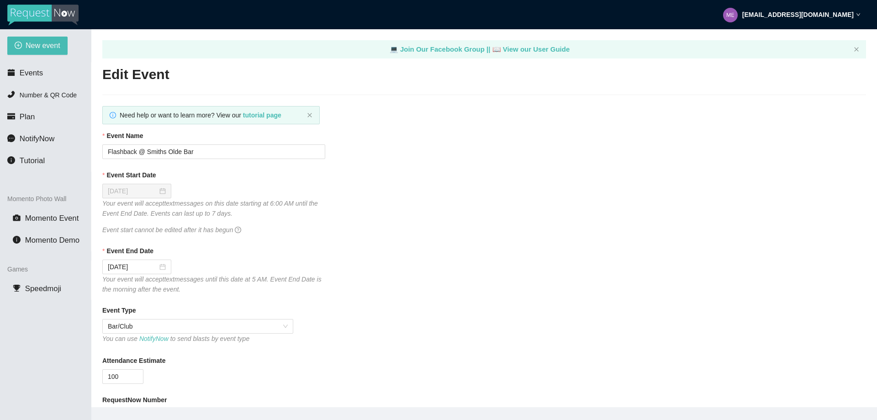
type textarea "Thanks for the Request! TIPS for request https://songtip.me/46as4bh"
type textarea "Hope you had a great time at the event! Make sure to follow me on Instagram @DJ…"
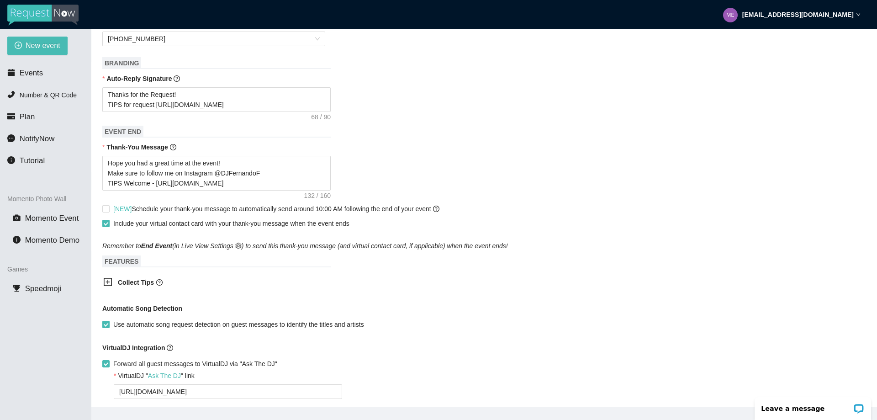
scroll to position [411, 0]
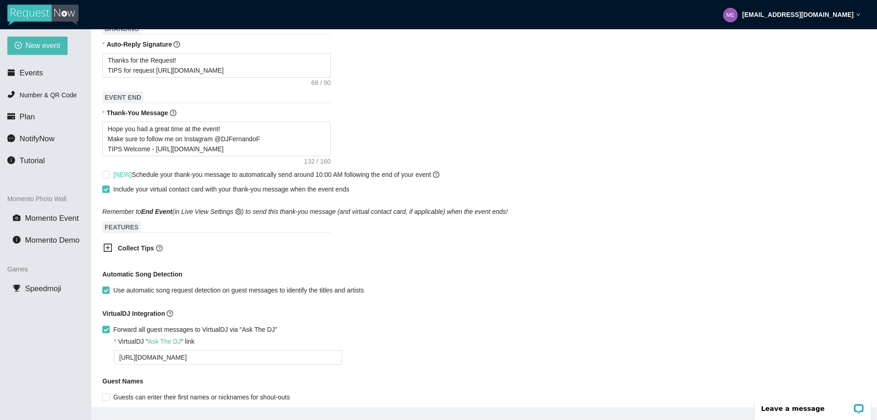
click at [107, 250] on icon "plus-square" at bounding box center [107, 247] width 9 height 9
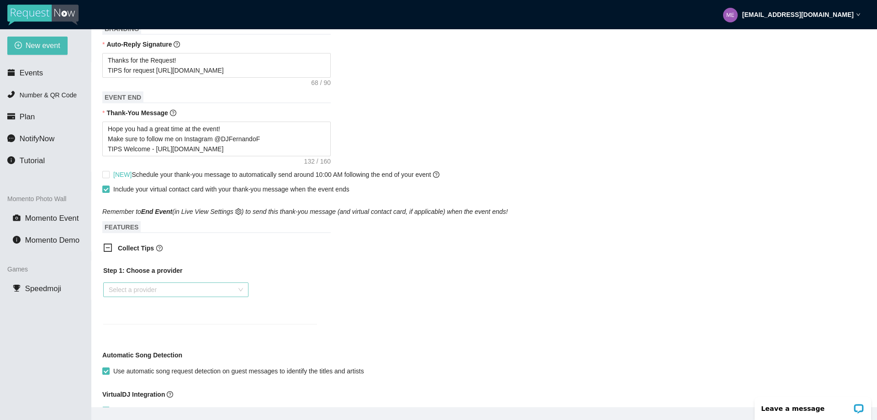
click at [137, 294] on input "search" at bounding box center [173, 290] width 128 height 14
click at [132, 327] on div "Venmo" at bounding box center [176, 327] width 134 height 10
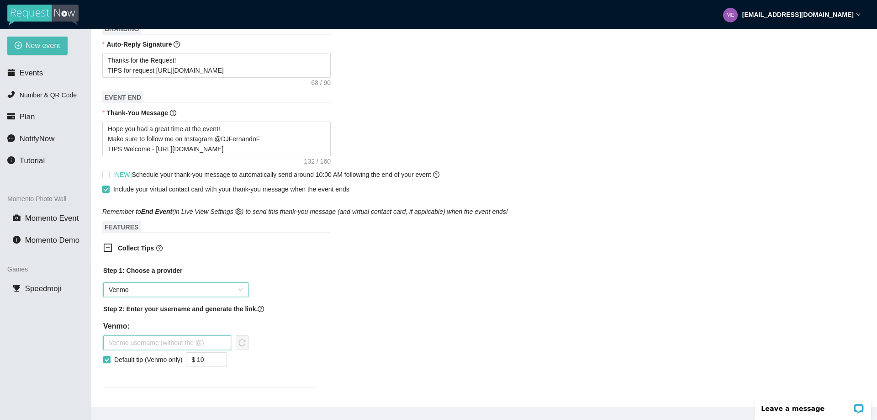
click at [177, 343] on input "text" at bounding box center [167, 342] width 128 height 15
paste input "http://venmo.com/djfernandof"
drag, startPoint x: 162, startPoint y: 346, endPoint x: 97, endPoint y: 345, distance: 64.9
click at [97, 345] on div "Step 1: Choose a provider Venmo Step 2: Enter your username and generate the li…" at bounding box center [210, 332] width 228 height 144
type input "djfernandof"
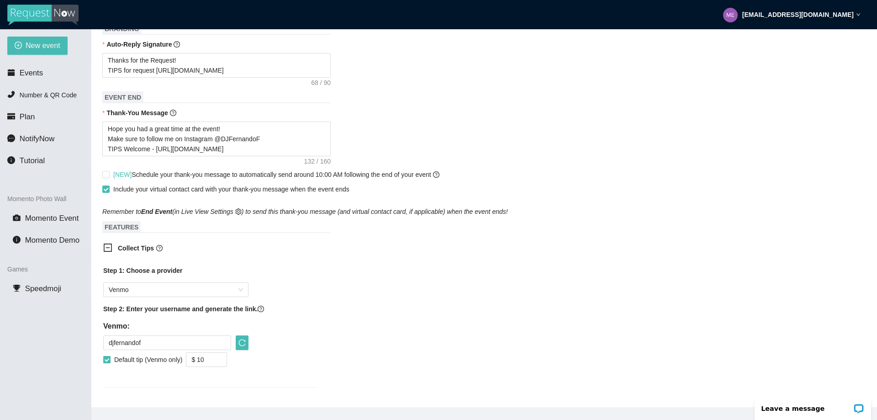
click at [109, 361] on input "Default tip (Venmo only)" at bounding box center [106, 359] width 6 height 6
checkbox input "false"
click at [245, 344] on icon "reload" at bounding box center [242, 342] width 7 height 7
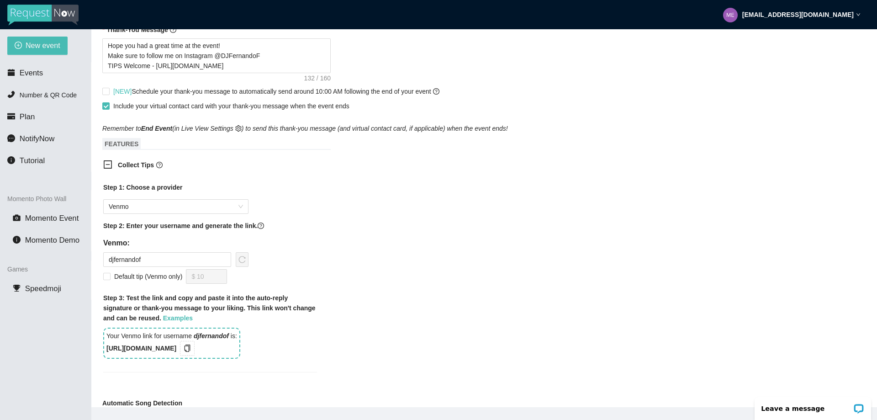
scroll to position [502, 0]
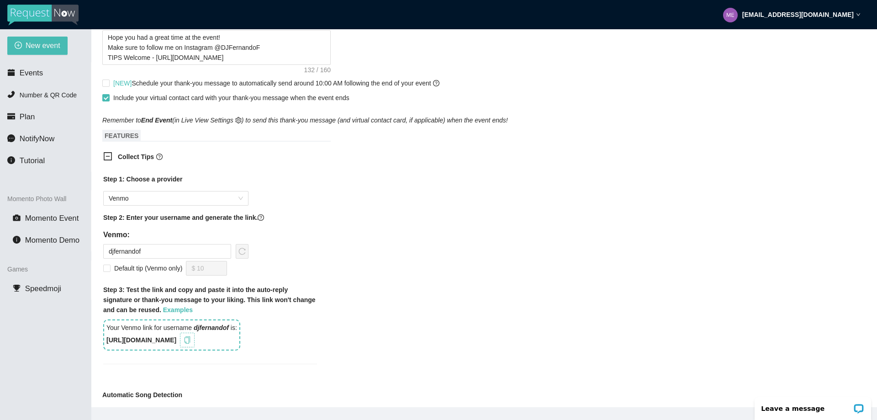
click at [191, 343] on icon "copy" at bounding box center [187, 339] width 7 height 7
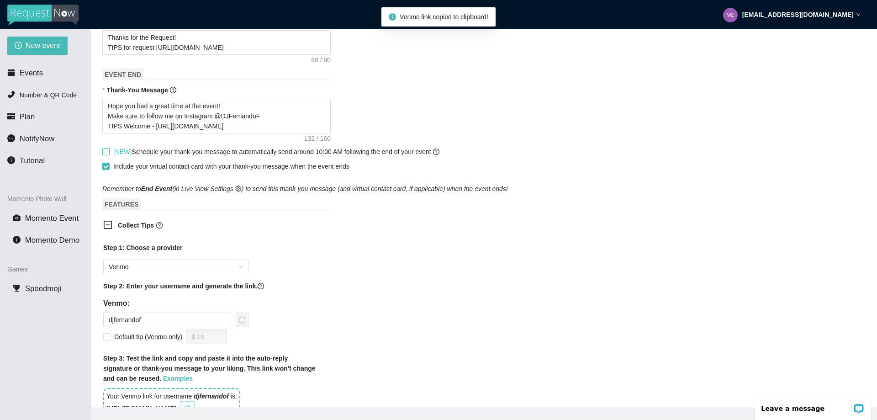
scroll to position [320, 0]
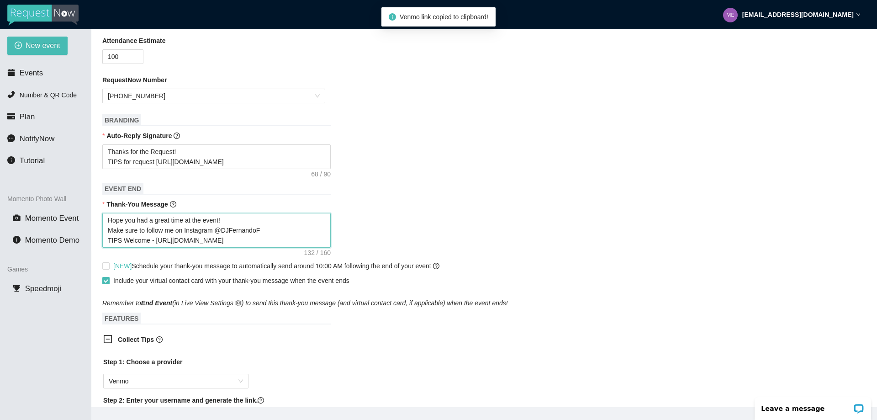
type textarea "Hope you had a great time at the event! Make sure to follow me on Instagram @DJ…"
drag, startPoint x: 199, startPoint y: 243, endPoint x: 153, endPoint y: 244, distance: 45.2
click at [153, 244] on textarea "Hope you had a great time at the event! Make sure to follow me on Instagram @DJ…" at bounding box center [216, 230] width 228 height 35
paste textarea "1Psi60"
type textarea "Hope you had a great time at the event! Make sure to follow me on Instagram @DJ…"
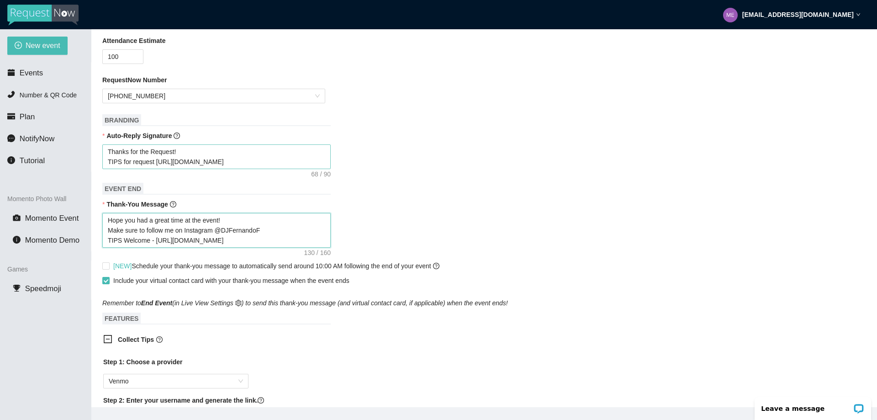
type textarea "Hope you had a great time at the event! Make sure to follow me on Instagram @DJ…"
type textarea "Thanks for the Request! TIPS for request https://songtip.me/46as4bh"
drag, startPoint x: 234, startPoint y: 162, endPoint x: 155, endPoint y: 167, distance: 78.7
click at [155, 167] on textarea "Thanks for the Request! TIPS for request https://songtip.me/46as4bh" at bounding box center [216, 156] width 228 height 25
paste textarea "1Psi60"
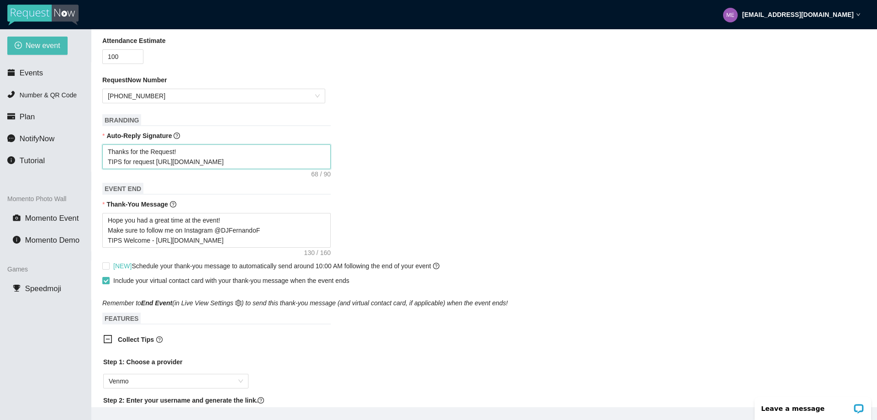
type textarea "Thanks for the Request! TIPS for request https://songtip.me/41Psi60"
drag, startPoint x: 152, startPoint y: 162, endPoint x: 122, endPoint y: 165, distance: 30.4
click at [122, 165] on textarea "Thanks for the Request! TIPS for request https://songtip.me/41Psi60" at bounding box center [216, 156] width 228 height 25
type textarea "Thanks for the Request! TIPS W https://songtip.me/41Psi60"
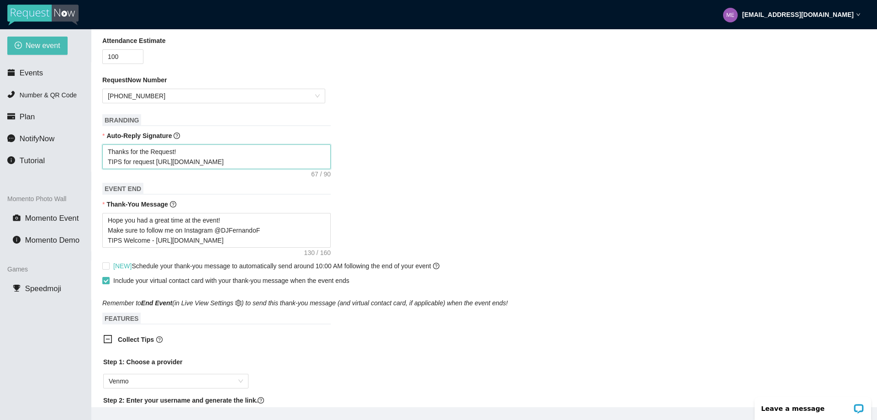
type textarea "Thanks for the Request! TIPS W https://songtip.me/41Psi60"
type textarea "Thanks for the Request! TIPS We https://songtip.me/41Psi60"
type textarea "Thanks for the Request! TIPS Wel https://songtip.me/41Psi60"
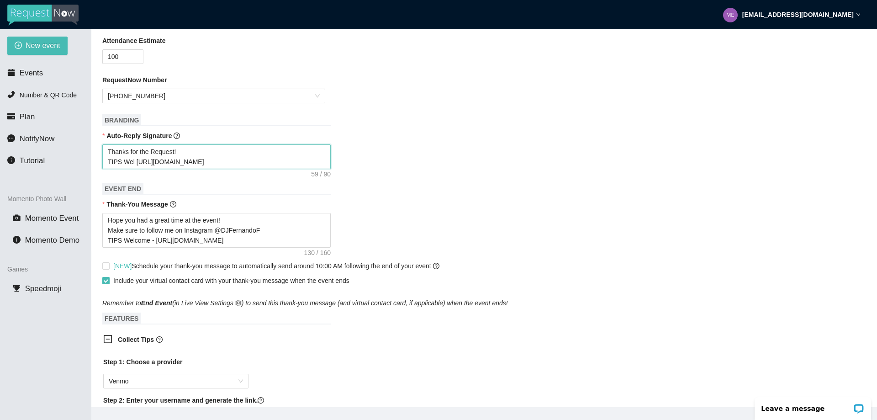
type textarea "Thanks for the Request! TIPS Welc https://songtip.me/41Psi60"
type textarea "Thanks for the Request! TIPS Welco https://songtip.me/41Psi60"
type textarea "Thanks for the Request! TIPS Welcom https://songtip.me/41Psi60"
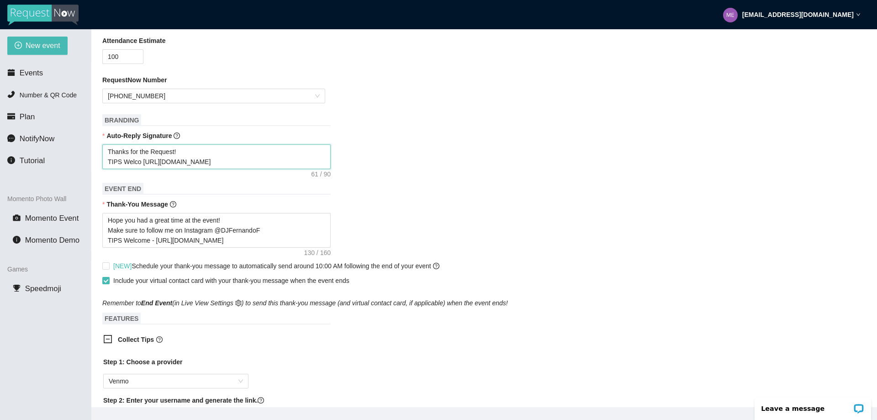
type textarea "Thanks for the Request! TIPS Welcom https://songtip.me/41Psi60"
type textarea "Thanks for the Request! TIPS Welcome https://songtip.me/41Psi60"
type textarea "Thanks for the Request! TIPS Welcomes https://songtip.me/41Psi60"
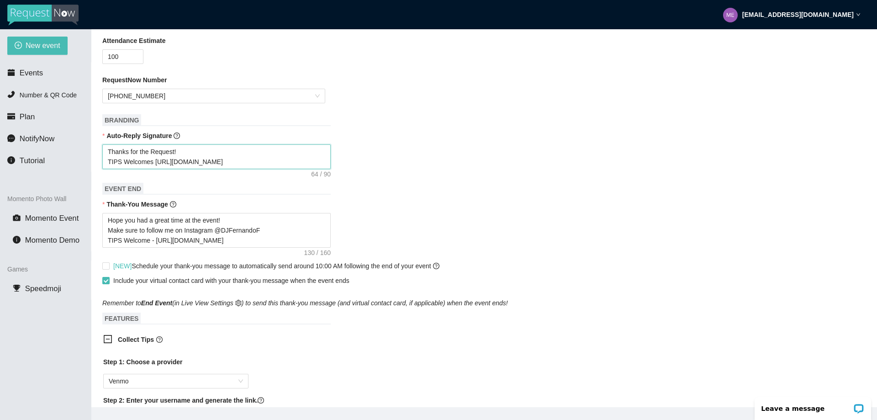
type textarea "Thanks for the Request! TIPS Welcome https://songtip.me/41Psi60"
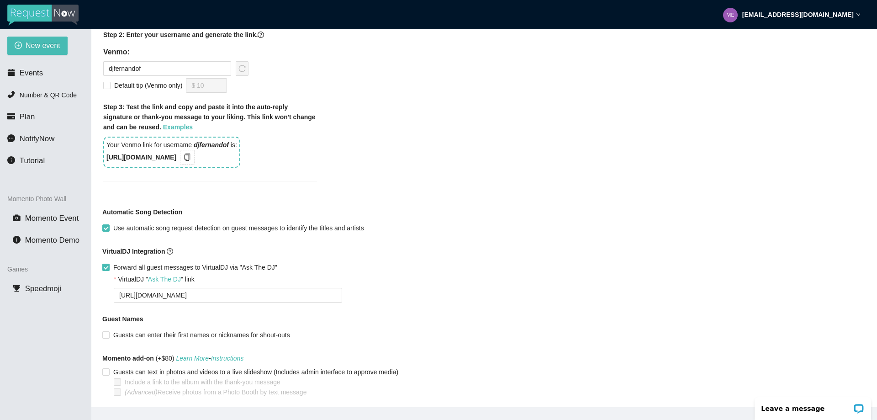
scroll to position [723, 0]
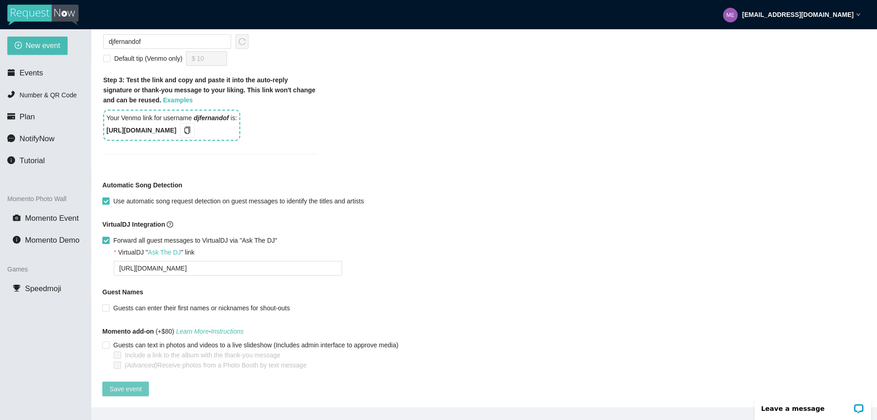
type textarea "Thanks for the Request! TIPS Welcome https://songtip.me/41Psi60"
click at [123, 384] on span "Save event" at bounding box center [126, 389] width 32 height 10
click at [121, 384] on span "Save event" at bounding box center [126, 389] width 32 height 10
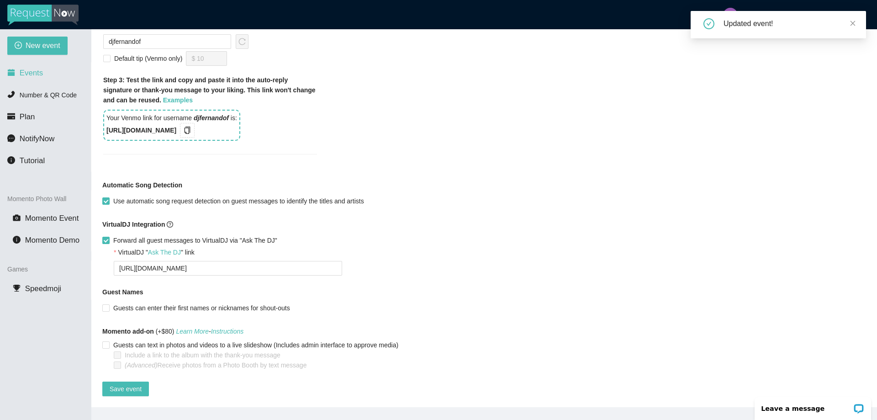
click at [27, 75] on span "Events" at bounding box center [31, 73] width 23 height 9
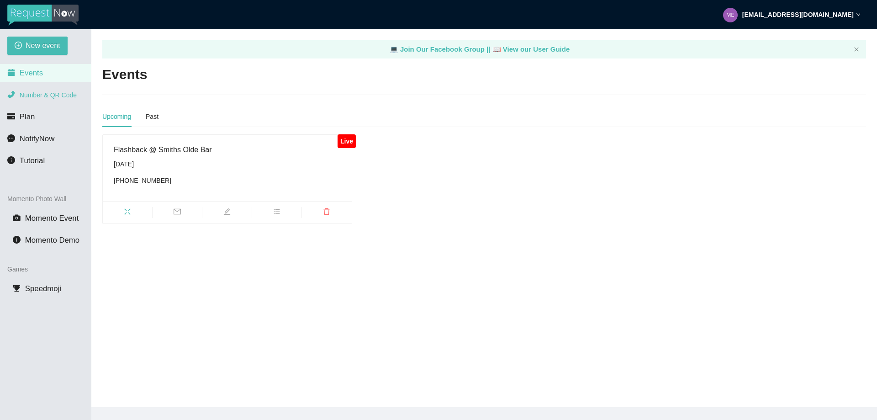
click at [40, 94] on span "Number & QR Code" at bounding box center [48, 94] width 57 height 7
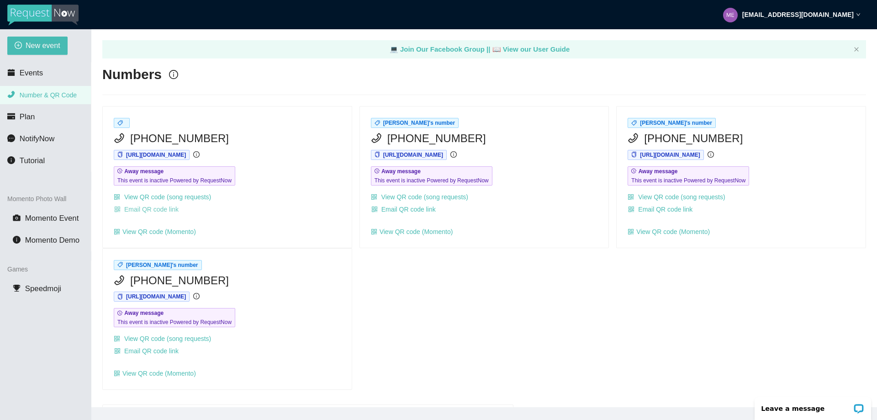
click at [167, 208] on span "Email QR code link" at bounding box center [151, 209] width 54 height 10
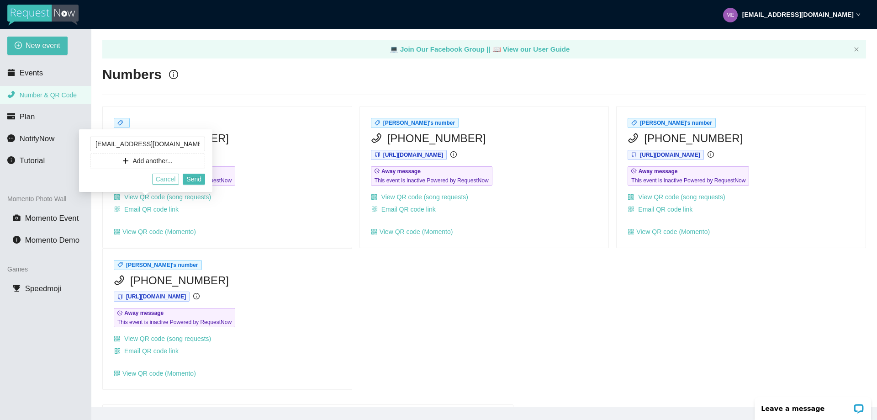
click at [165, 178] on span "Cancel" at bounding box center [166, 179] width 20 height 10
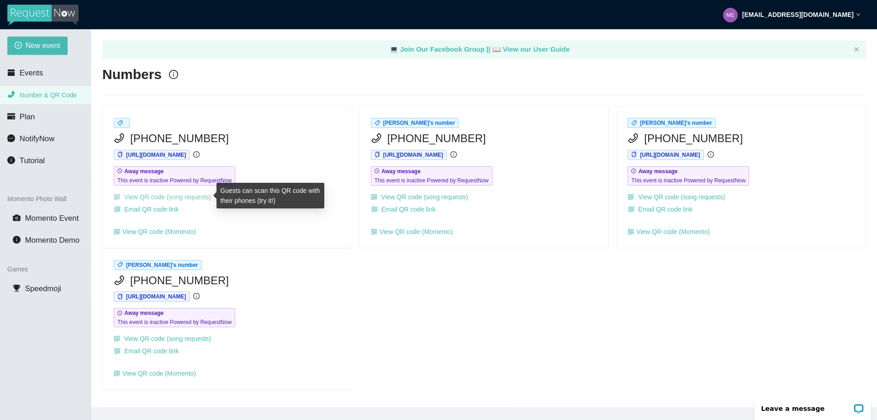
click at [174, 196] on link "View QR code (song requests)" at bounding box center [162, 196] width 97 height 7
click at [162, 196] on link "View QR code (song requests)" at bounding box center [162, 196] width 97 height 7
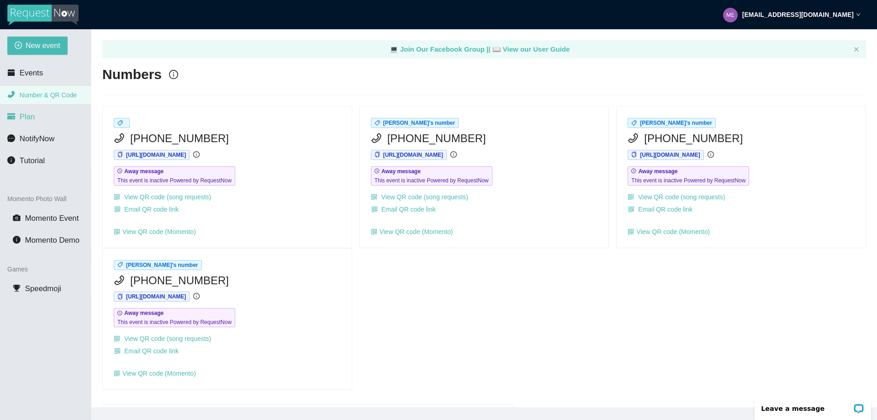
click at [32, 117] on span "Plan" at bounding box center [28, 116] width 16 height 9
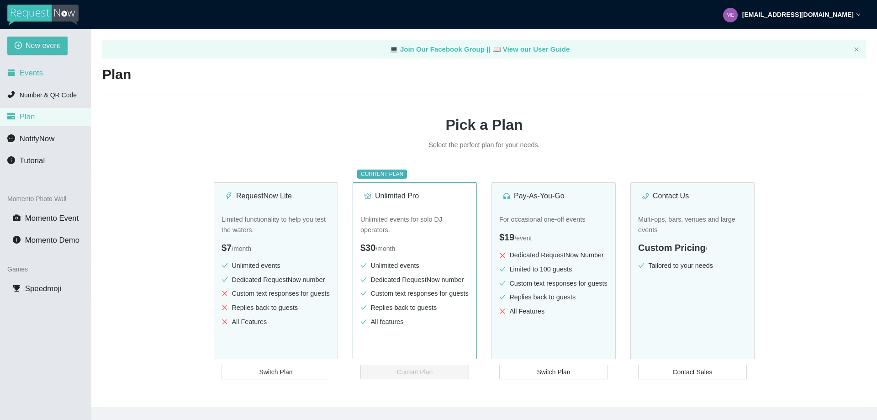
click at [31, 74] on span "Events" at bounding box center [31, 73] width 23 height 9
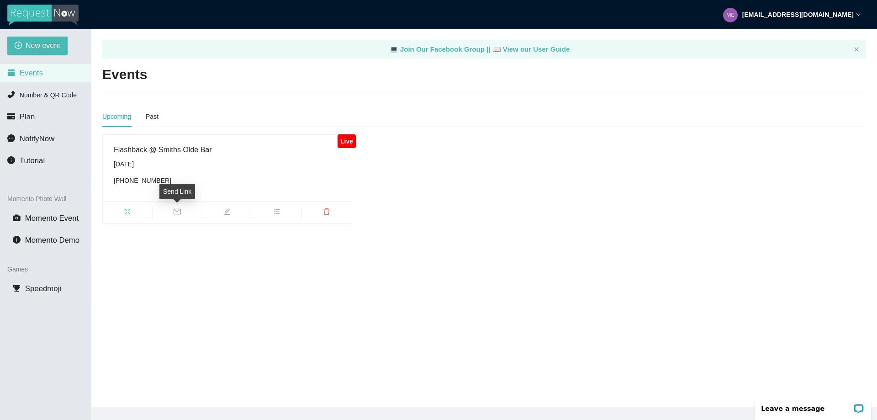
click at [178, 212] on icon "mail" at bounding box center [177, 211] width 7 height 7
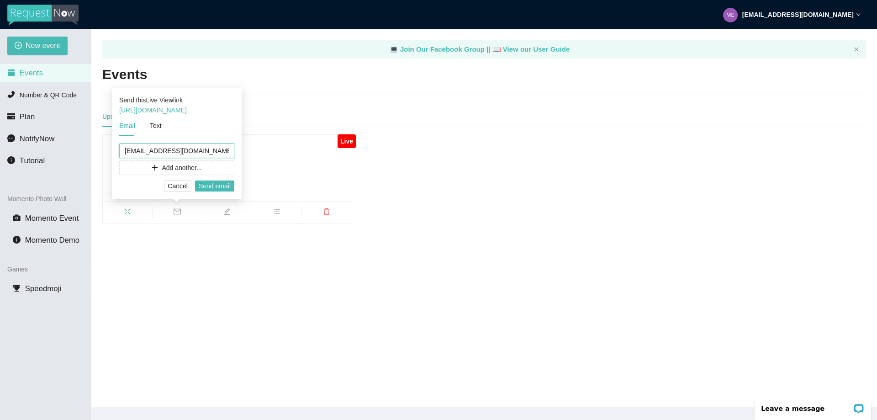
drag, startPoint x: 189, startPoint y: 151, endPoint x: 97, endPoint y: 151, distance: 92.3
click at [97, 151] on body "me@fernandof.com New event Events Number & QR Code Plan NotifyNow Tutorial Mome…" at bounding box center [438, 210] width 877 height 420
drag, startPoint x: 232, startPoint y: 111, endPoint x: 117, endPoint y: 112, distance: 115.1
click at [117, 112] on div "Send this Live View link https://app.requestnow.io/live/rpjgodr/ Email Text me@…" at bounding box center [177, 143] width 130 height 111
copy link "https://app.requestnow.io/live/rpjgodr/"
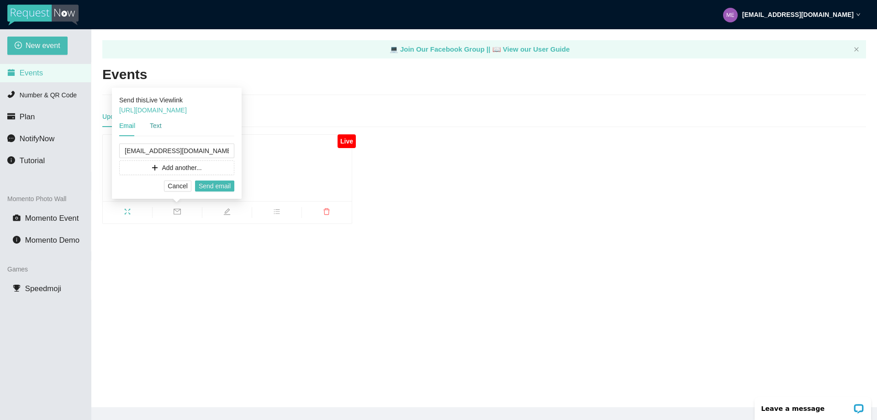
click at [152, 125] on div "Text" at bounding box center [156, 126] width 12 height 10
click at [211, 184] on span "Send text" at bounding box center [217, 186] width 27 height 10
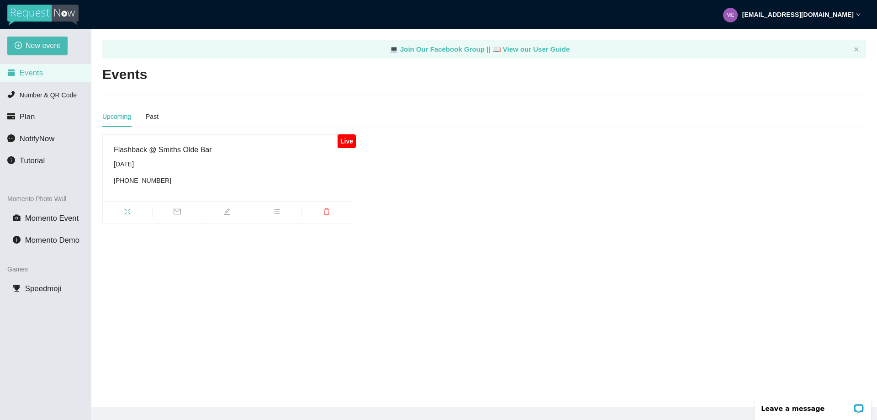
click at [194, 173] on span "Friday, August 22nd (985) 466-8328" at bounding box center [227, 172] width 227 height 26
click at [156, 152] on div "Flashback @ Smiths Olde Bar" at bounding box center [227, 149] width 227 height 11
click at [48, 93] on span "Number & QR Code" at bounding box center [48, 94] width 57 height 7
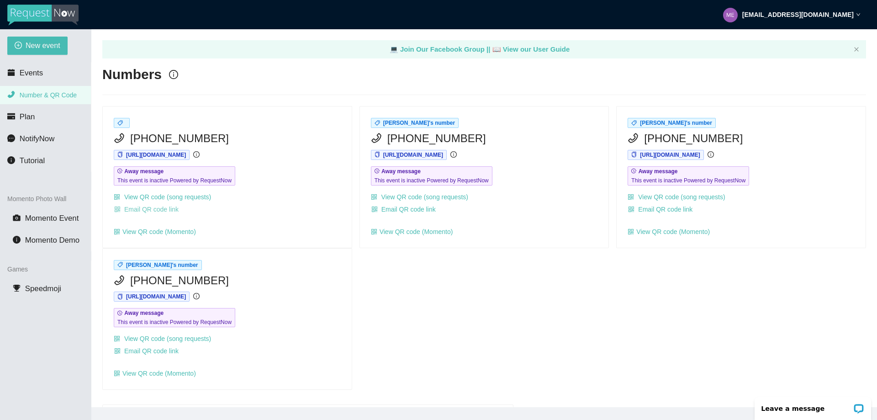
click at [156, 208] on span "Email QR code link" at bounding box center [151, 209] width 54 height 10
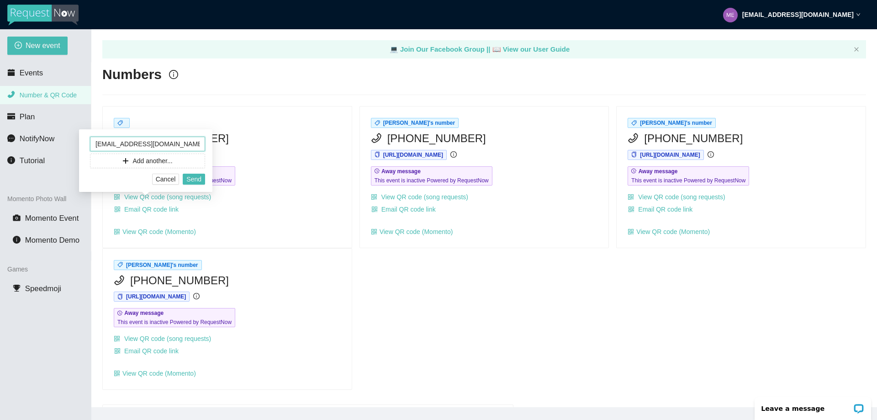
drag, startPoint x: 160, startPoint y: 146, endPoint x: 87, endPoint y: 140, distance: 73.3
click at [92, 141] on input "me@fernandof.com" at bounding box center [147, 144] width 115 height 15
type input "fernando@prproductions.net"
click at [193, 183] on span "Send" at bounding box center [193, 179] width 15 height 10
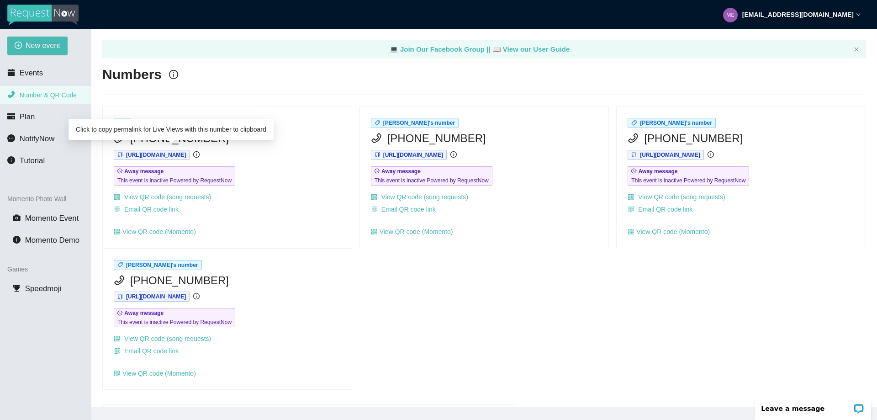
drag, startPoint x: 207, startPoint y: 154, endPoint x: 200, endPoint y: 154, distance: 6.9
click at [186, 154] on span "https://app.requestnow.io/jrjkjze/next" at bounding box center [156, 155] width 60 height 6
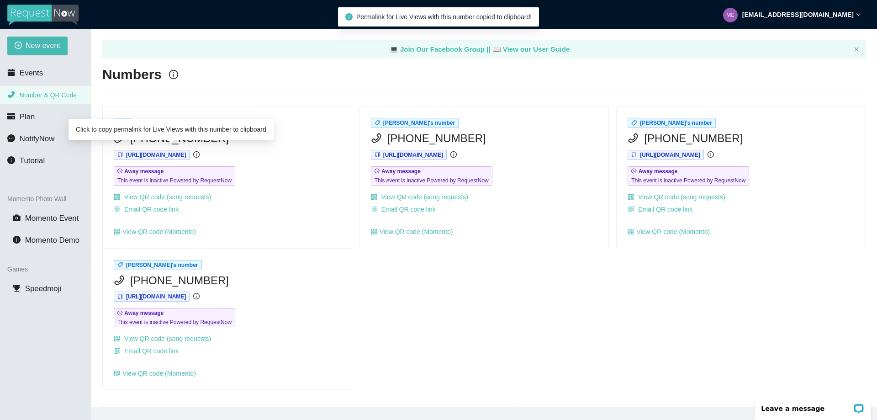
click at [186, 154] on span "https://app.requestnow.io/jrjkjze/next" at bounding box center [156, 155] width 60 height 6
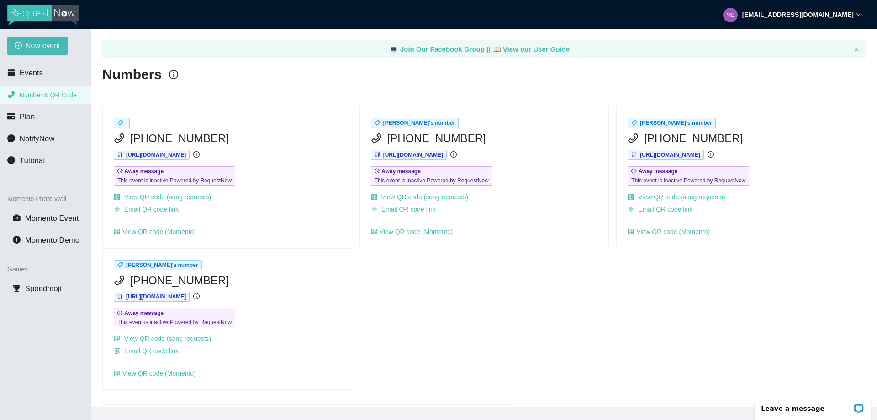
click at [823, 16] on strong "me@fernandof.com" at bounding box center [797, 14] width 111 height 7
click at [801, 40] on span "Profile" at bounding box center [804, 40] width 22 height 9
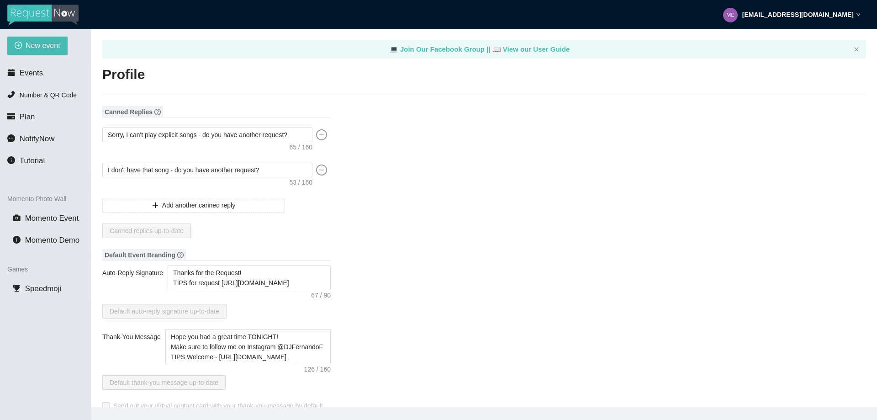
type textarea "https://virtualdj.com/ask/DJFernandoF"
type input "DJ Fernando F"
type input "PR Productions"
type input "DJ/VJ"
type input "(646) 504-3533"
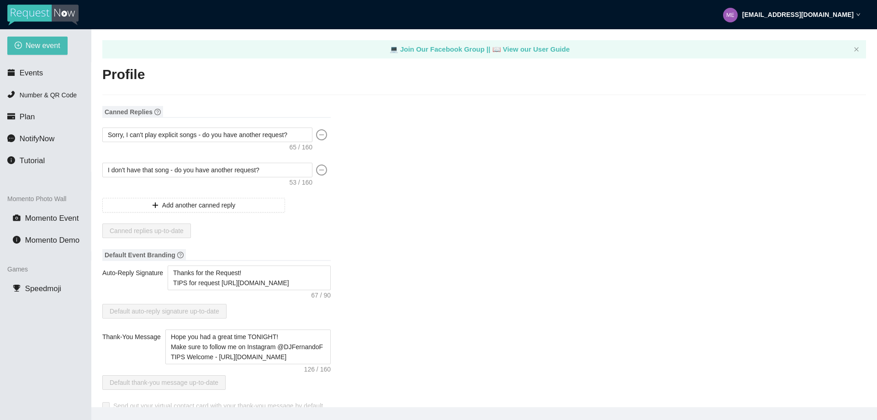
type input "me@fernandof.com"
type input "http://www.fernandof.com"
click at [192, 206] on span "Add another canned reply" at bounding box center [198, 205] width 73 height 10
type textarea "Canned reply #3"
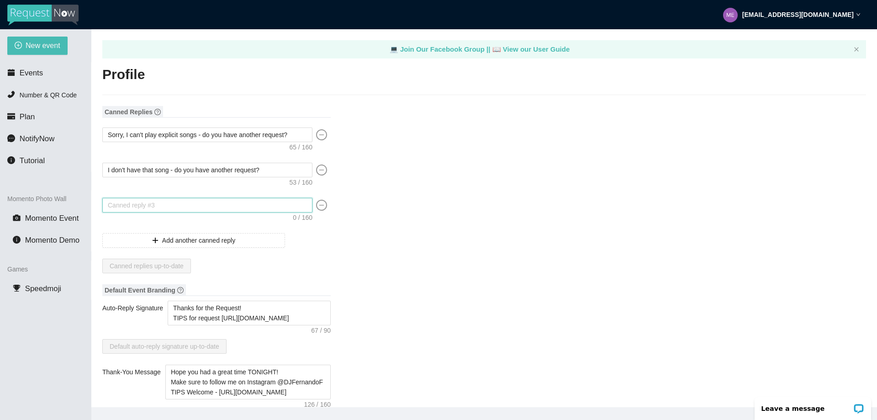
click at [188, 201] on textarea at bounding box center [207, 205] width 210 height 15
drag, startPoint x: 259, startPoint y: 319, endPoint x: 151, endPoint y: 313, distance: 107.9
click at [151, 313] on div "Auto-Reply Signature Thanks for the Request! TIPS for request https://linktr.ee…" at bounding box center [216, 313] width 228 height 25
type textarea "Thanks for the Request! TIPS for request https://linktr.ee/tips4dj"
click at [145, 206] on textarea at bounding box center [207, 205] width 210 height 15
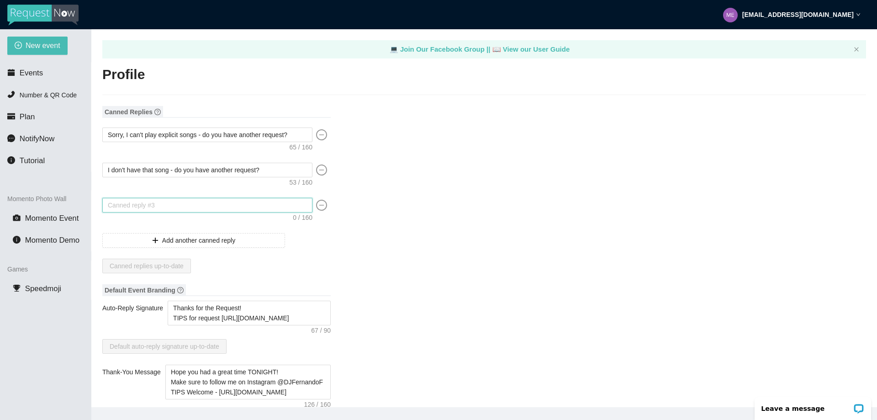
paste textarea "Thanks for the Request! TIPS for request https://linktr.ee/tips4dj"
type textarea "Thanks for the Request! TIPS for request https://linktr.ee/tips4dj"
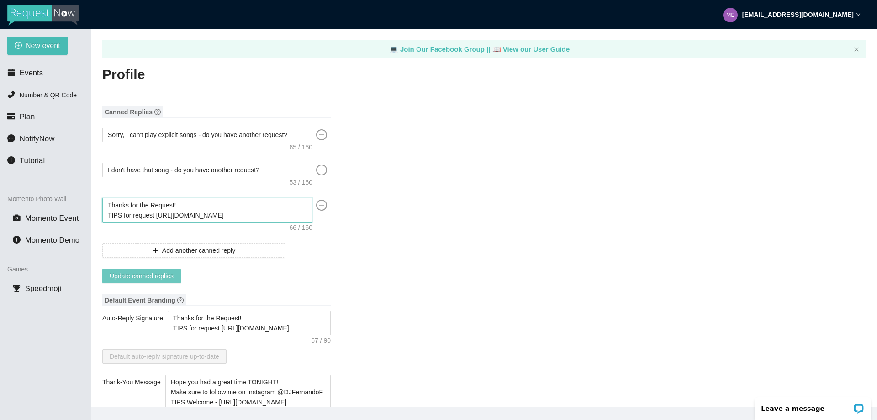
type textarea "Thanks for the Request! TIPS for request https://linktr.ee/tips4dj"
click at [141, 277] on span "Update canned replies" at bounding box center [142, 276] width 64 height 10
type textarea "Thanks for the Request! TIPS for request https://linktr.ee/tips4dj"
type textarea "Hope you had a great time TONIGHT! Make sure to follow me on Instagram @DJFerna…"
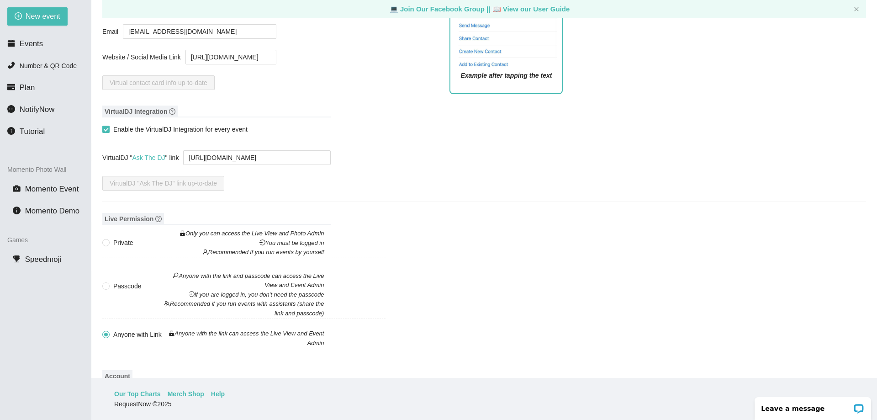
scroll to position [551, 0]
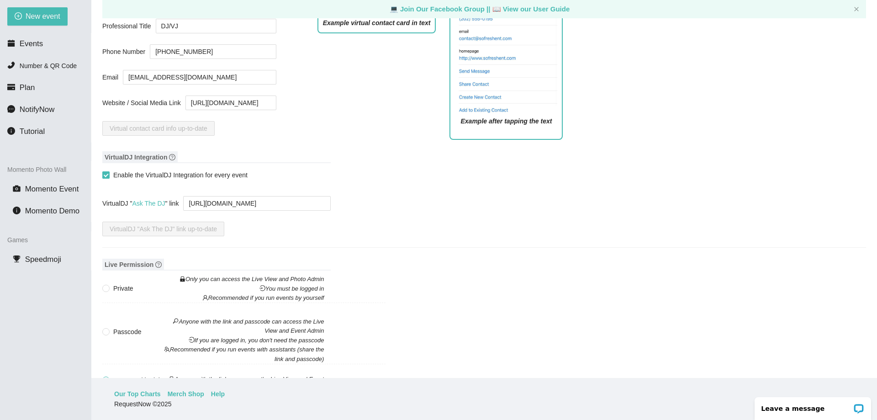
click at [103, 178] on input "Enable the VirtualDJ Integration for every event" at bounding box center [105, 174] width 6 height 6
checkbox input "false"
type textarea "Thanks for the Request! TIPS for request https://linktr.ee/tips4dj"
type textarea "Hope you had a great time TONIGHT! Make sure to follow me on Instagram @DJFerna…"
click at [106, 178] on input "Enable the VirtualDJ Integration for every event" at bounding box center [105, 174] width 6 height 6
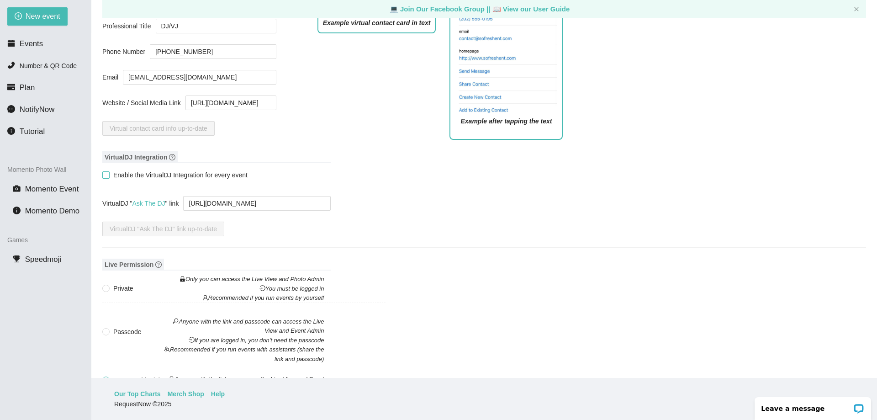
checkbox input "true"
type textarea "Thanks for the Request! TIPS for request https://linktr.ee/tips4dj"
type textarea "Hope you had a great time TONIGHT! Make sure to follow me on Instagram @DJFerna…"
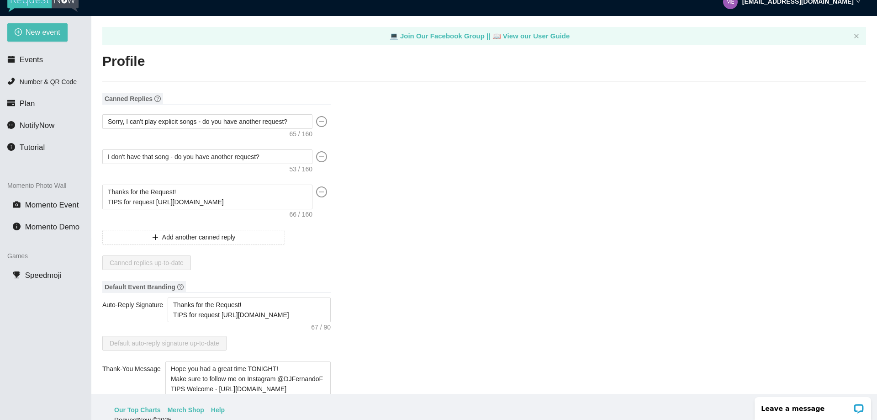
scroll to position [0, 0]
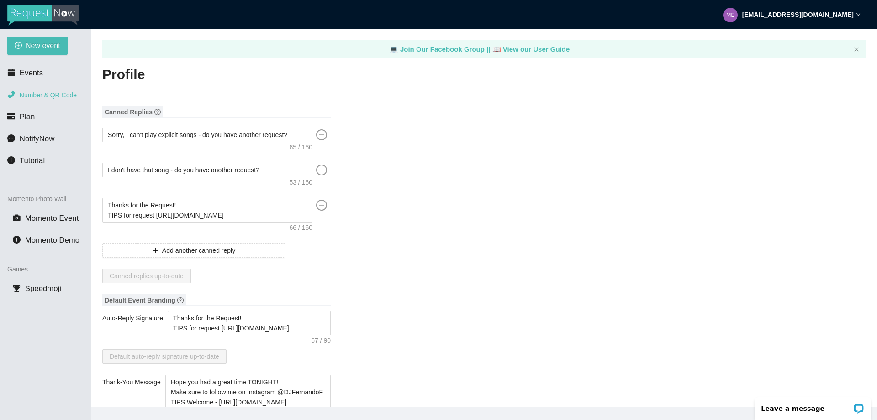
click at [48, 95] on span "Number & QR Code" at bounding box center [48, 94] width 57 height 7
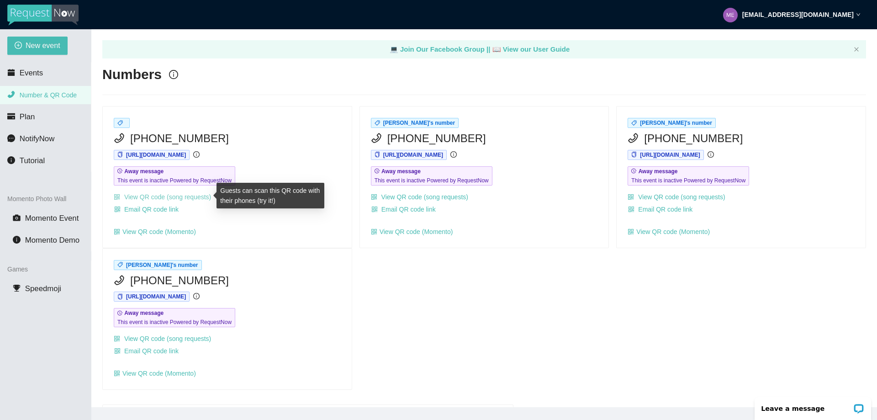
click at [146, 197] on link "View QR code (song requests)" at bounding box center [162, 196] width 97 height 7
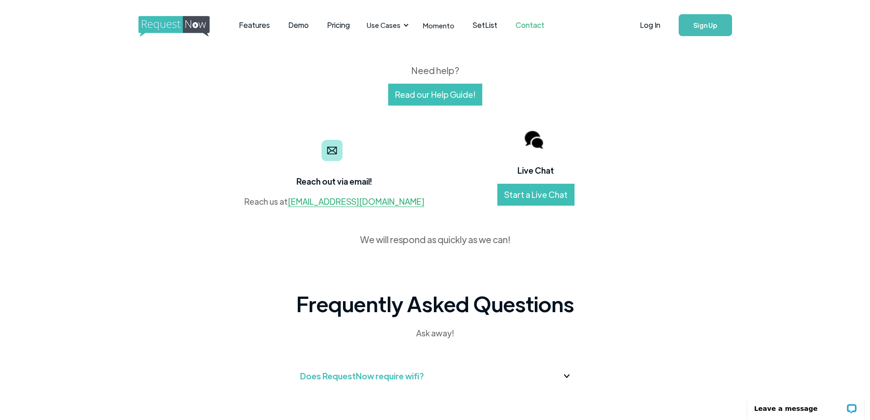
click at [530, 194] on link "Start a Live Chat" at bounding box center [535, 195] width 77 height 22
